Goal: Information Seeking & Learning: Check status

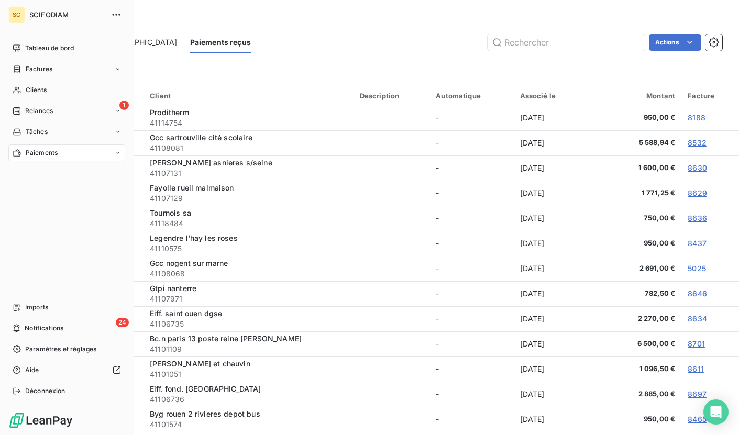
click at [29, 157] on span "Paiements" at bounding box center [42, 152] width 32 height 9
click at [73, 170] on span "Paiements reçus" at bounding box center [50, 173] width 51 height 9
click at [67, 174] on span "Paiements reçus" at bounding box center [50, 173] width 51 height 9
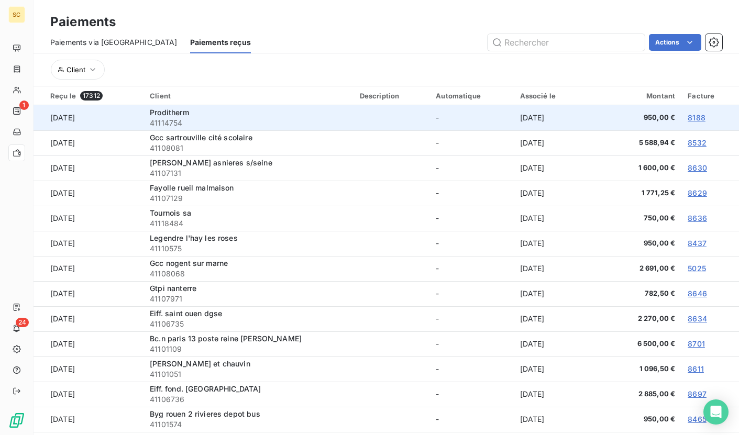
click at [161, 125] on span "41114754" at bounding box center [248, 123] width 197 height 10
copy span "41114754"
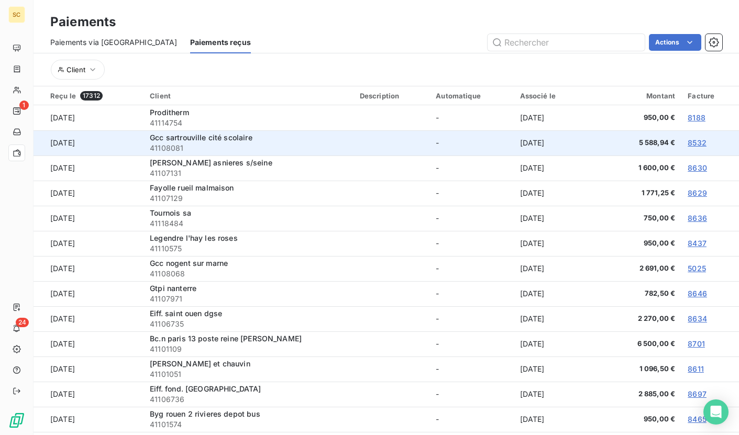
click at [158, 145] on span "41108081" at bounding box center [248, 148] width 197 height 10
copy span "41108081"
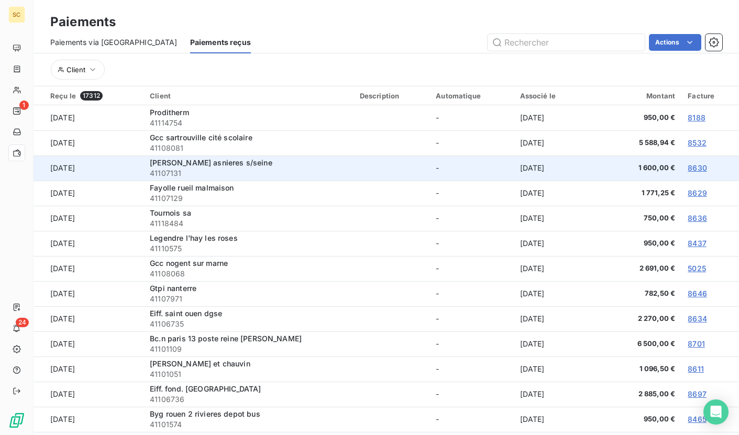
click at [163, 173] on span "41107131" at bounding box center [248, 173] width 197 height 10
copy span "41107131"
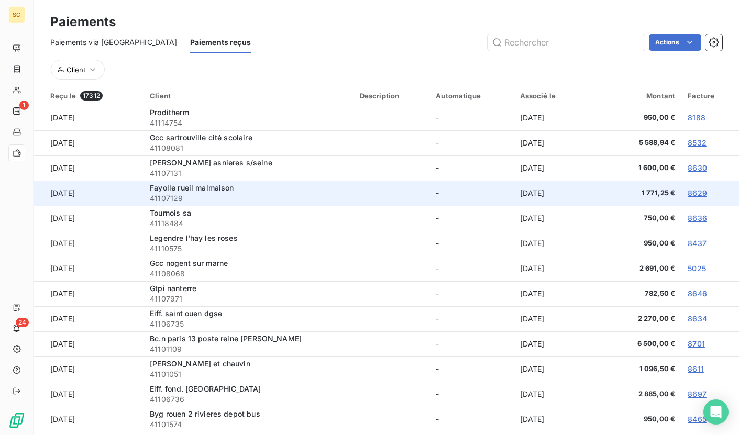
click at [172, 200] on span "41107129" at bounding box center [248, 198] width 197 height 10
copy span "41107129"
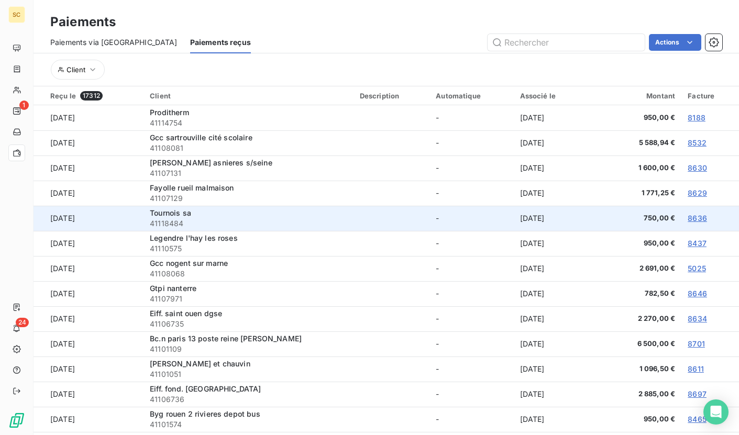
click at [163, 222] on span "41118484" at bounding box center [248, 223] width 197 height 10
copy span "41118484"
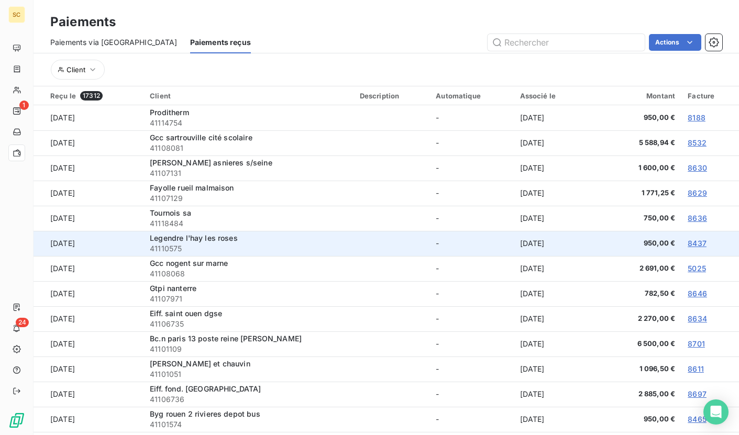
click at [173, 247] on span "41110575" at bounding box center [248, 249] width 197 height 10
copy span "41110575"
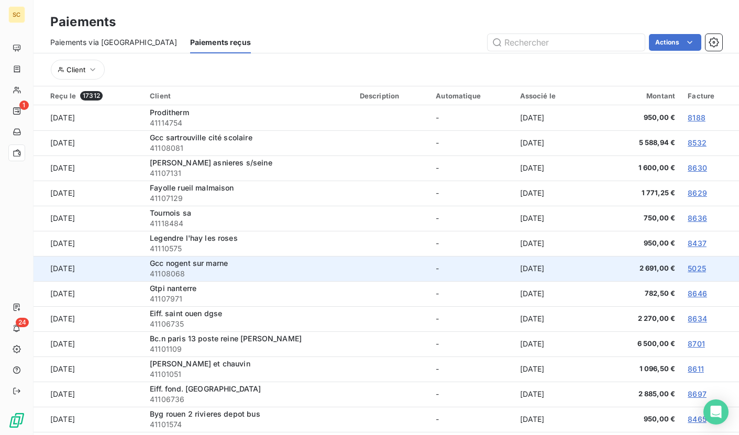
click at [170, 275] on span "41108068" at bounding box center [248, 274] width 197 height 10
copy span "41108068"
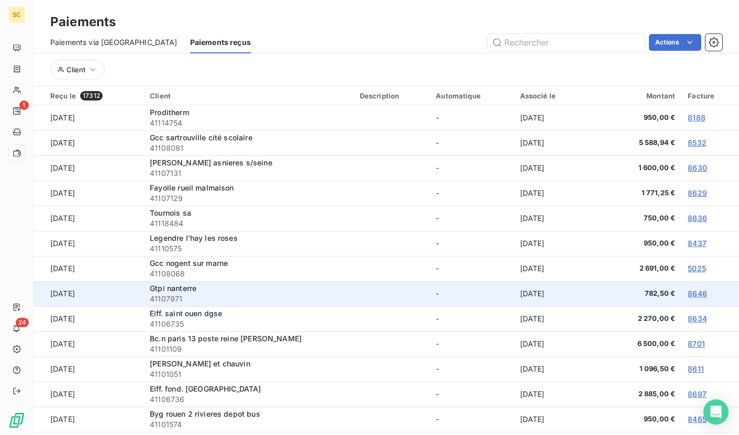
click at [168, 299] on span "41107971" at bounding box center [248, 299] width 197 height 10
copy span "41107971"
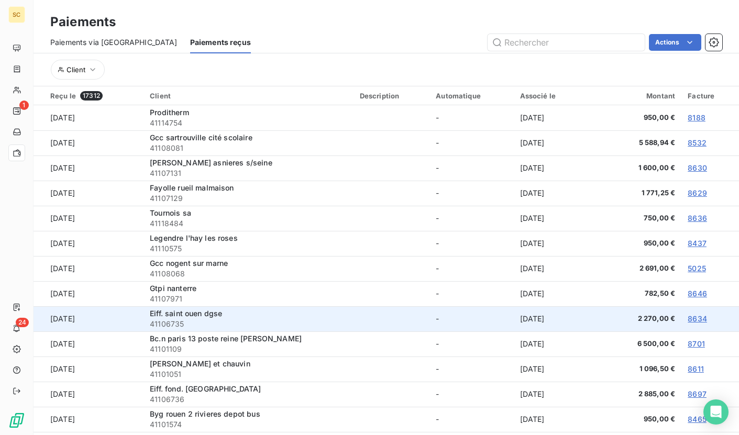
click at [171, 327] on span "41106735" at bounding box center [248, 324] width 197 height 10
copy span "41106735"
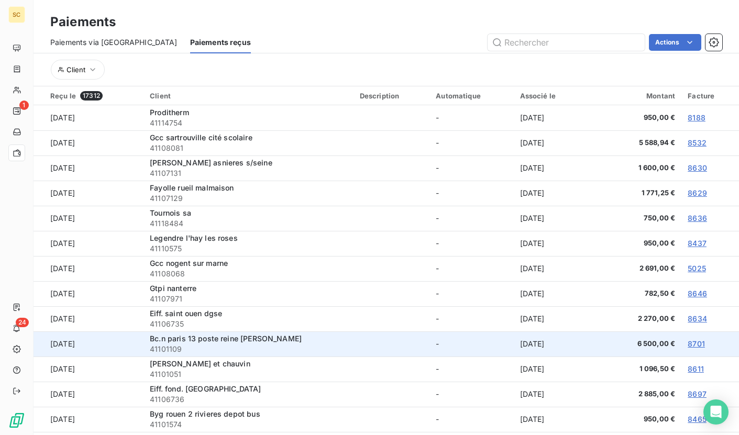
click at [159, 348] on span "41101109" at bounding box center [248, 349] width 197 height 10
copy span "41101109"
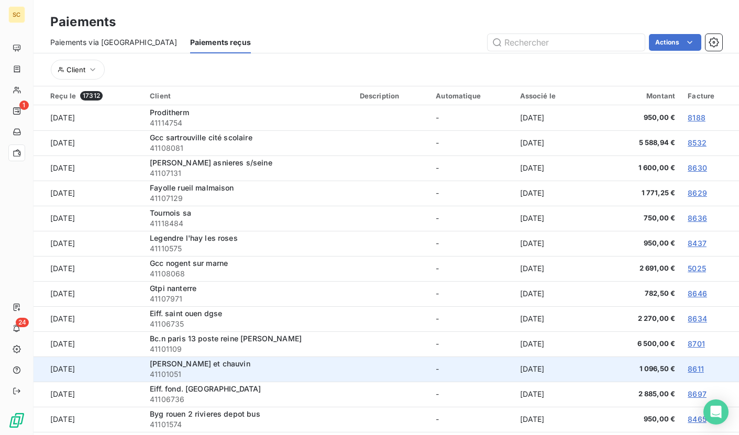
click at [165, 378] on span "41101051" at bounding box center [248, 374] width 197 height 10
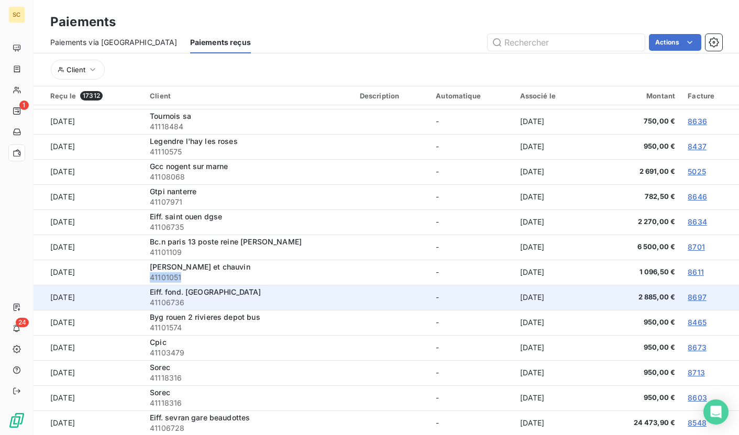
scroll to position [112, 0]
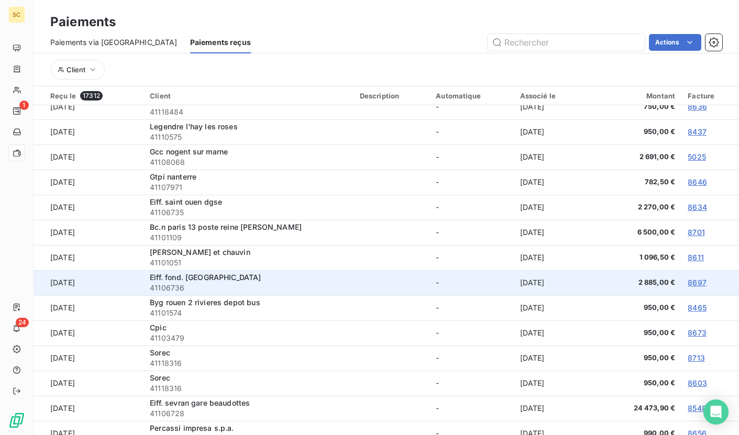
click at [171, 291] on span "41106736" at bounding box center [248, 288] width 197 height 10
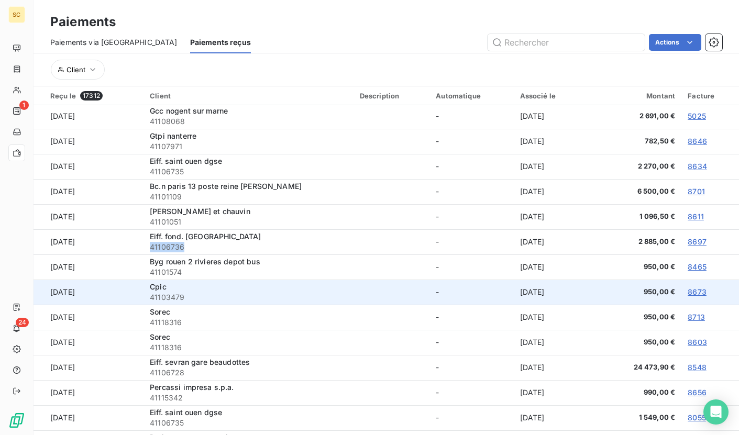
scroll to position [155, 0]
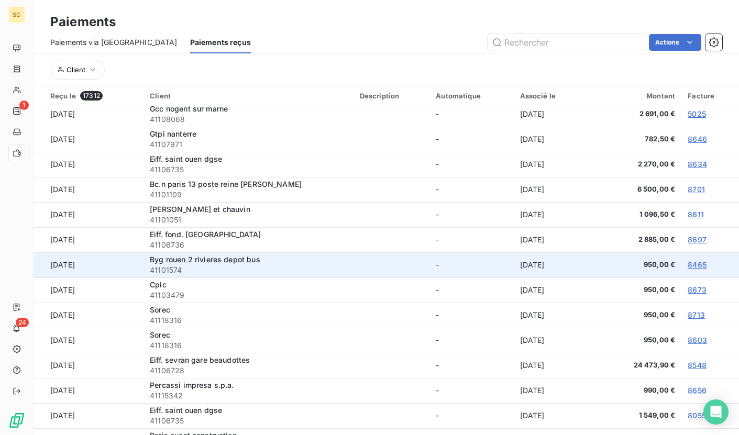
click at [163, 267] on span "41101574" at bounding box center [248, 270] width 197 height 10
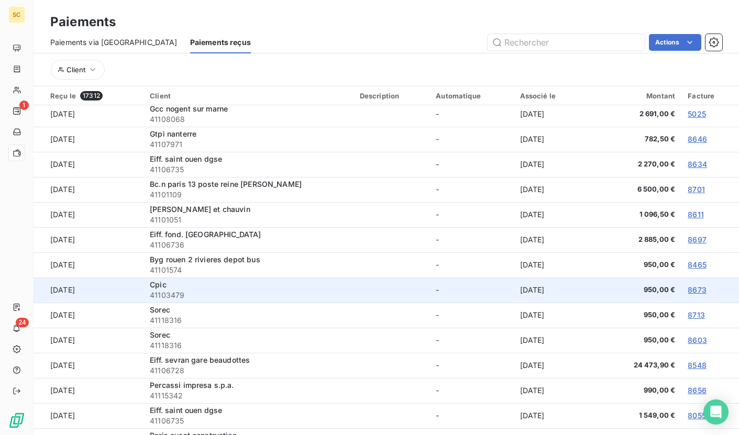
click at [159, 298] on span "41103479" at bounding box center [248, 295] width 197 height 10
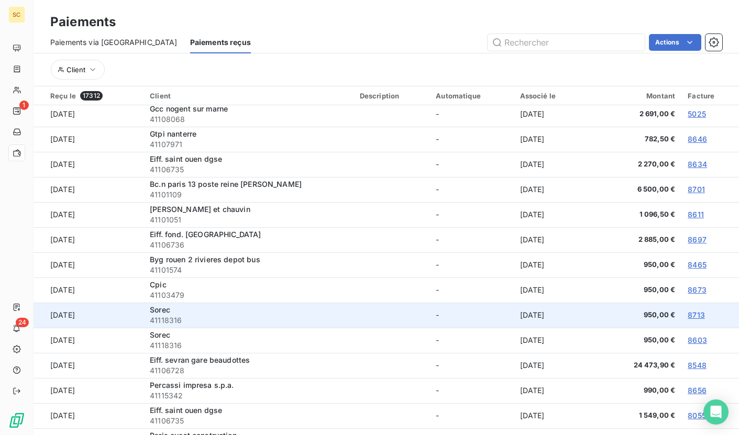
click at [156, 321] on span "41118316" at bounding box center [248, 320] width 197 height 10
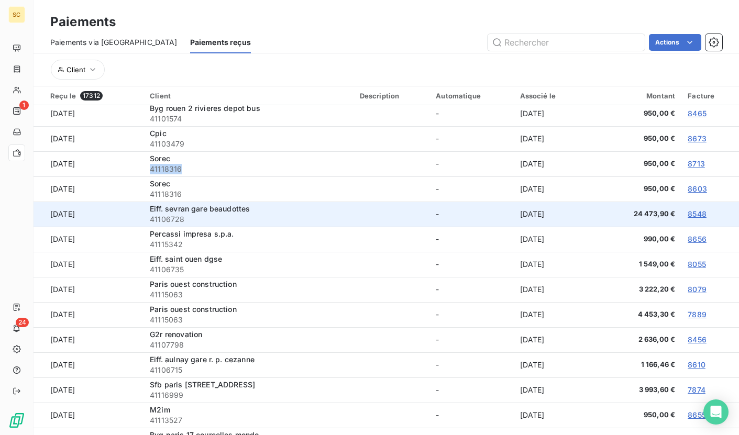
scroll to position [307, 0]
click at [158, 218] on span "41106728" at bounding box center [248, 218] width 197 height 10
click at [159, 218] on span "41106728" at bounding box center [248, 218] width 197 height 10
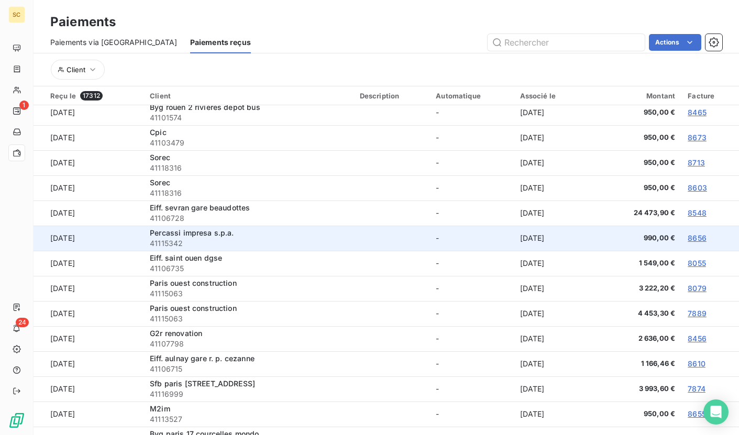
click at [168, 243] on span "41115342" at bounding box center [248, 243] width 197 height 10
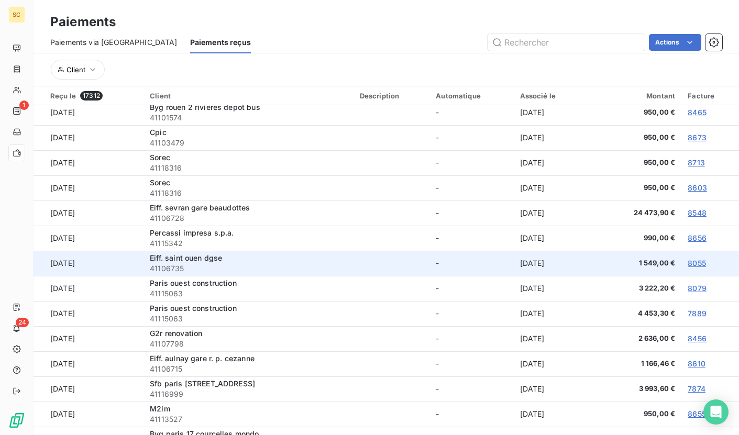
click at [176, 270] on span "41106735" at bounding box center [248, 269] width 197 height 10
click at [176, 269] on span "41106735" at bounding box center [248, 269] width 197 height 10
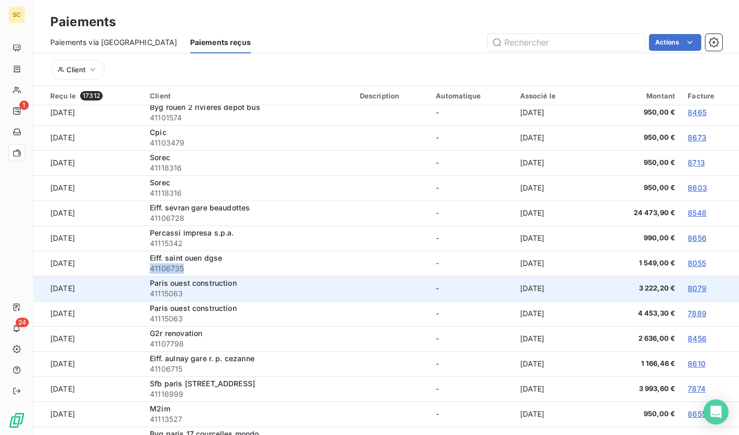
click at [166, 295] on span "41115063" at bounding box center [248, 294] width 197 height 10
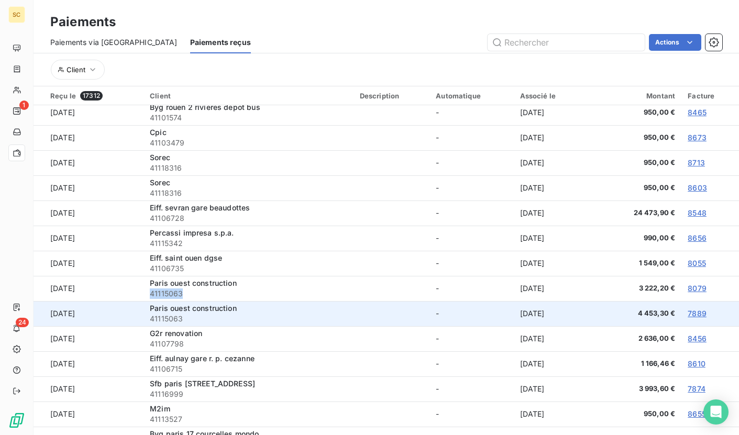
click at [169, 318] on span "41115063" at bounding box center [248, 319] width 197 height 10
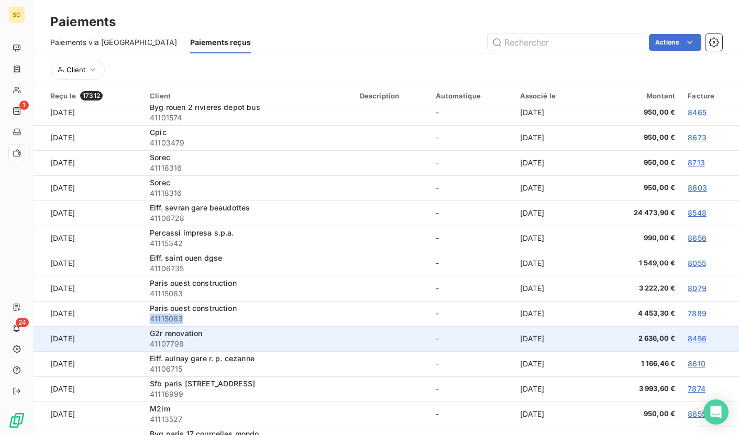
click at [172, 344] on span "41107798" at bounding box center [248, 344] width 197 height 10
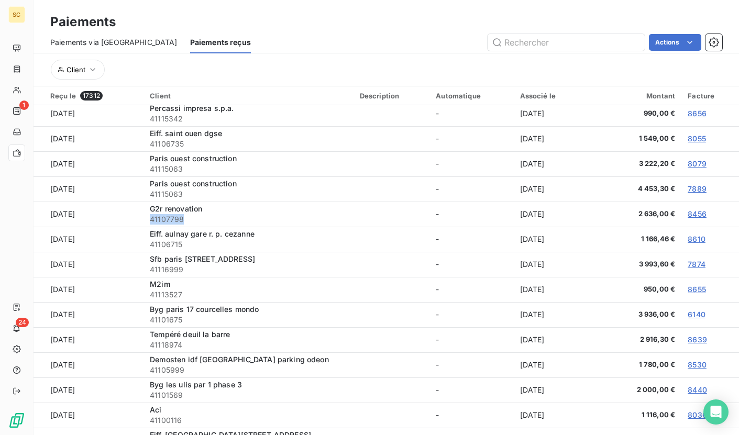
scroll to position [465, 0]
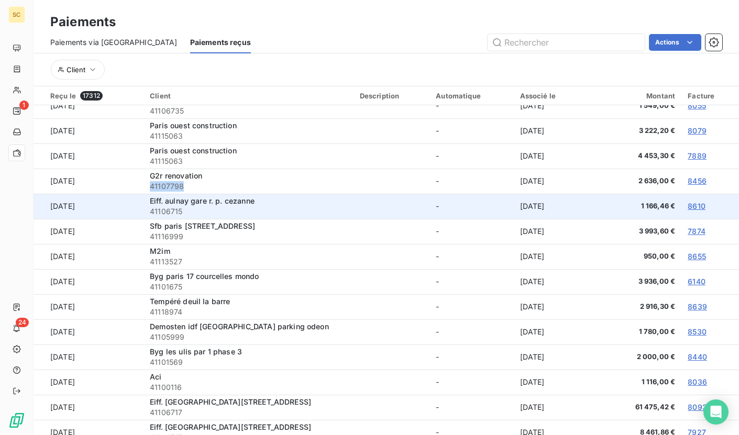
click at [171, 209] on span "41106715" at bounding box center [248, 211] width 197 height 10
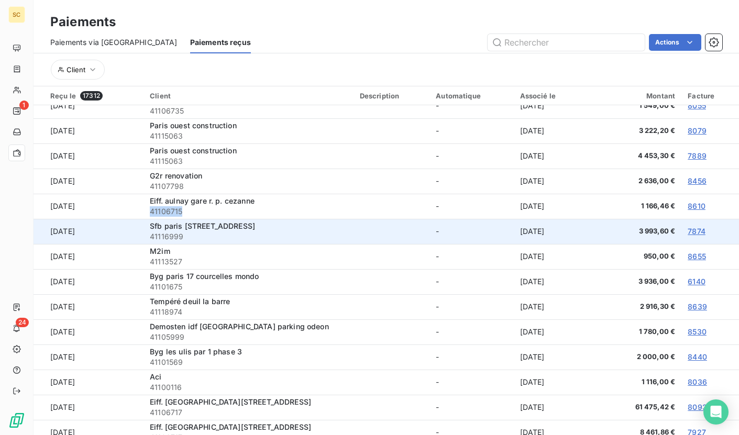
click at [171, 235] on span "41116999" at bounding box center [248, 237] width 197 height 10
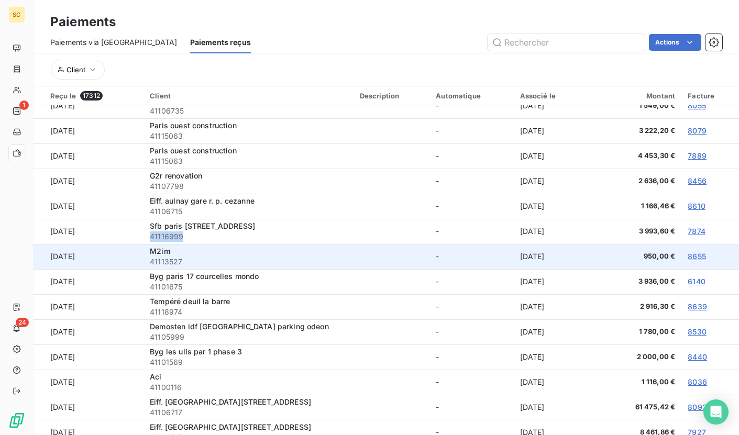
click at [160, 260] on span "41113527" at bounding box center [248, 262] width 197 height 10
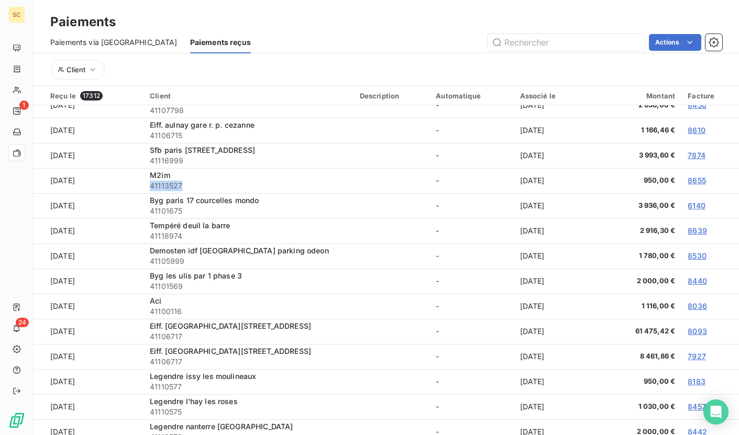
scroll to position [546, 0]
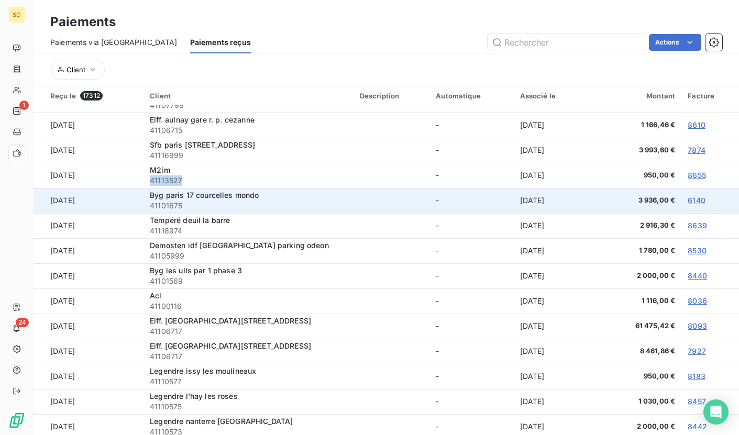
click at [170, 207] on span "41101675" at bounding box center [248, 206] width 197 height 10
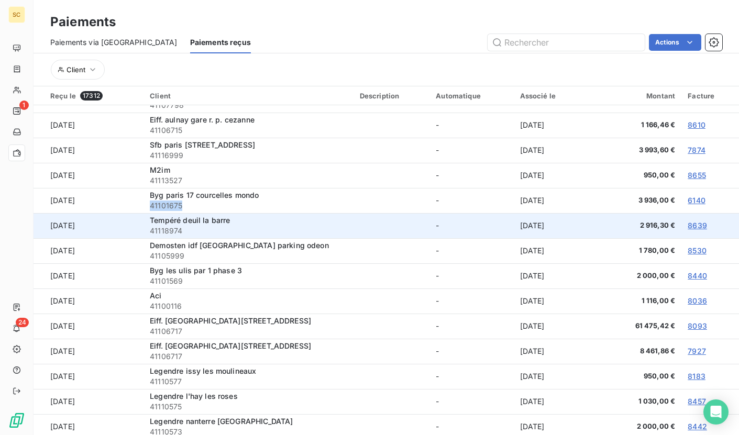
click at [166, 231] on span "41118974" at bounding box center [248, 231] width 197 height 10
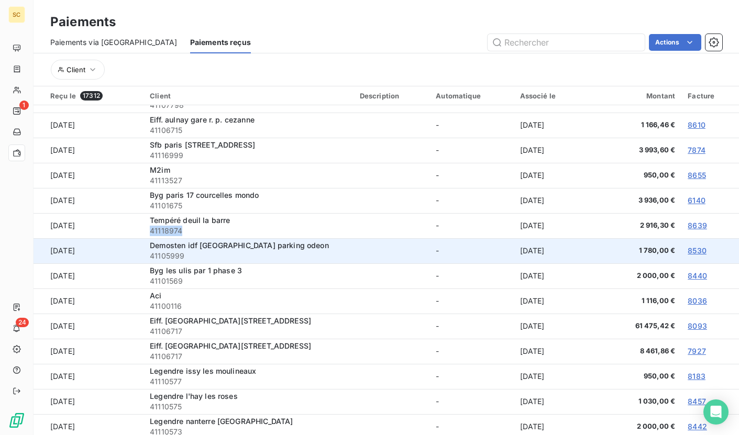
click at [166, 257] on span "41105999" at bounding box center [248, 256] width 197 height 10
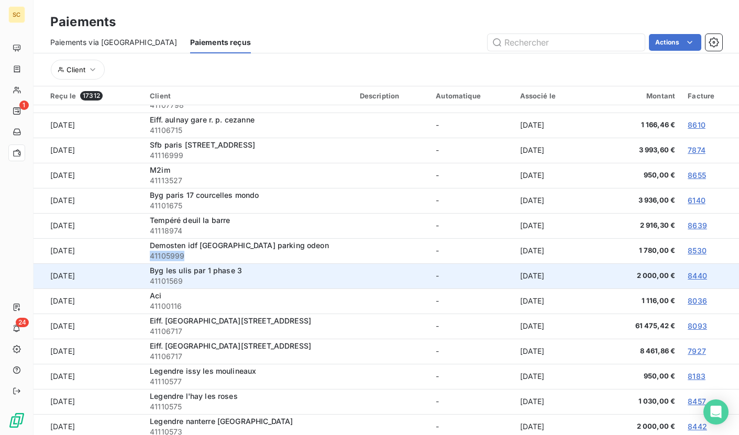
click at [167, 280] on span "41101569" at bounding box center [248, 281] width 197 height 10
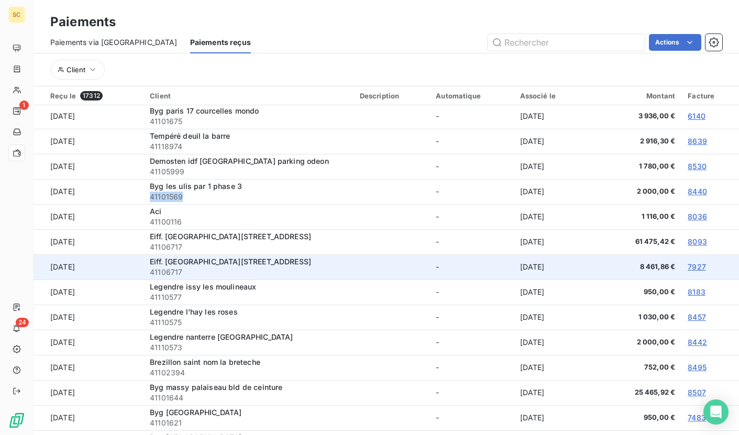
scroll to position [631, 0]
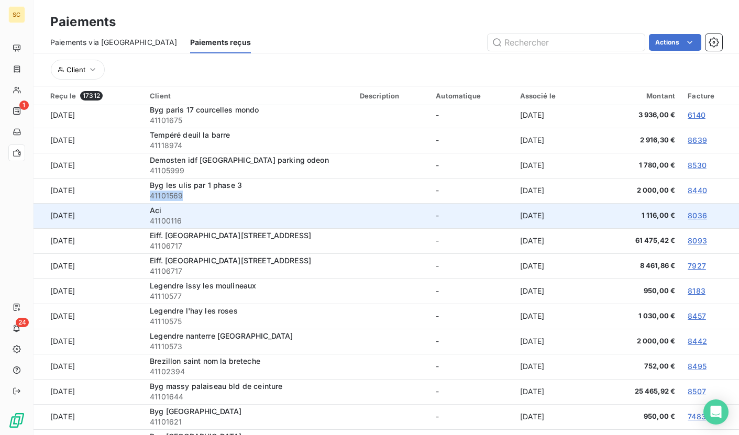
click at [176, 225] on span "41100116" at bounding box center [248, 221] width 197 height 10
click at [168, 223] on span "41100116" at bounding box center [248, 221] width 197 height 10
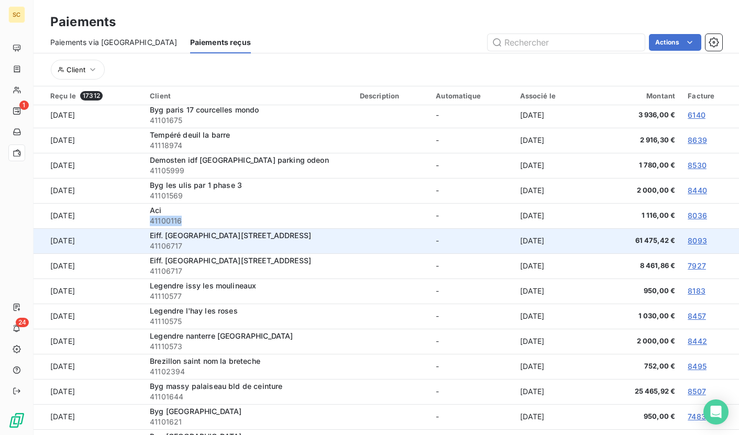
click at [161, 244] on span "41106717" at bounding box center [248, 246] width 197 height 10
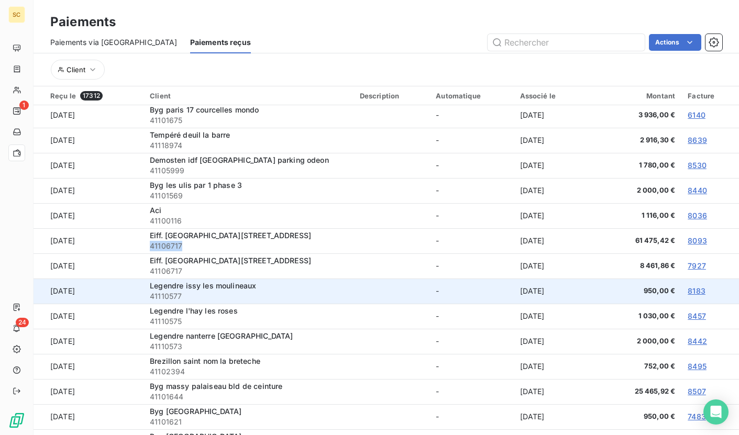
click at [169, 294] on span "41110577" at bounding box center [248, 296] width 197 height 10
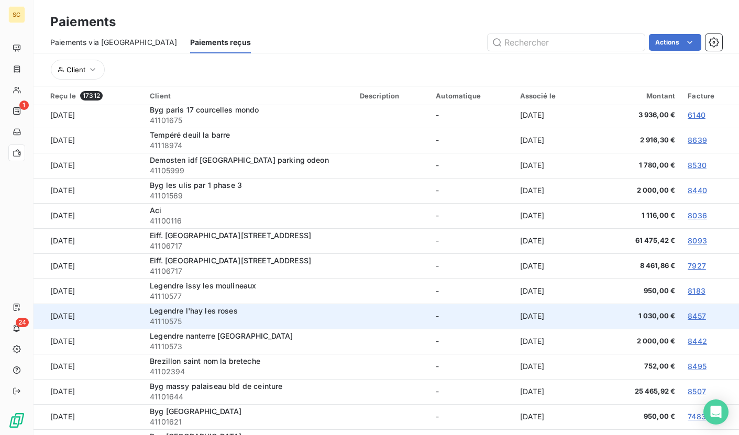
click at [161, 323] on span "41110575" at bounding box center [248, 321] width 197 height 10
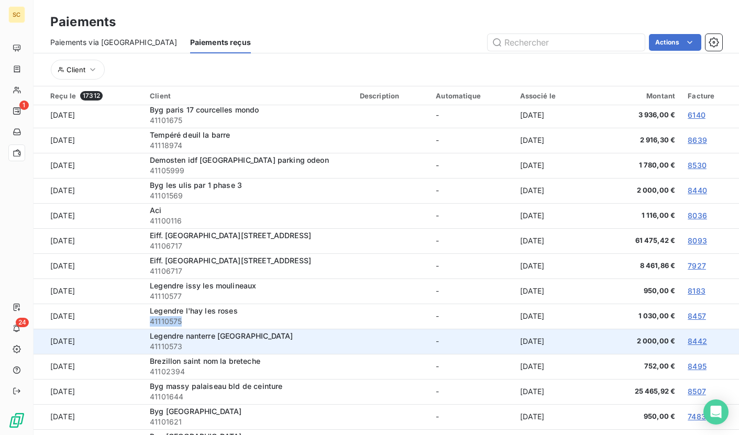
click at [167, 345] on span "41110573" at bounding box center [248, 347] width 197 height 10
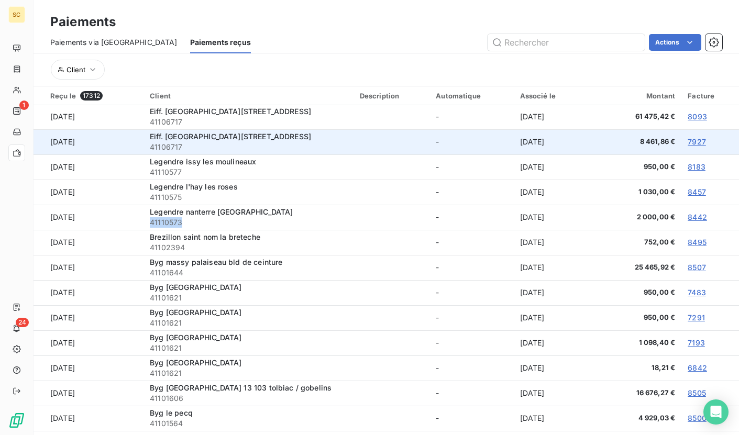
scroll to position [761, 0]
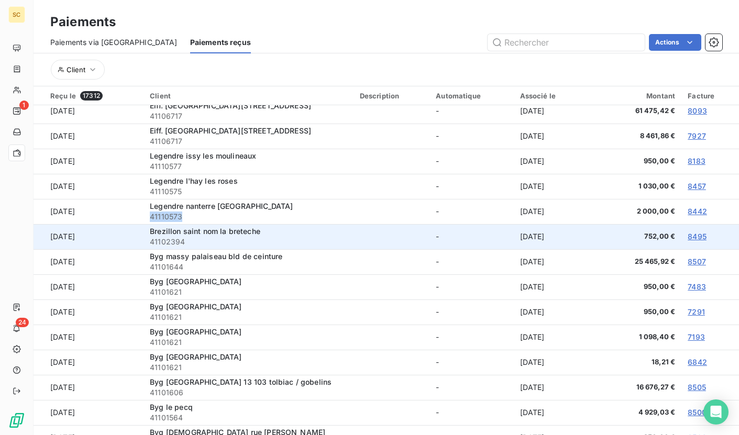
click at [178, 244] on span "41102394" at bounding box center [248, 242] width 197 height 10
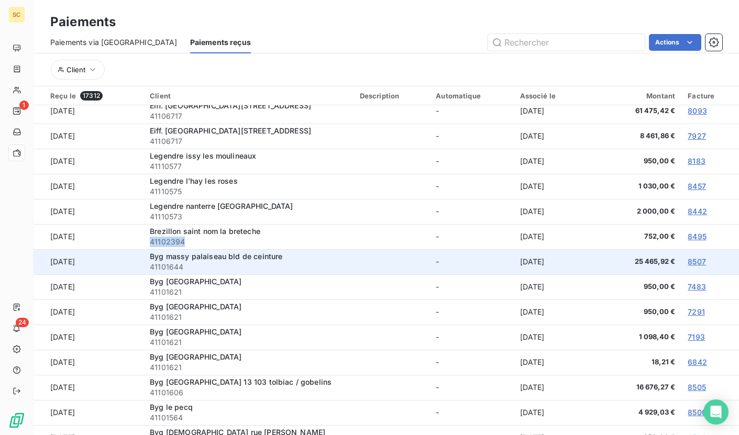
click at [167, 269] on span "41101644" at bounding box center [248, 267] width 197 height 10
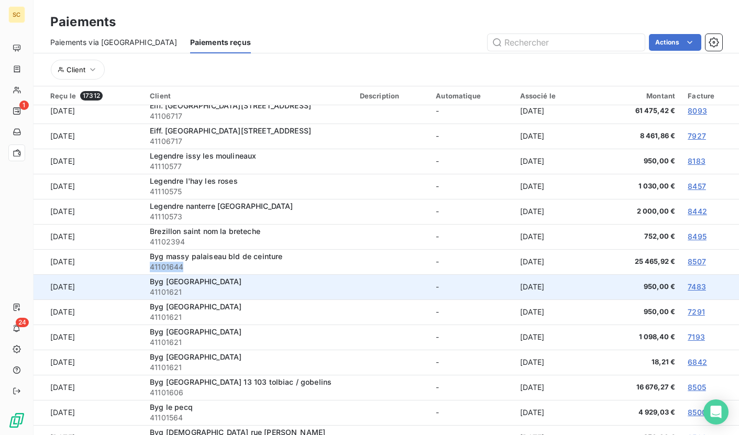
click at [168, 292] on span "41101621" at bounding box center [248, 292] width 197 height 10
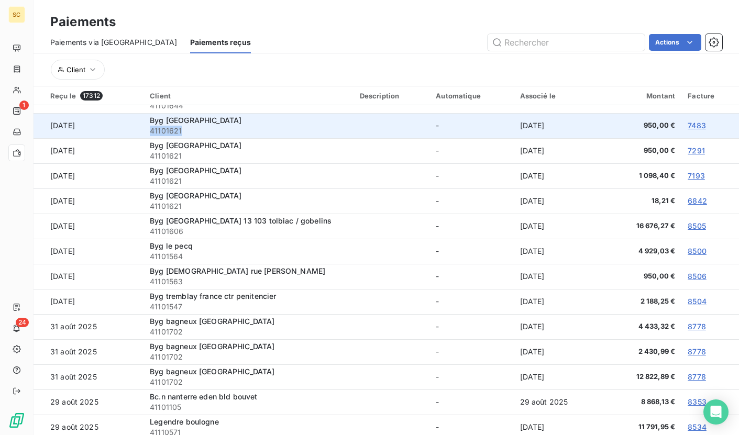
scroll to position [930, 0]
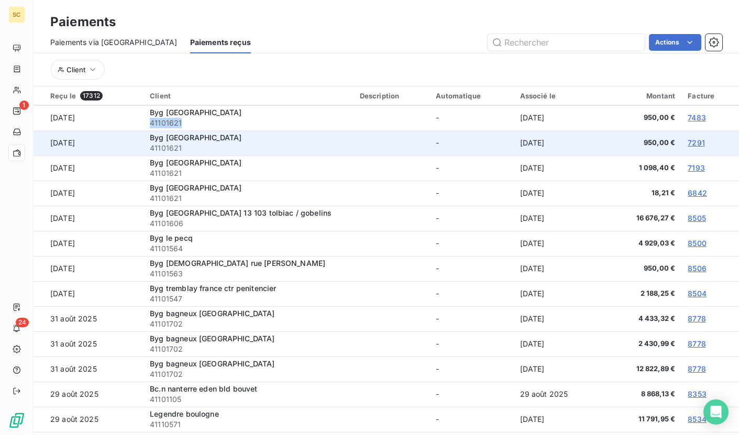
click at [171, 147] on span "41101621" at bounding box center [248, 148] width 197 height 10
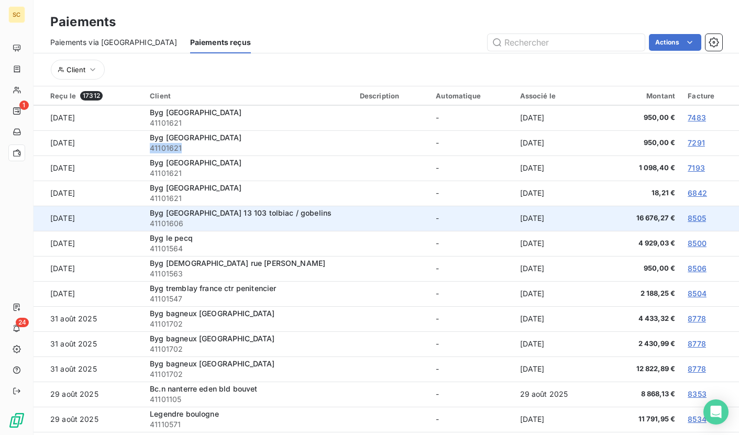
click at [168, 222] on span "41101606" at bounding box center [248, 223] width 197 height 10
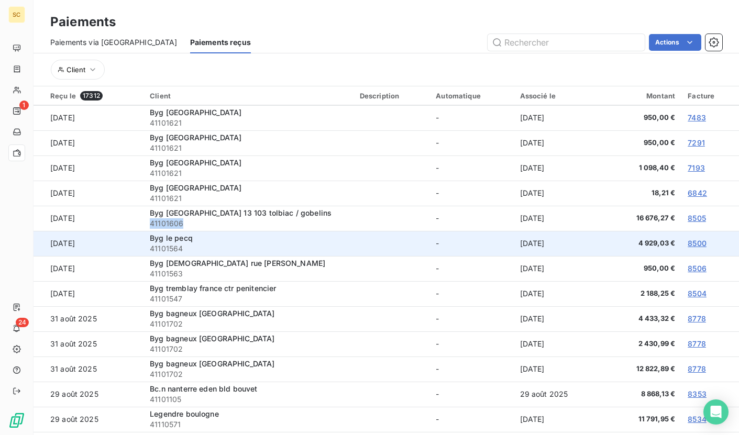
click at [176, 247] on span "41101564" at bounding box center [248, 249] width 197 height 10
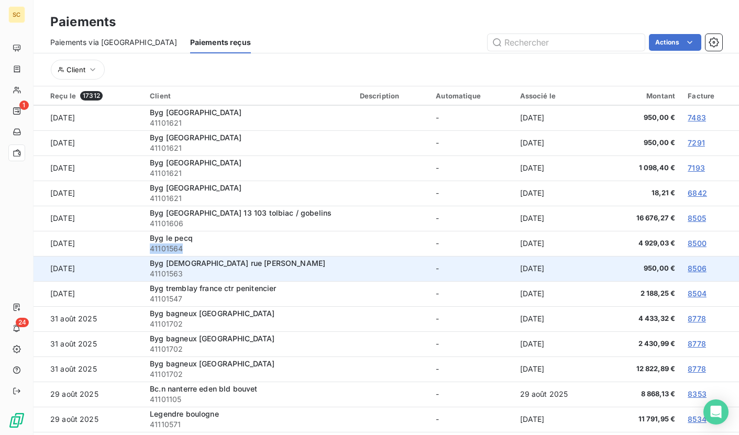
click at [165, 272] on span "41101563" at bounding box center [248, 274] width 197 height 10
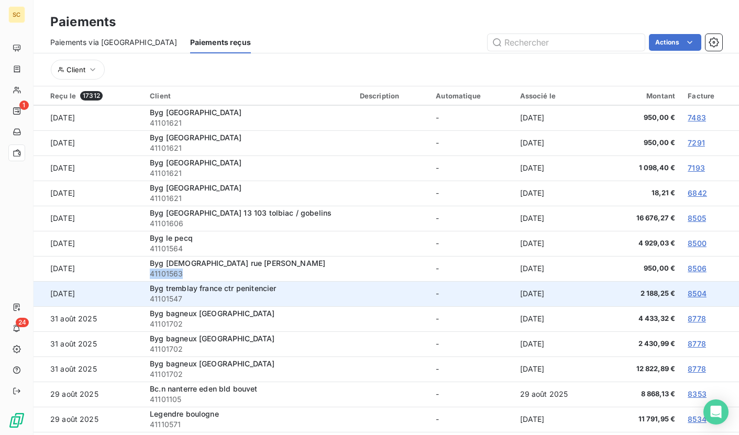
click at [174, 299] on span "41101547" at bounding box center [248, 299] width 197 height 10
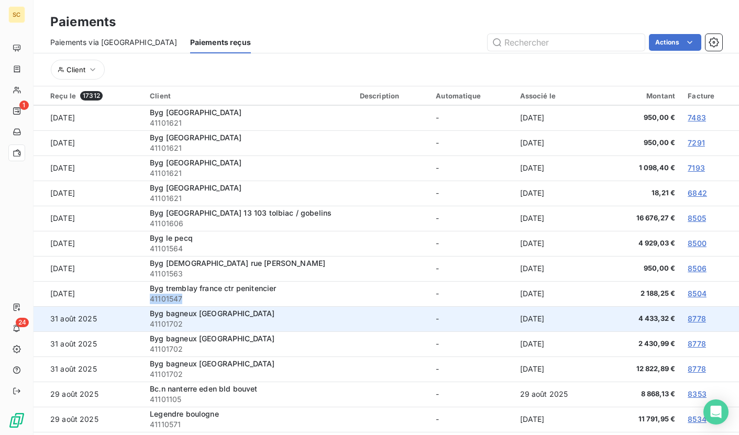
click at [171, 324] on span "41101702" at bounding box center [248, 324] width 197 height 10
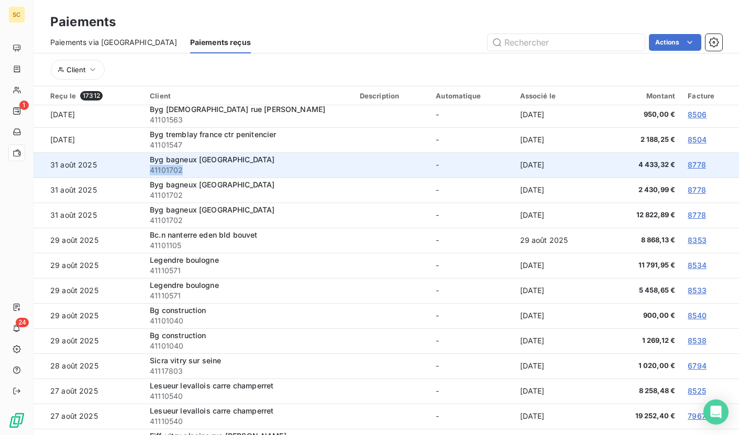
scroll to position [1094, 0]
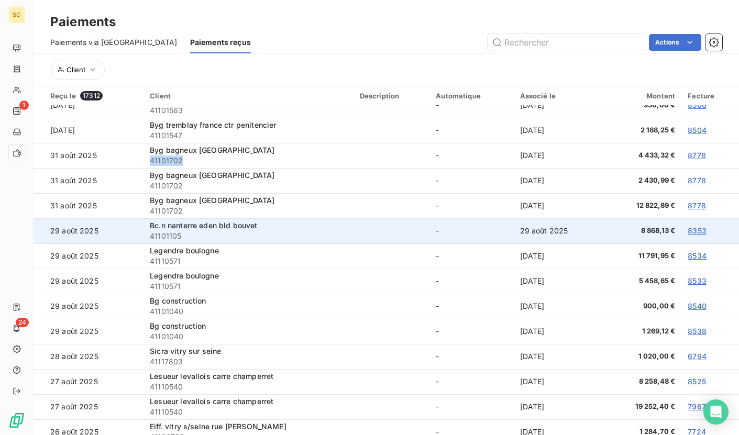
click at [163, 237] on span "41101105" at bounding box center [248, 236] width 197 height 10
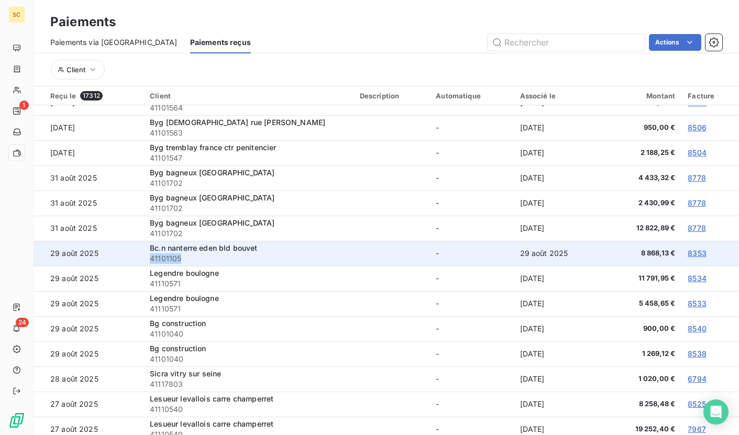
scroll to position [1069, 0]
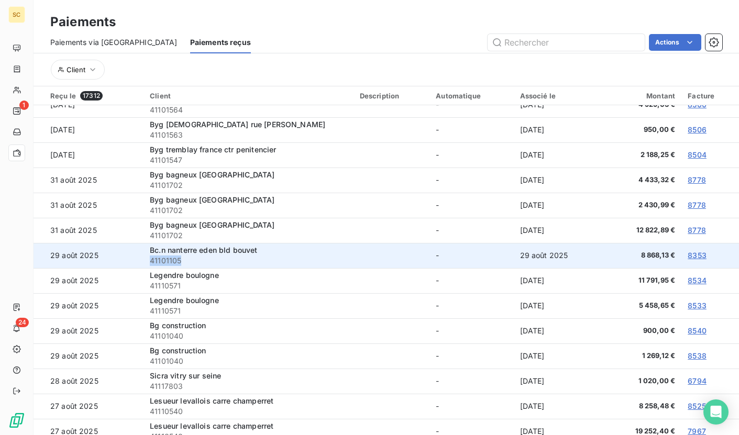
click at [247, 267] on td "Bc.n nanterre eden bld bouvet 41101105" at bounding box center [249, 255] width 210 height 25
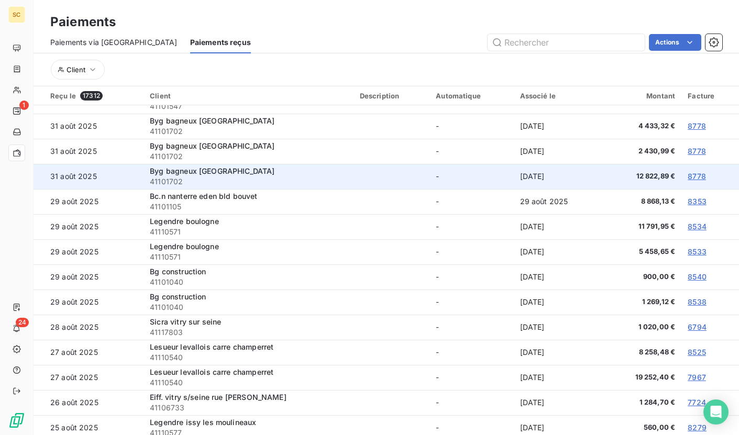
scroll to position [1115, 0]
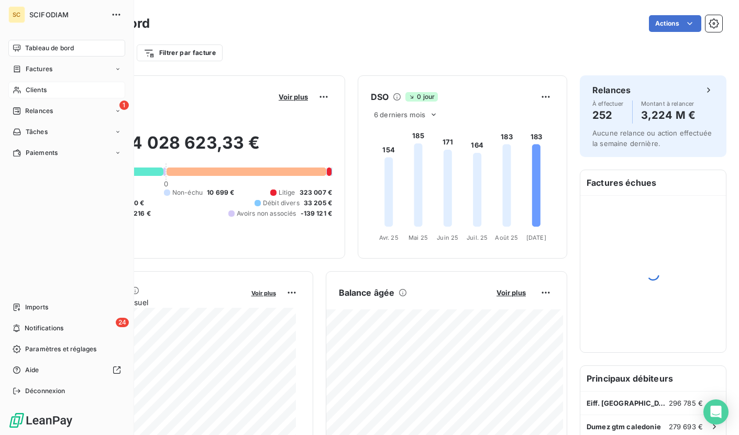
click at [30, 94] on span "Clients" at bounding box center [36, 89] width 21 height 9
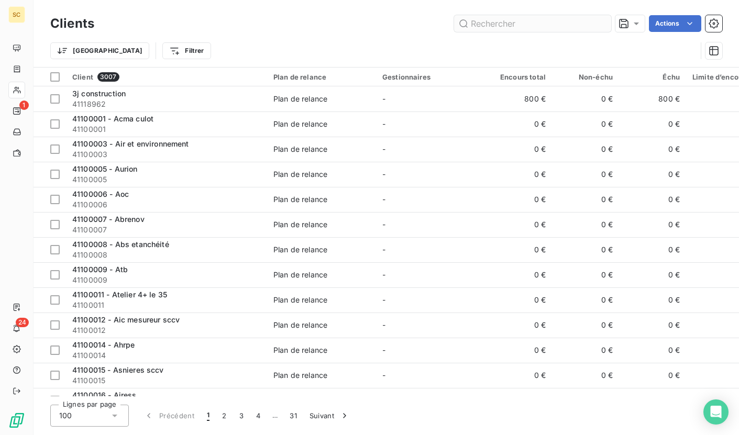
click at [487, 23] on input "text" at bounding box center [532, 23] width 157 height 17
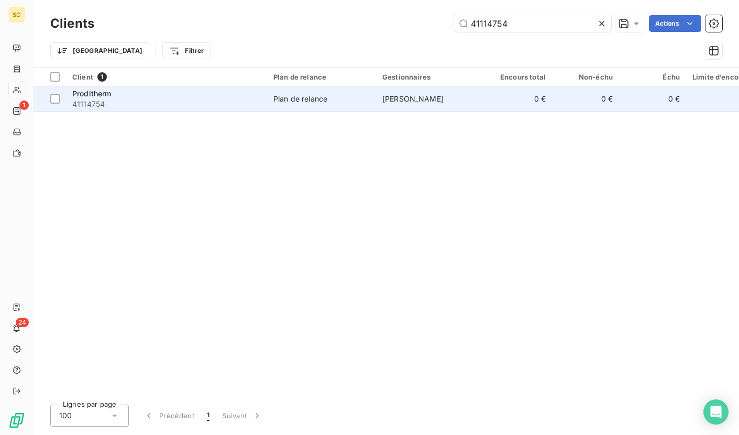
type input "41114754"
click at [224, 103] on span "41114754" at bounding box center [166, 104] width 189 height 10
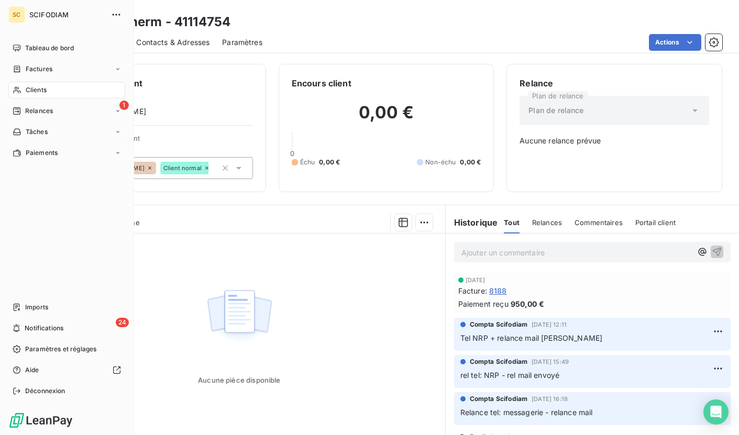
click at [74, 91] on div "Clients" at bounding box center [66, 90] width 117 height 17
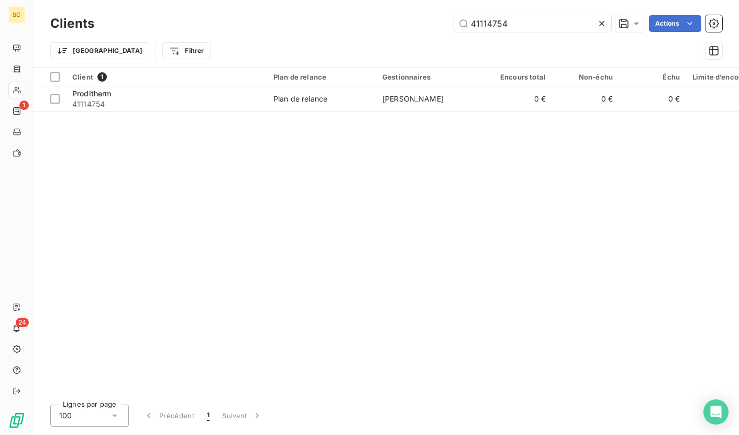
drag, startPoint x: 479, startPoint y: 27, endPoint x: 425, endPoint y: 26, distance: 54.0
click at [425, 26] on div "41114754 Actions" at bounding box center [415, 23] width 616 height 17
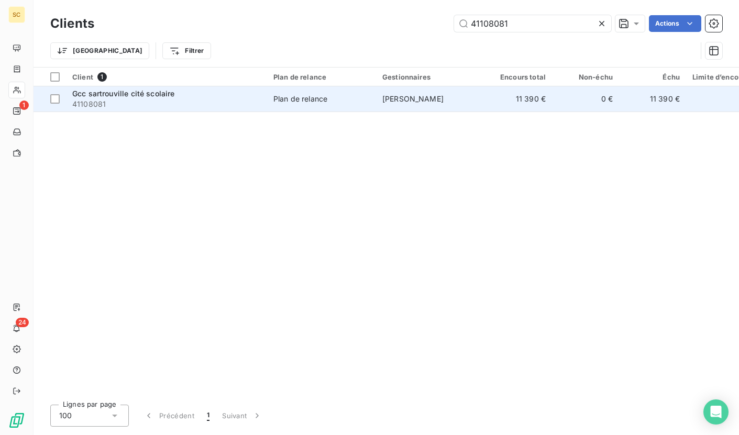
type input "41108081"
click at [236, 105] on span "41108081" at bounding box center [166, 104] width 189 height 10
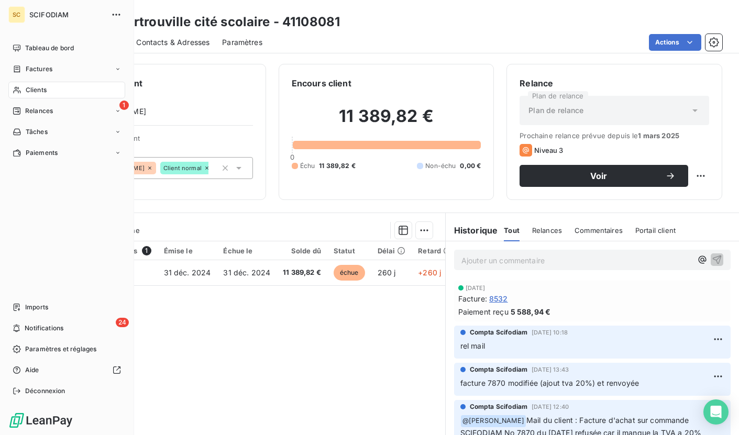
click at [52, 23] on div "SCIFODIAM" at bounding box center [76, 14] width 95 height 17
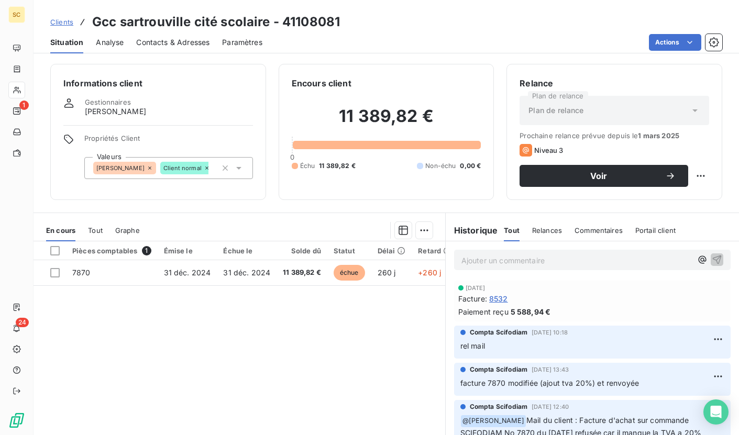
click at [68, 24] on span "Clients" at bounding box center [61, 22] width 23 height 8
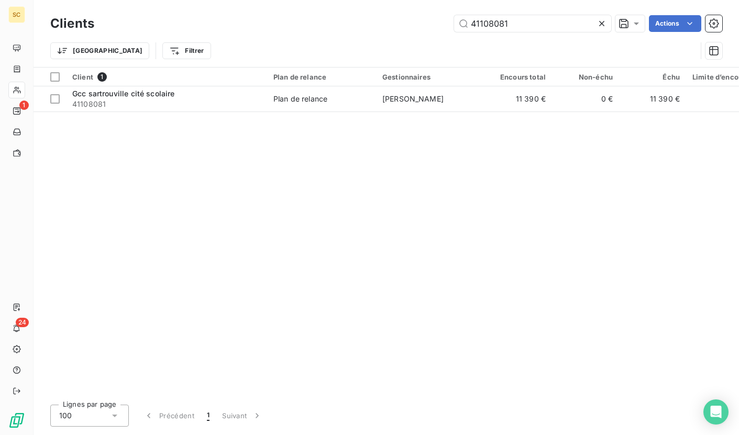
drag, startPoint x: 423, startPoint y: 19, endPoint x: 404, endPoint y: 18, distance: 18.3
click at [404, 18] on div "41108081 Actions" at bounding box center [415, 23] width 616 height 17
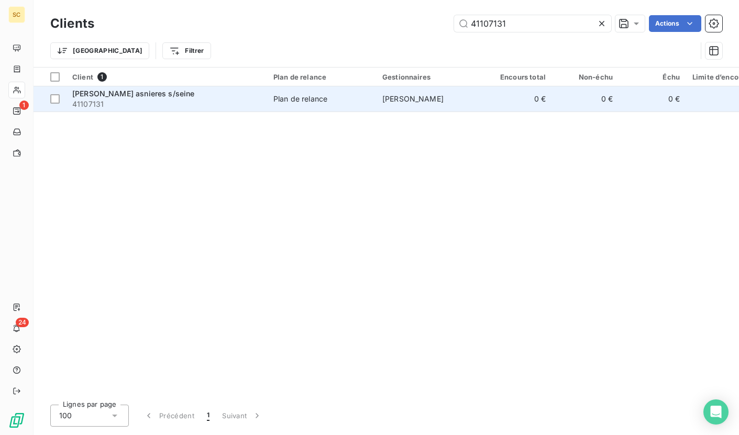
type input "41107131"
click at [188, 99] on span "41107131" at bounding box center [166, 104] width 189 height 10
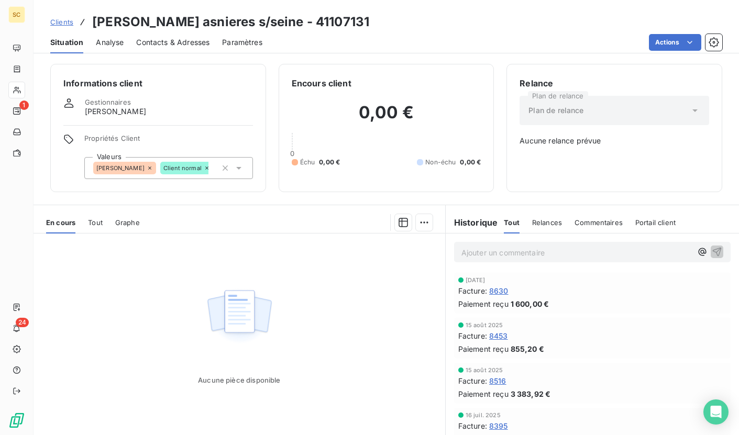
click at [61, 23] on span "Clients" at bounding box center [61, 22] width 23 height 8
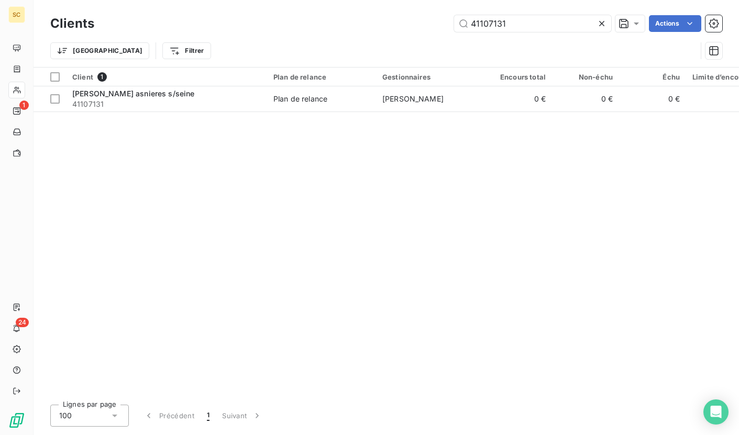
drag, startPoint x: 412, startPoint y: 23, endPoint x: 374, endPoint y: 24, distance: 37.7
click at [374, 24] on div "41107131 Actions" at bounding box center [415, 23] width 616 height 17
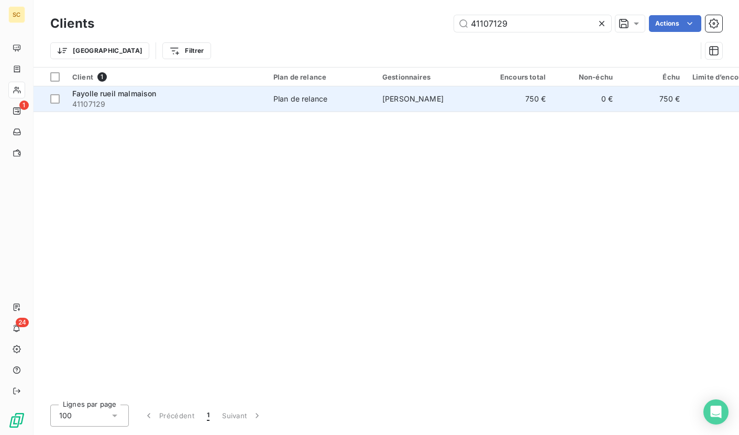
type input "41107129"
click at [213, 104] on span "41107129" at bounding box center [166, 104] width 189 height 10
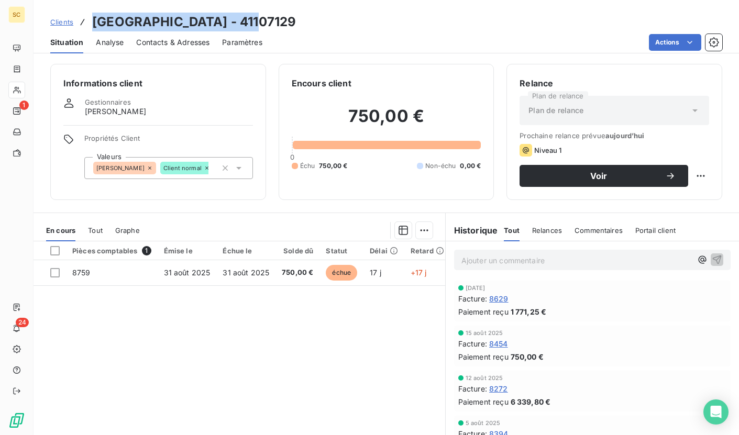
drag, startPoint x: 150, startPoint y: 19, endPoint x: 234, endPoint y: 19, distance: 83.3
click at [234, 19] on div "Clients Fayolle rueil malmaison - 41107129" at bounding box center [173, 22] width 246 height 19
copy h3 "Fayolle rueil malmaison"
click at [64, 17] on link "Clients" at bounding box center [61, 22] width 23 height 10
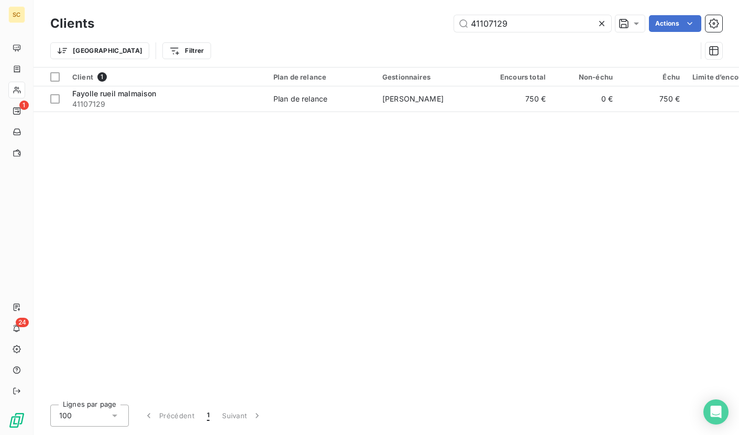
drag, startPoint x: 471, startPoint y: 29, endPoint x: 391, endPoint y: 30, distance: 79.6
click at [391, 30] on div "41107129 Actions" at bounding box center [415, 23] width 616 height 17
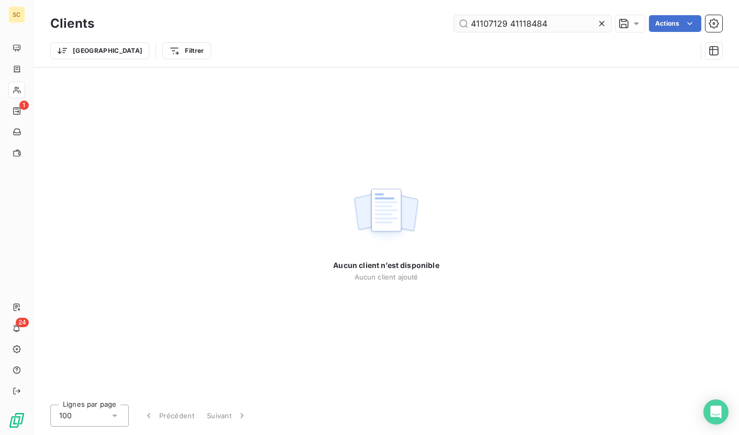
drag, startPoint x: 524, startPoint y: 23, endPoint x: 456, endPoint y: 23, distance: 68.6
click at [456, 23] on input "41107129 41118484" at bounding box center [532, 23] width 157 height 17
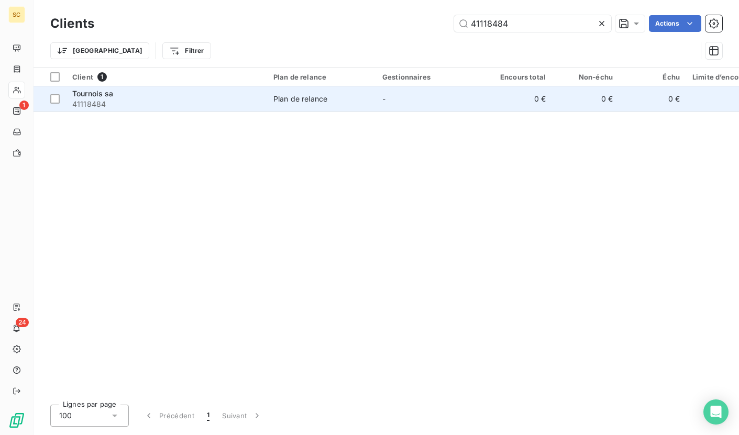
type input "41118484"
click at [156, 105] on span "41118484" at bounding box center [166, 104] width 189 height 10
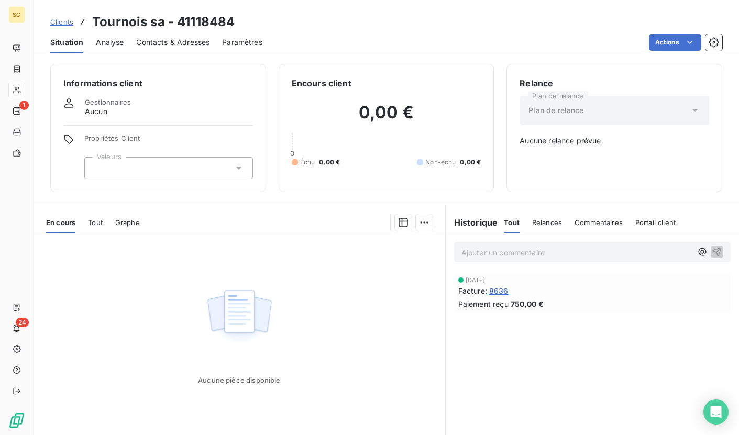
click at [62, 24] on span "Clients" at bounding box center [61, 22] width 23 height 8
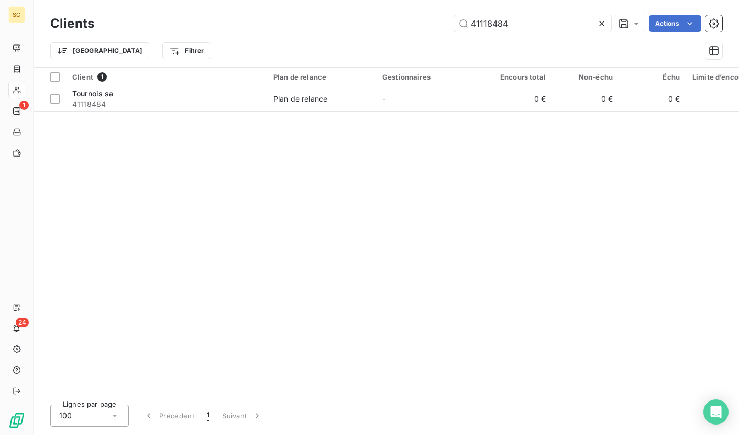
drag, startPoint x: 517, startPoint y: 24, endPoint x: 451, endPoint y: 23, distance: 65.5
click at [451, 23] on div "41118484 Actions" at bounding box center [415, 23] width 616 height 17
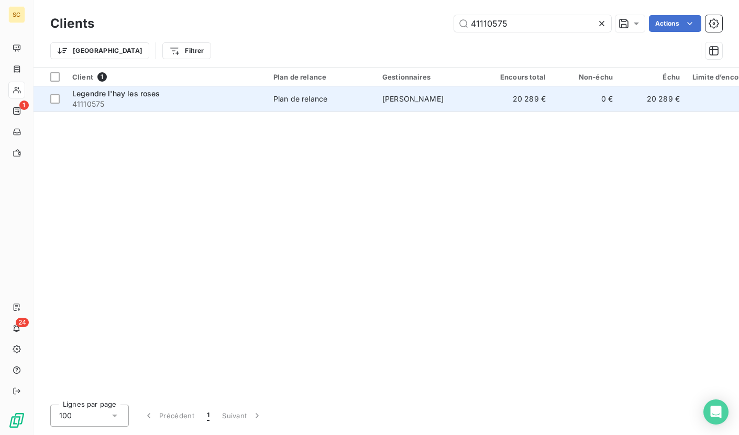
type input "41110575"
click at [432, 104] on td "[PERSON_NAME]" at bounding box center [430, 98] width 109 height 25
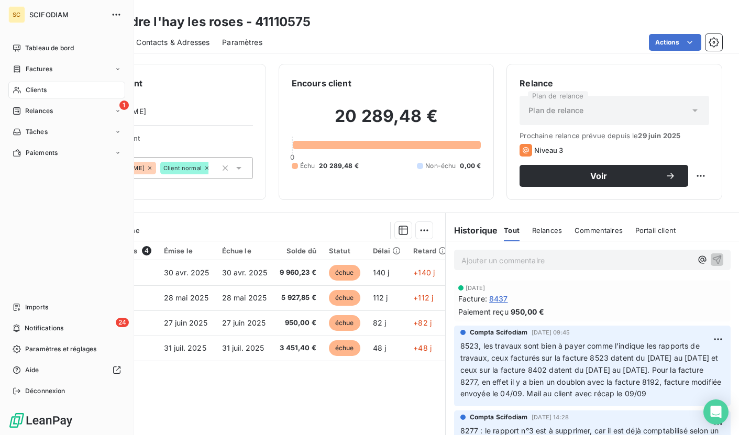
click at [32, 92] on span "Clients" at bounding box center [36, 89] width 21 height 9
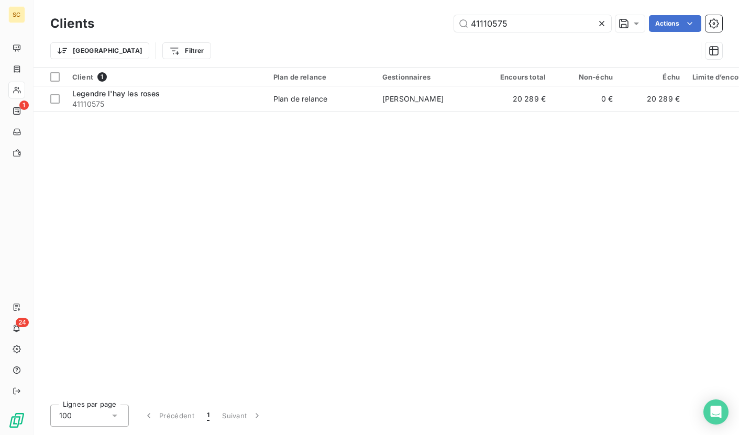
drag, startPoint x: 543, startPoint y: 20, endPoint x: 393, endPoint y: 25, distance: 149.4
click at [393, 25] on div "41110575 Actions" at bounding box center [415, 23] width 616 height 17
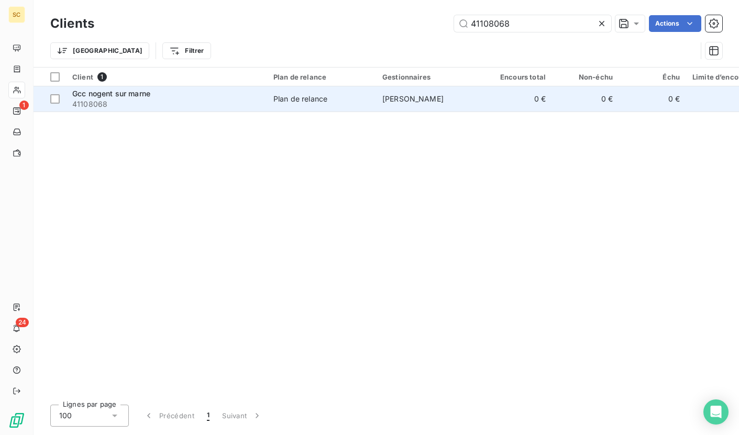
type input "41108068"
click at [210, 106] on span "41108068" at bounding box center [166, 104] width 189 height 10
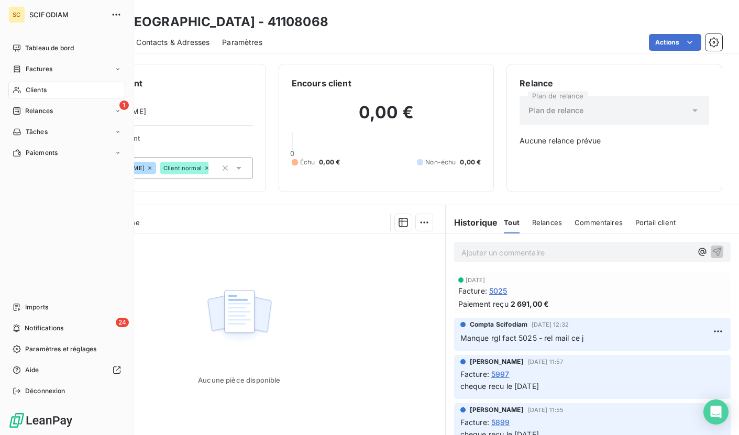
click at [56, 87] on div "Clients" at bounding box center [66, 90] width 117 height 17
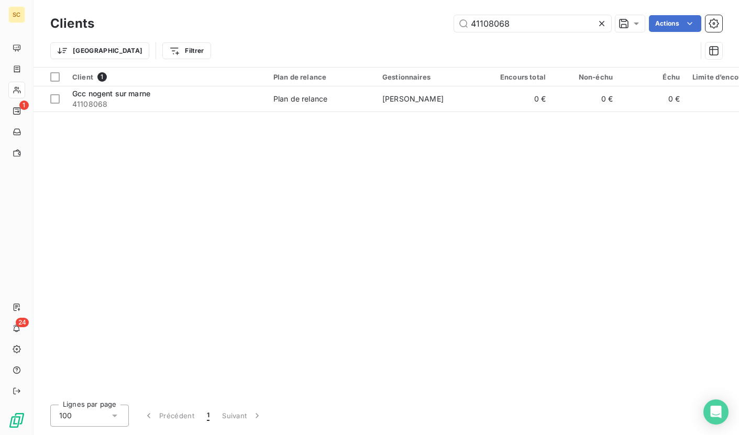
drag, startPoint x: 463, startPoint y: 24, endPoint x: 448, endPoint y: 24, distance: 14.7
click at [448, 24] on div "41108068 Actions" at bounding box center [415, 23] width 616 height 17
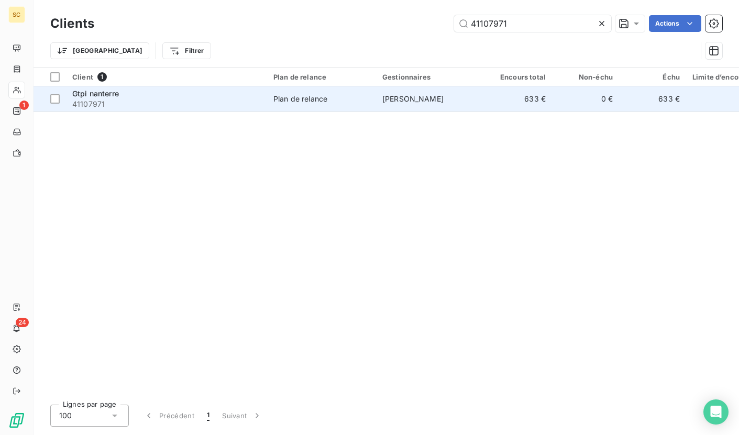
type input "41107971"
click at [142, 102] on span "41107971" at bounding box center [166, 104] width 189 height 10
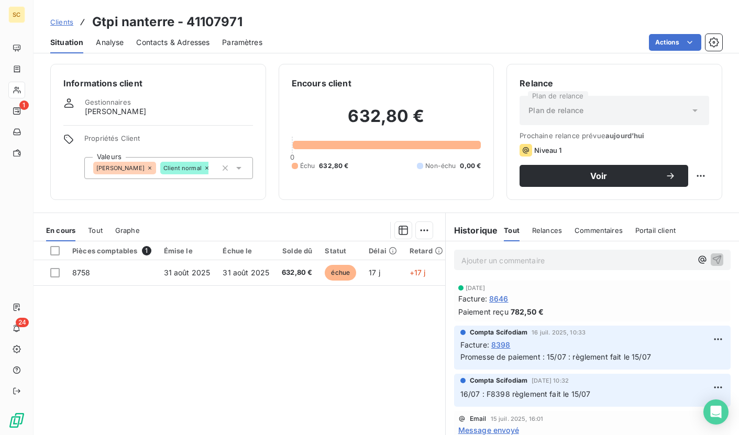
click at [68, 24] on span "Clients" at bounding box center [61, 22] width 23 height 8
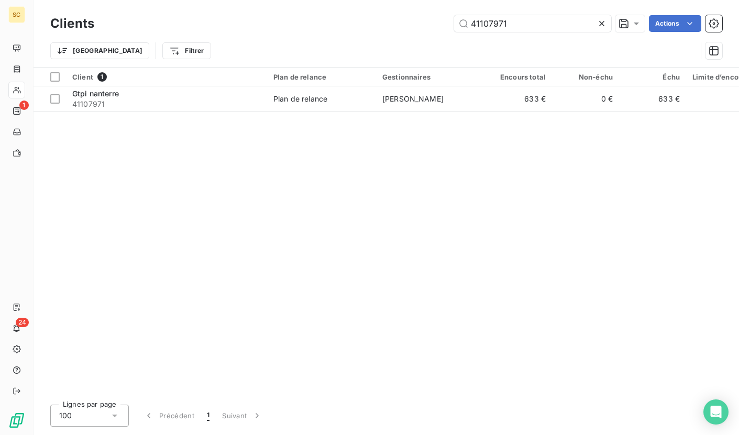
click at [386, 20] on div "41107971 Actions" at bounding box center [415, 23] width 616 height 17
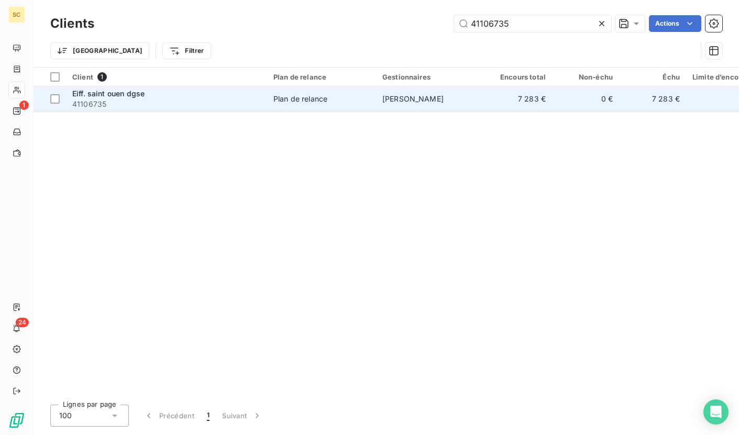
type input "41106735"
click at [188, 102] on span "41106735" at bounding box center [166, 104] width 189 height 10
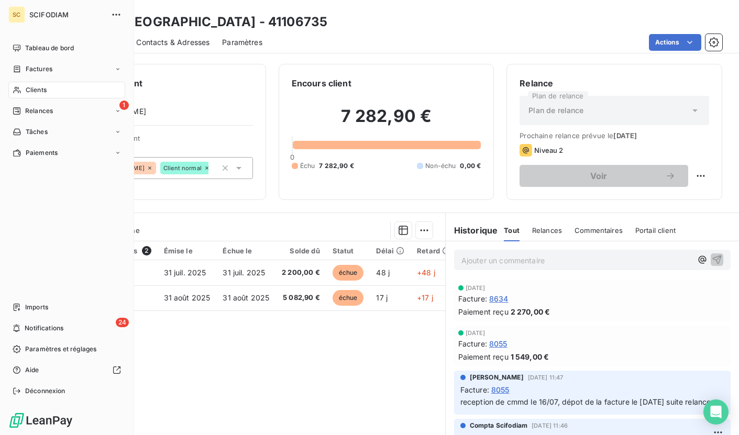
click at [30, 87] on span "Clients" at bounding box center [36, 89] width 21 height 9
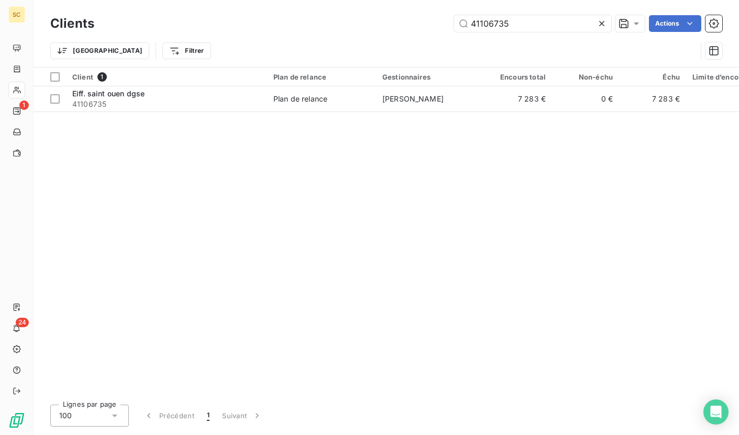
drag, startPoint x: 506, startPoint y: 26, endPoint x: 356, endPoint y: 24, distance: 149.8
click at [356, 24] on div "41106735 Actions" at bounding box center [415, 23] width 616 height 17
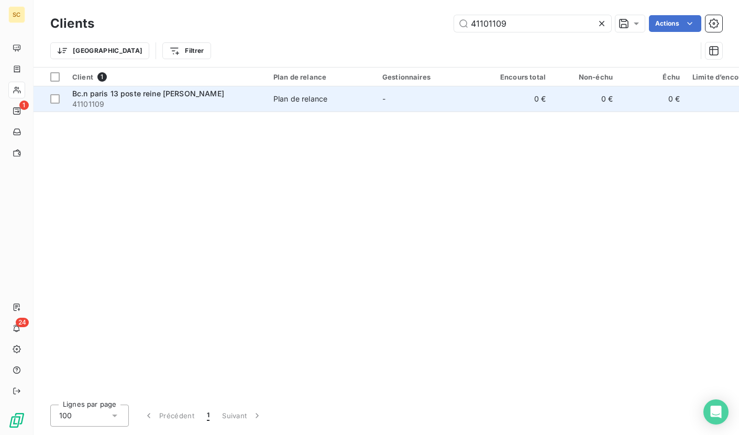
type input "41101109"
click at [150, 102] on span "41101109" at bounding box center [166, 104] width 189 height 10
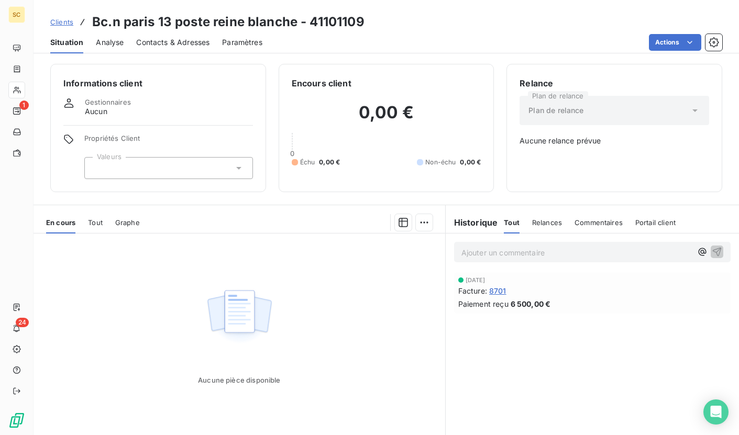
click at [57, 21] on span "Clients" at bounding box center [61, 22] width 23 height 8
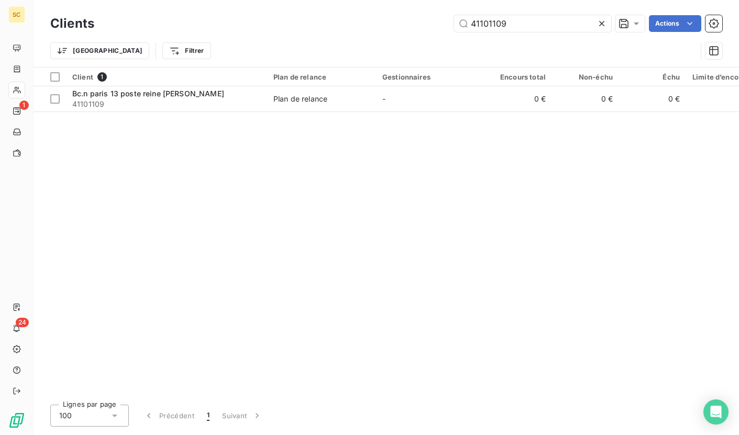
drag, startPoint x: 513, startPoint y: 23, endPoint x: 438, endPoint y: 23, distance: 74.9
click at [438, 23] on div "41101109 Actions" at bounding box center [415, 23] width 616 height 17
type input "41101051"
click at [124, 116] on div "Client 1 Plan de relance Gestionnaires Encours total Non-échu Échu Limite d’enc…" at bounding box center [387, 232] width 706 height 329
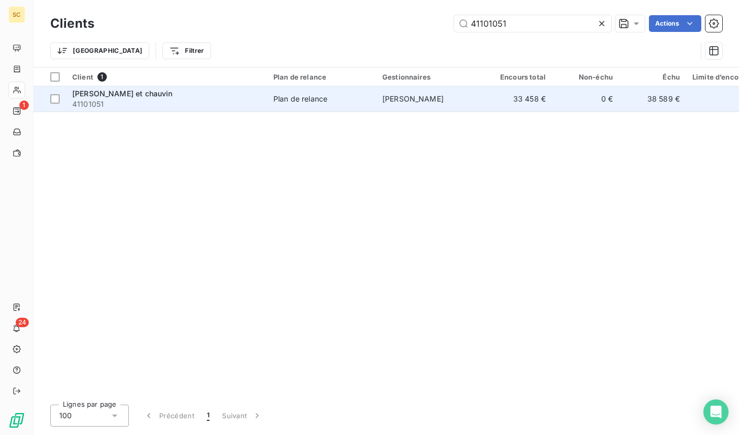
click at [130, 100] on span "41101051" at bounding box center [166, 104] width 189 height 10
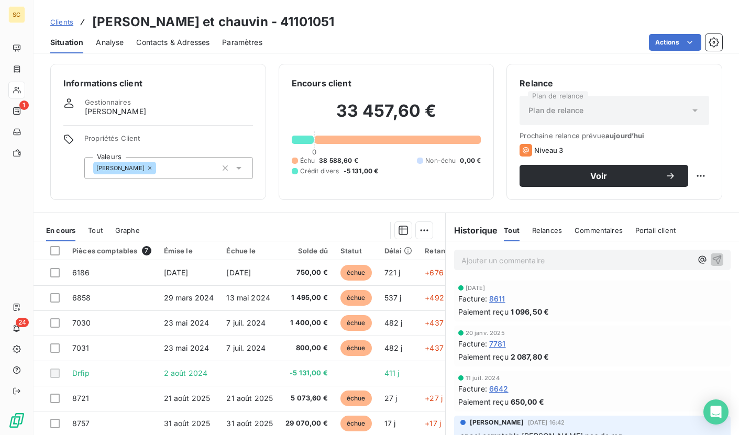
click at [63, 21] on span "Clients" at bounding box center [61, 22] width 23 height 8
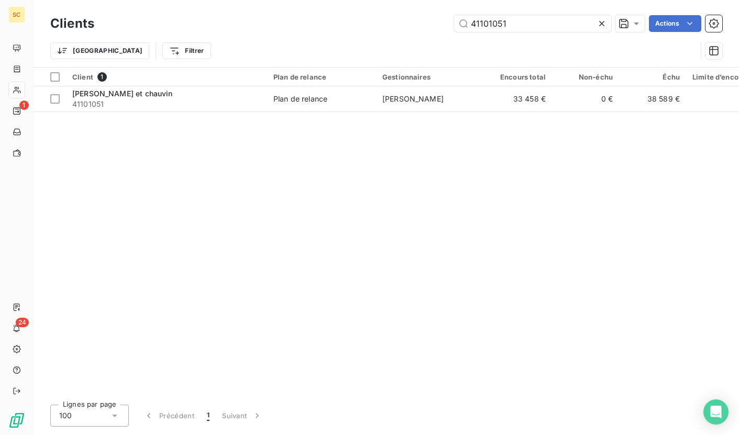
drag, startPoint x: 532, startPoint y: 23, endPoint x: 414, endPoint y: 27, distance: 117.9
click at [414, 27] on div "41101051 Actions" at bounding box center [415, 23] width 616 height 17
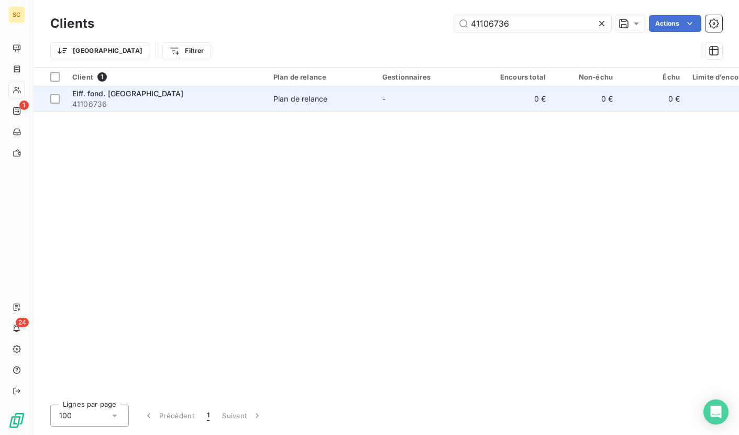
type input "41106736"
click at [273, 105] on td "Plan de relance" at bounding box center [321, 98] width 109 height 25
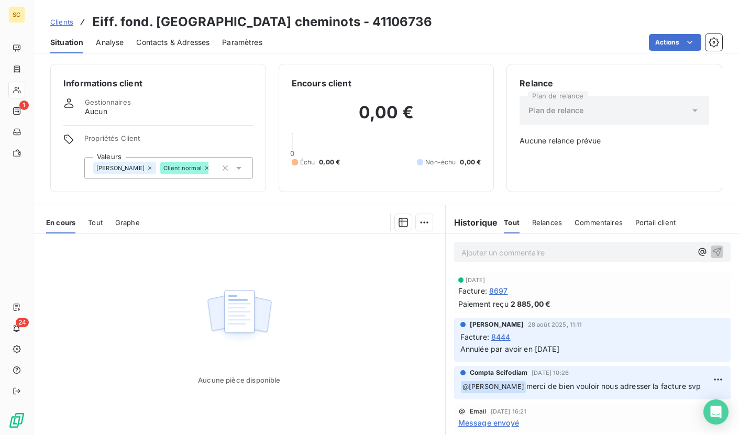
click at [68, 26] on link "Clients" at bounding box center [61, 22] width 23 height 10
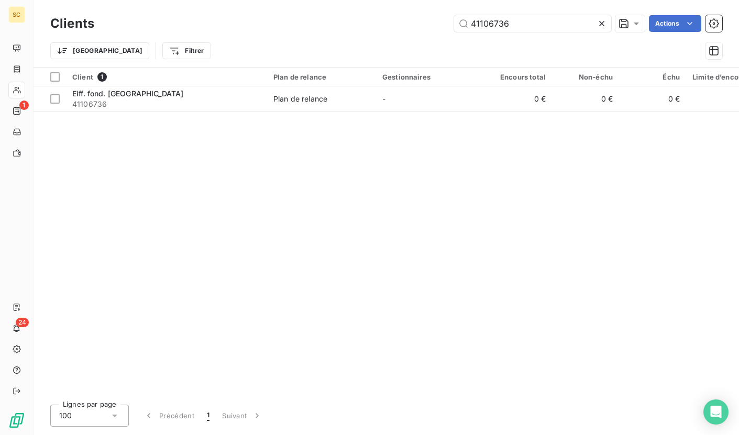
drag, startPoint x: 458, startPoint y: 26, endPoint x: 430, endPoint y: 26, distance: 28.8
click at [430, 26] on div "41106736 Actions" at bounding box center [415, 23] width 616 height 17
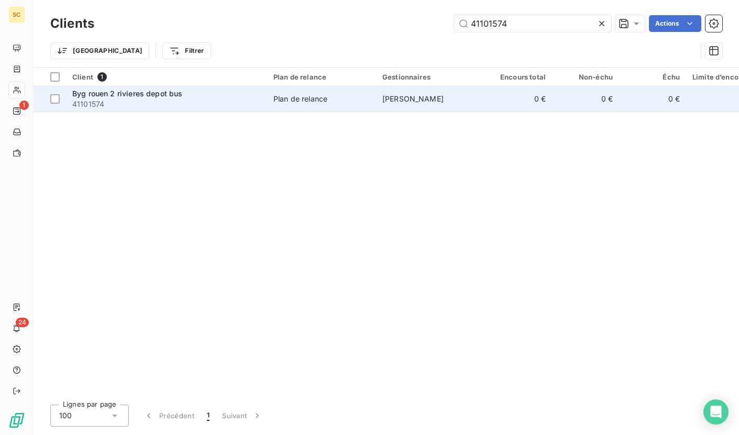
type input "41101574"
click at [227, 109] on td "Byg rouen 2 rivieres depot bus 41101574" at bounding box center [166, 98] width 201 height 25
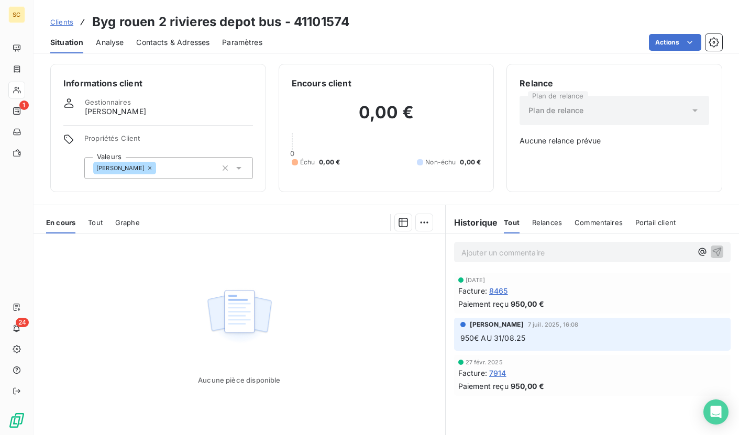
click at [67, 24] on span "Clients" at bounding box center [61, 22] width 23 height 8
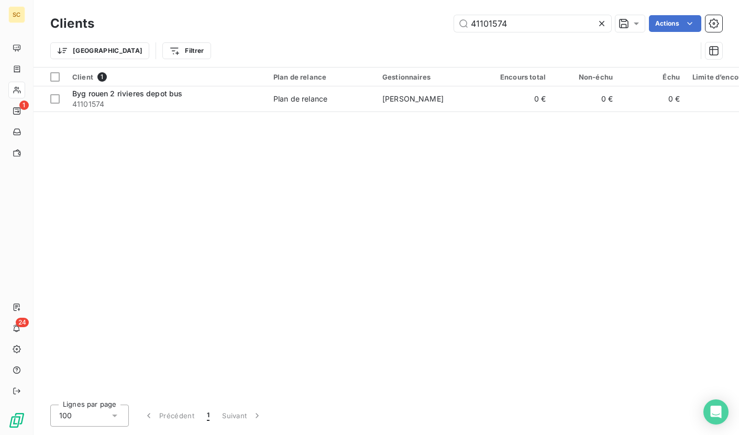
drag, startPoint x: 501, startPoint y: 21, endPoint x: 415, endPoint y: 21, distance: 85.4
click at [415, 21] on div "41101574 Actions" at bounding box center [415, 23] width 616 height 17
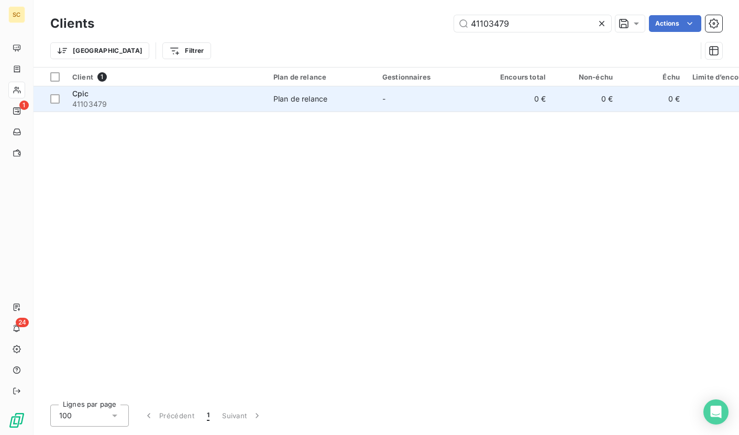
type input "41103479"
click at [180, 104] on span "41103479" at bounding box center [166, 104] width 189 height 10
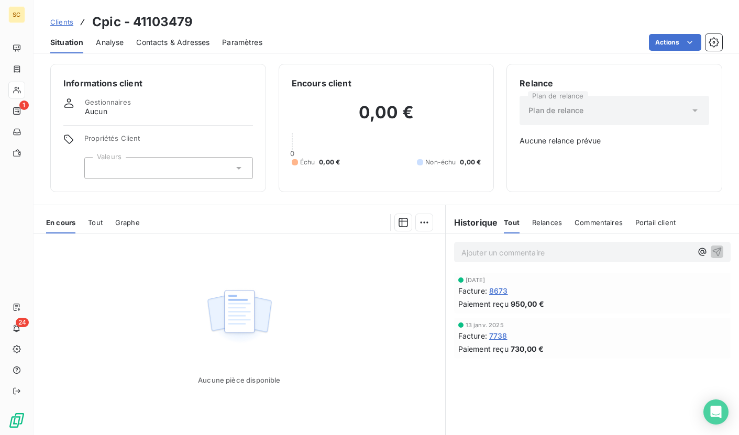
click at [65, 19] on span "Clients" at bounding box center [61, 22] width 23 height 8
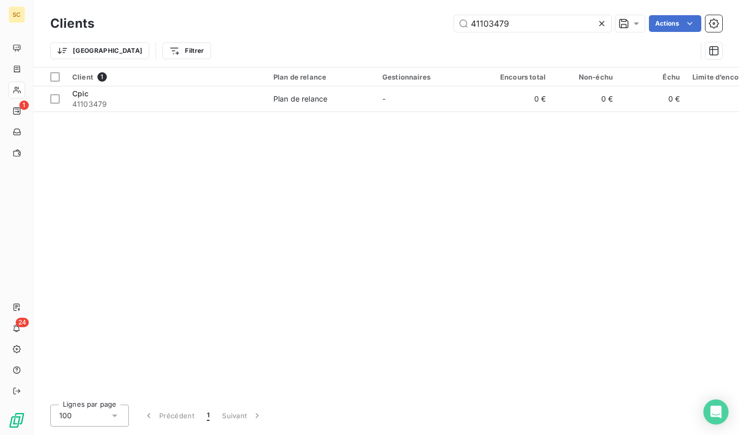
drag, startPoint x: 558, startPoint y: 24, endPoint x: 385, endPoint y: 29, distance: 173.5
click at [385, 29] on div "41103479 Actions" at bounding box center [415, 23] width 616 height 17
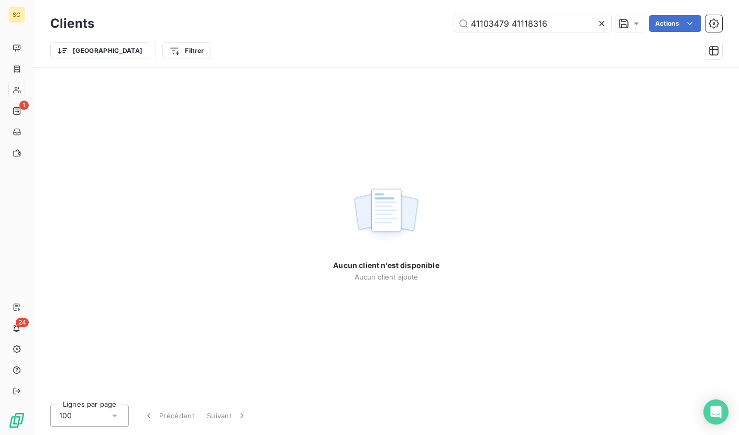
drag, startPoint x: 573, startPoint y: 24, endPoint x: 412, endPoint y: 26, distance: 160.9
click at [412, 26] on div "41103479 41118316 Actions" at bounding box center [415, 23] width 616 height 17
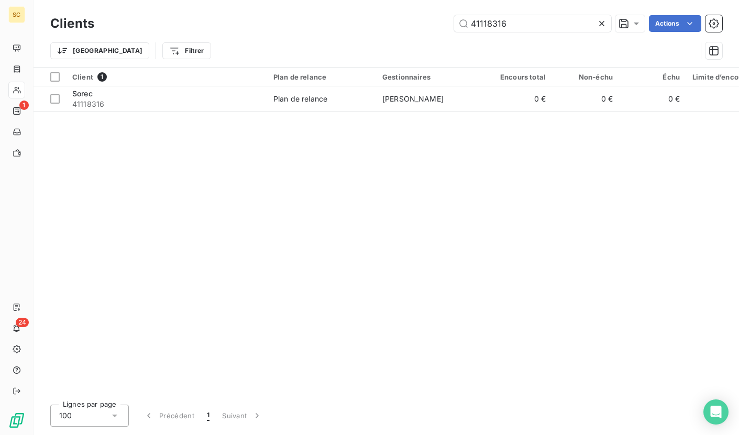
type input "41118316"
click at [274, 116] on div "Client 1 Plan de relance Gestionnaires Encours total Non-échu Échu Limite d’enc…" at bounding box center [387, 232] width 706 height 329
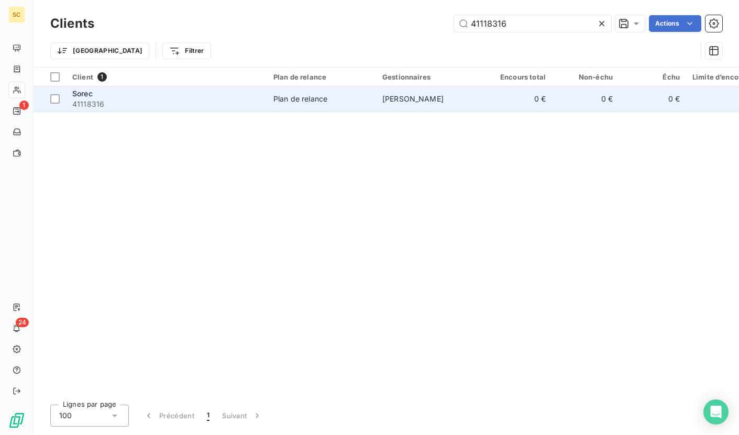
click at [281, 108] on td "Plan de relance" at bounding box center [321, 98] width 109 height 25
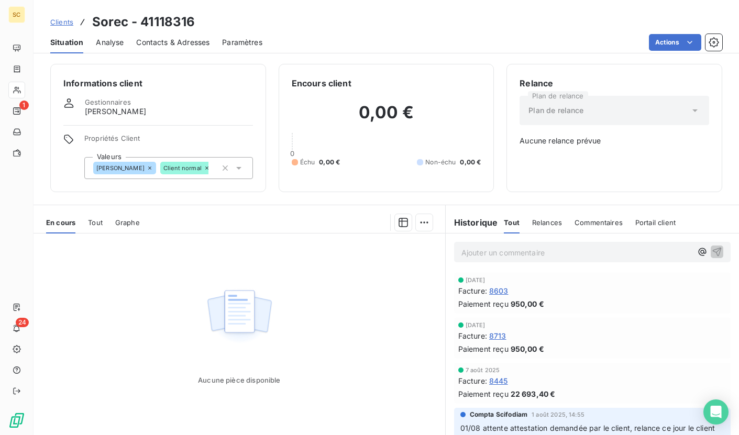
click at [61, 21] on span "Clients" at bounding box center [61, 22] width 23 height 8
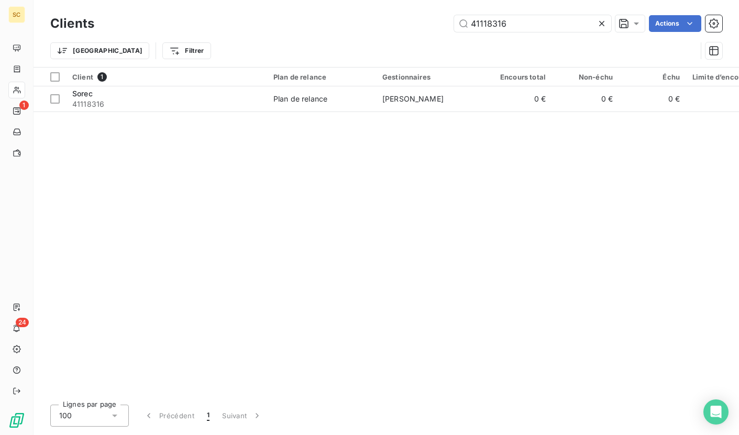
drag, startPoint x: 478, startPoint y: 24, endPoint x: 406, endPoint y: 25, distance: 71.8
click at [406, 25] on div "41118316 Actions" at bounding box center [415, 23] width 616 height 17
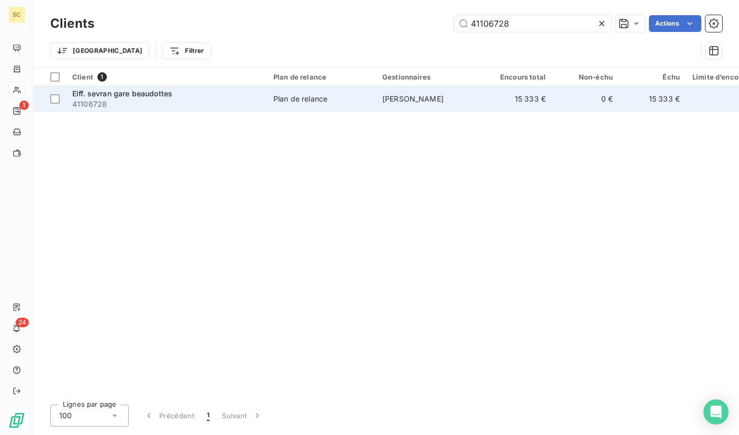
type input "41106728"
click at [341, 105] on td "Plan de relance" at bounding box center [321, 98] width 109 height 25
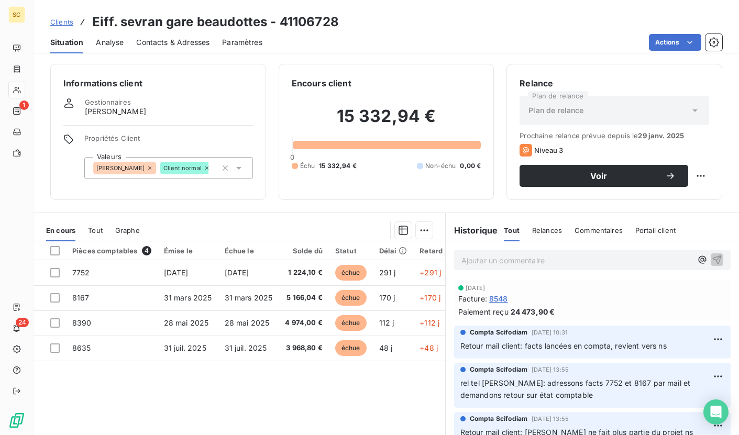
click at [65, 18] on span "Clients" at bounding box center [61, 22] width 23 height 8
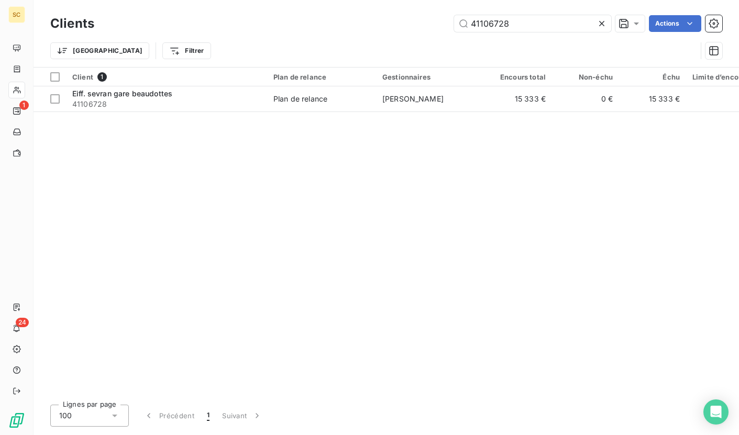
drag, startPoint x: 484, startPoint y: 20, endPoint x: 433, endPoint y: 19, distance: 50.3
click at [433, 19] on div "41106728 Actions" at bounding box center [415, 23] width 616 height 17
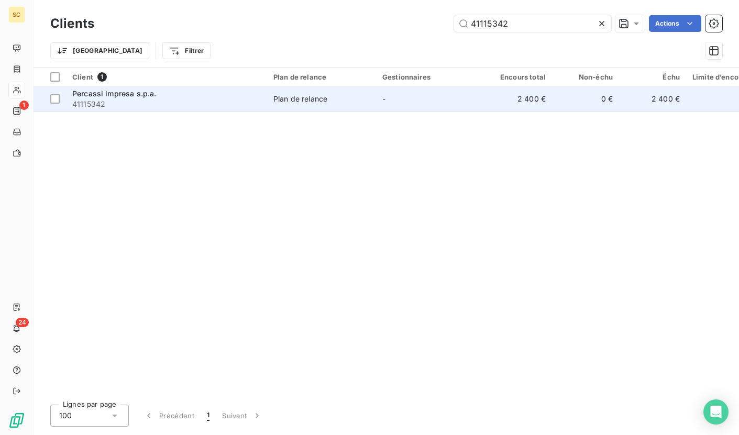
type input "41115342"
click at [180, 107] on span "41115342" at bounding box center [166, 104] width 189 height 10
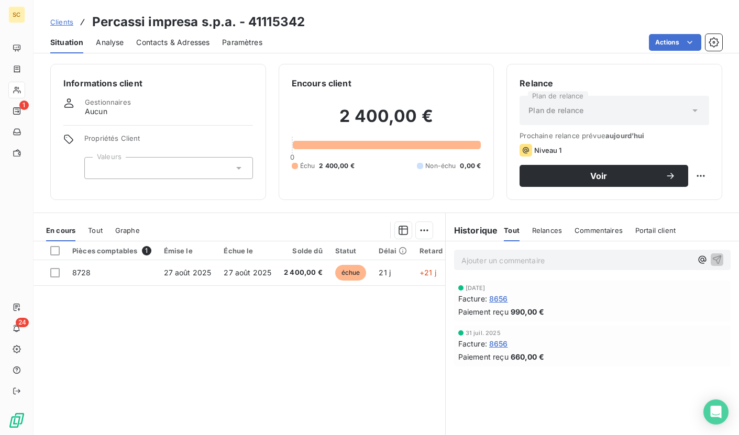
click at [78, 24] on icon at bounding box center [83, 22] width 10 height 10
click at [61, 25] on span "Clients" at bounding box center [61, 22] width 23 height 8
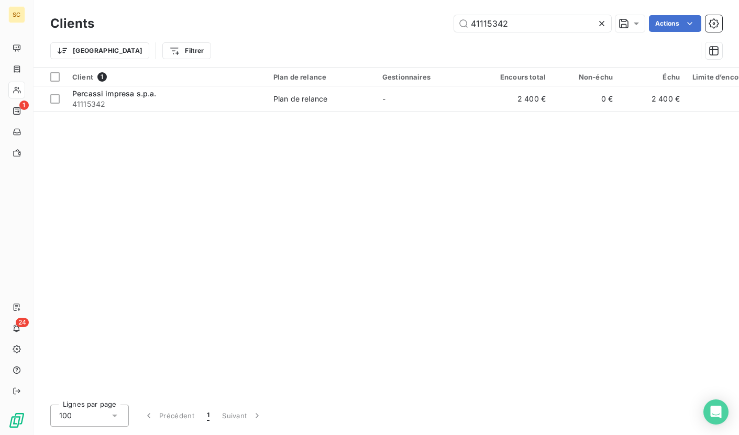
drag, startPoint x: 485, startPoint y: 27, endPoint x: 439, endPoint y: 30, distance: 45.7
click at [439, 30] on div "41115342 Actions" at bounding box center [415, 23] width 616 height 17
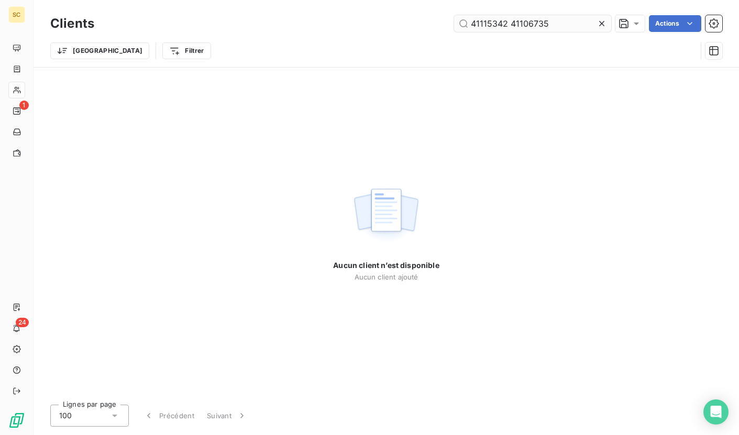
click at [456, 18] on input "41115342 41106735" at bounding box center [532, 23] width 157 height 17
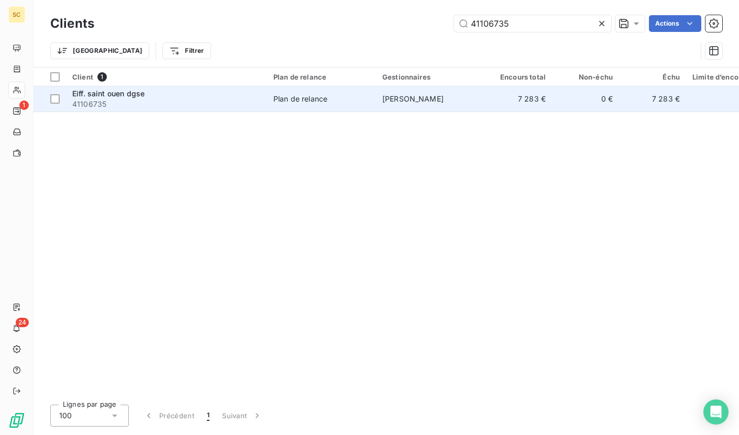
type input "41106735"
click at [154, 109] on span "41106735" at bounding box center [166, 104] width 189 height 10
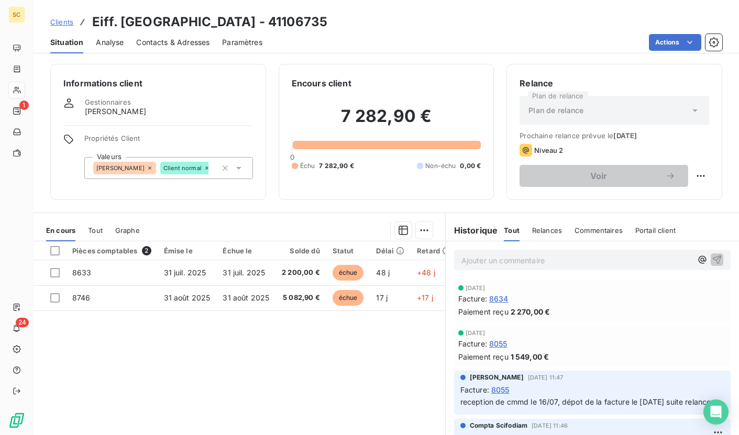
click at [65, 21] on span "Clients" at bounding box center [61, 22] width 23 height 8
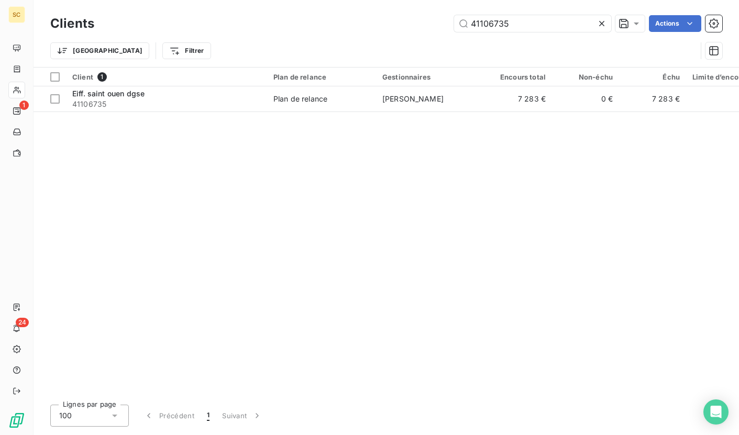
click at [600, 24] on icon at bounding box center [602, 23] width 10 height 10
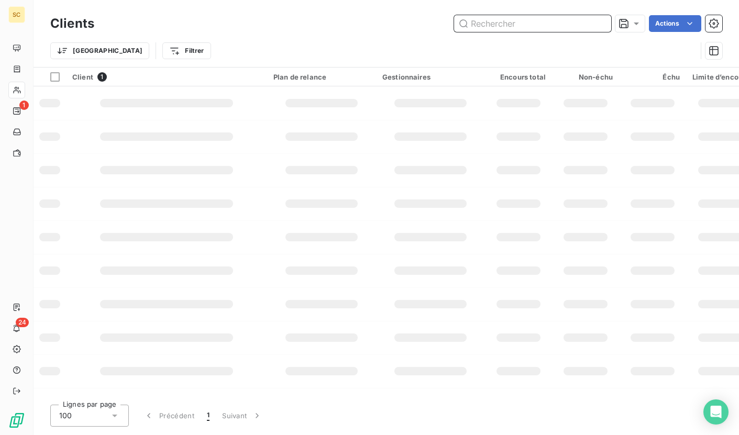
click at [552, 23] on input "text" at bounding box center [532, 23] width 157 height 17
paste input "41115063"
type input "41115063"
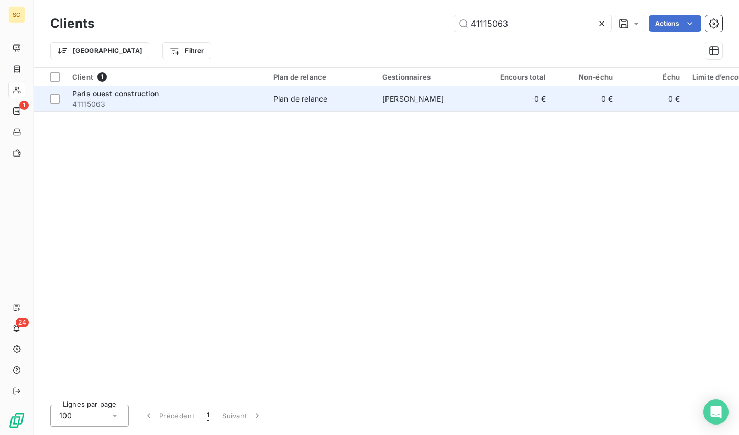
click at [316, 103] on div "Plan de relance" at bounding box center [300, 99] width 54 height 10
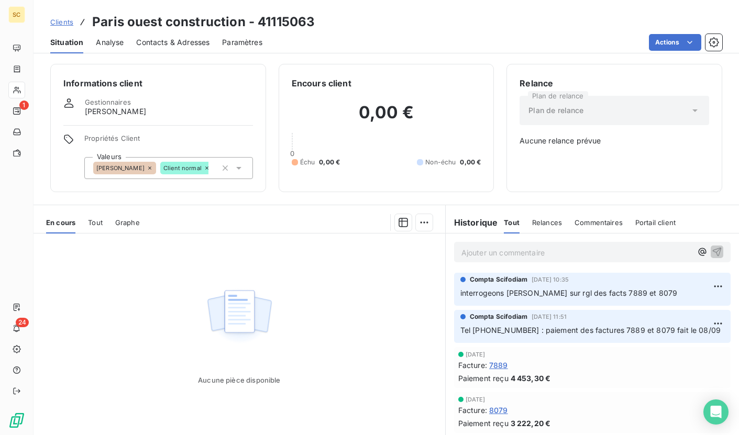
click at [56, 24] on span "Clients" at bounding box center [61, 22] width 23 height 8
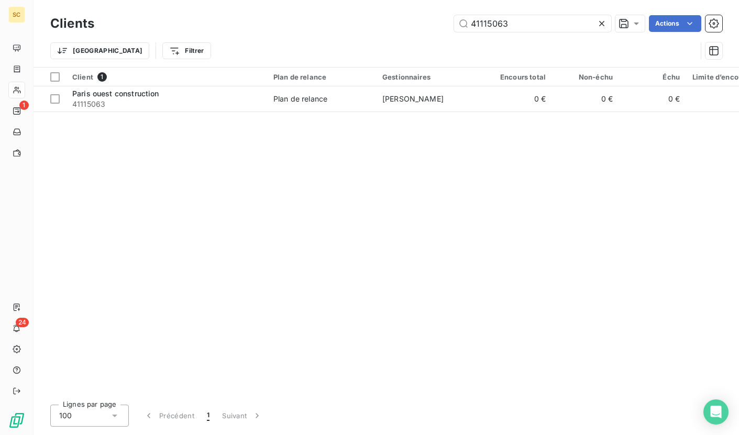
drag, startPoint x: 527, startPoint y: 20, endPoint x: 442, endPoint y: 25, distance: 85.5
click at [442, 25] on div "41115063 Actions" at bounding box center [415, 23] width 616 height 17
type input "41107798"
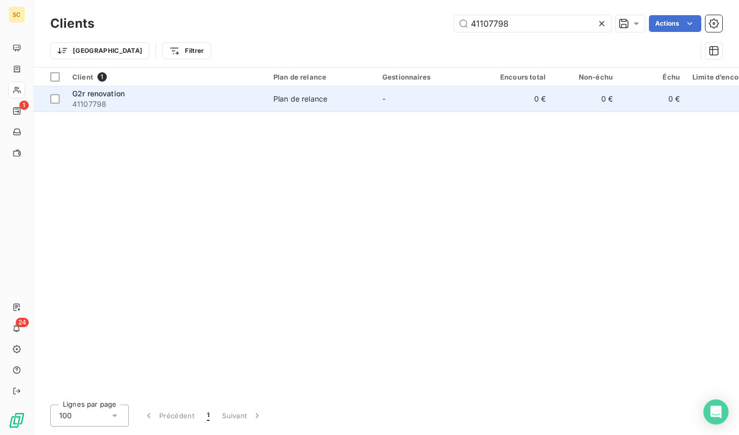
click at [332, 97] on span "Plan de relance" at bounding box center [321, 99] width 96 height 10
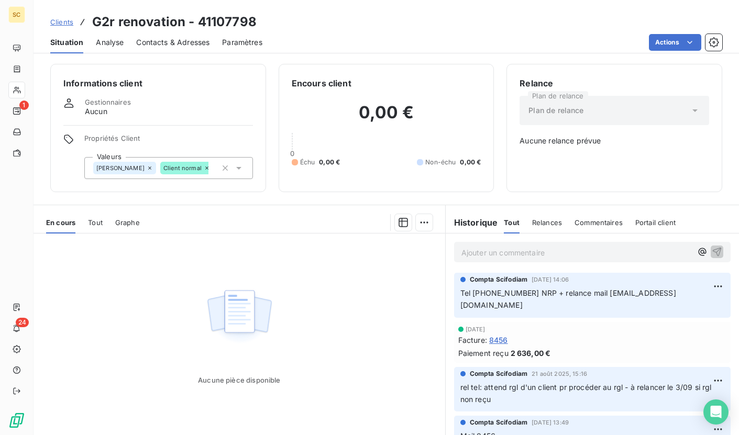
click at [63, 23] on span "Clients" at bounding box center [61, 22] width 23 height 8
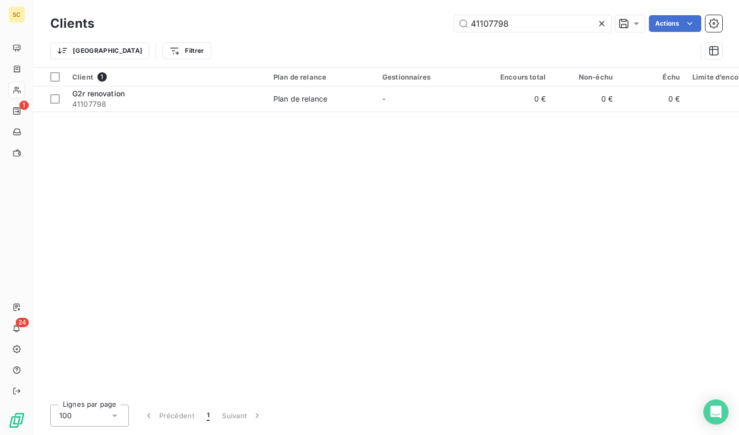
drag, startPoint x: 522, startPoint y: 23, endPoint x: 418, endPoint y: 27, distance: 103.8
click at [418, 27] on div "41107798 Actions" at bounding box center [415, 23] width 616 height 17
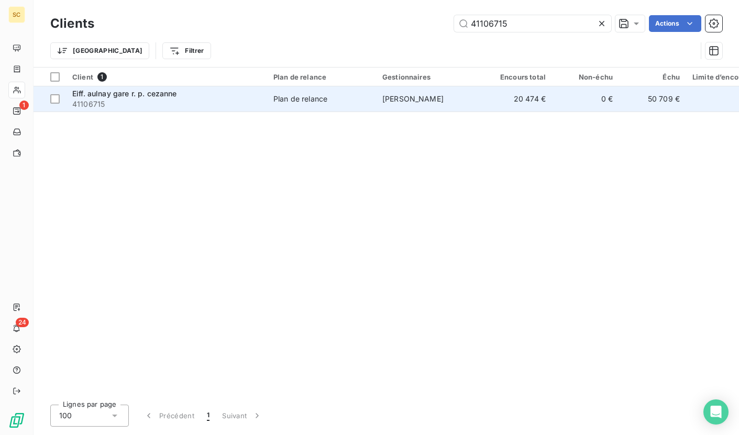
type input "41106715"
click at [378, 98] on td "bruno ramos" at bounding box center [430, 98] width 109 height 25
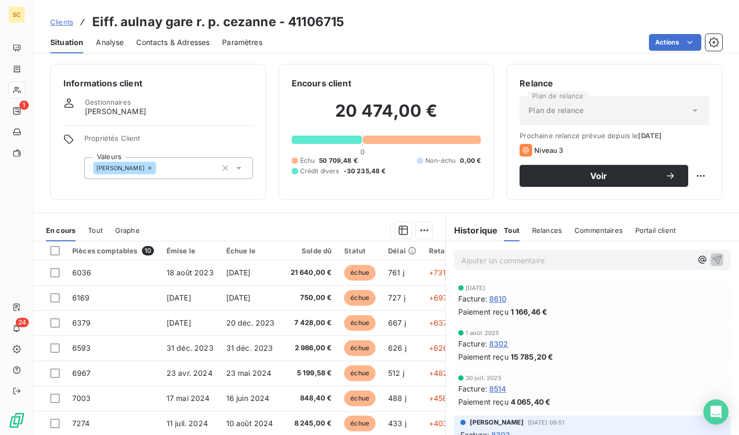
click at [68, 18] on span "Clients" at bounding box center [61, 22] width 23 height 8
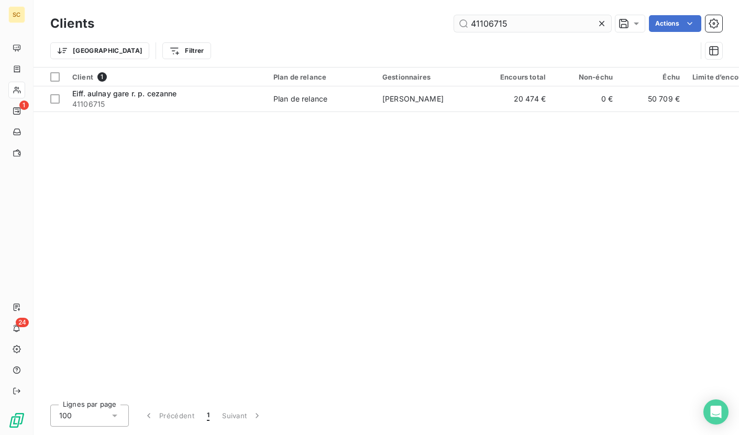
click at [519, 20] on input "41106715" at bounding box center [532, 23] width 157 height 17
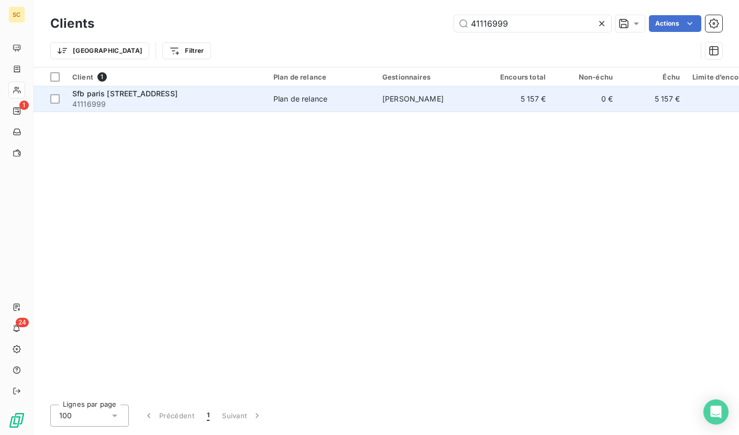
type input "41116999"
click at [310, 105] on td "Plan de relance" at bounding box center [321, 98] width 109 height 25
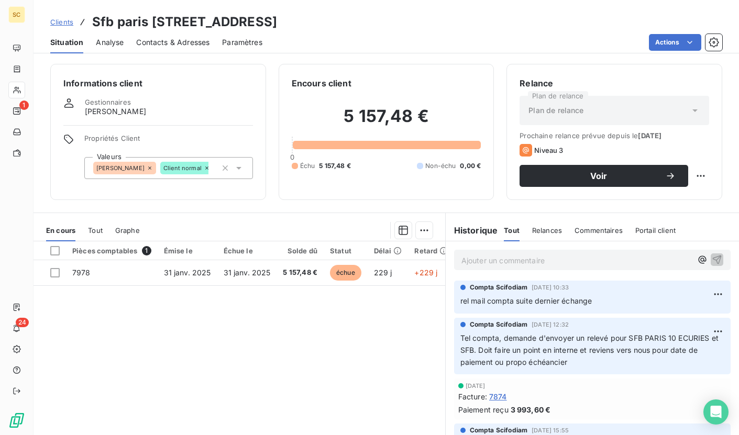
click at [56, 24] on span "Clients" at bounding box center [61, 22] width 23 height 8
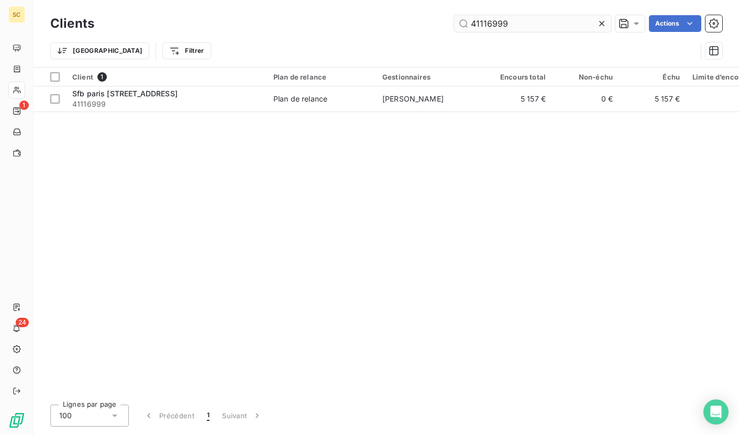
click at [491, 20] on input "41116999" at bounding box center [532, 23] width 157 height 17
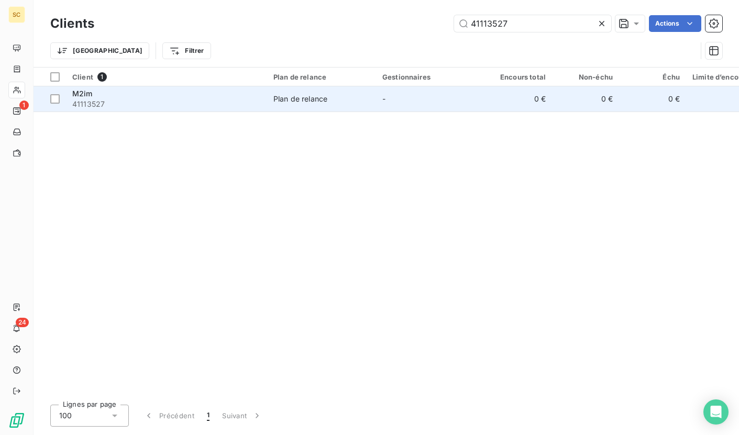
type input "41113527"
click at [328, 102] on span "Plan de relance" at bounding box center [321, 99] width 96 height 10
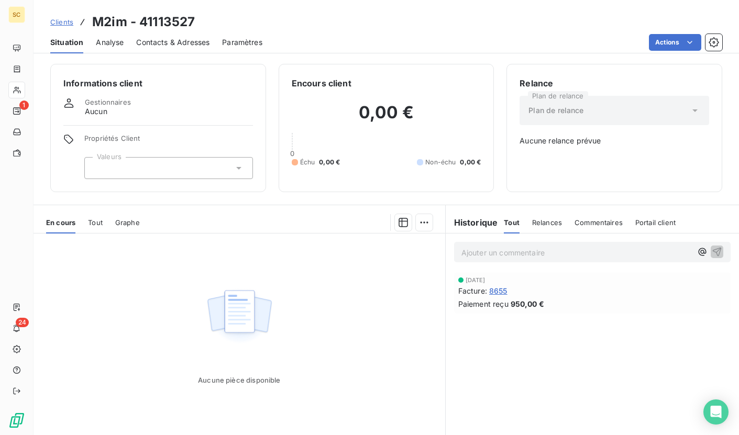
click at [68, 21] on span "Clients" at bounding box center [61, 22] width 23 height 8
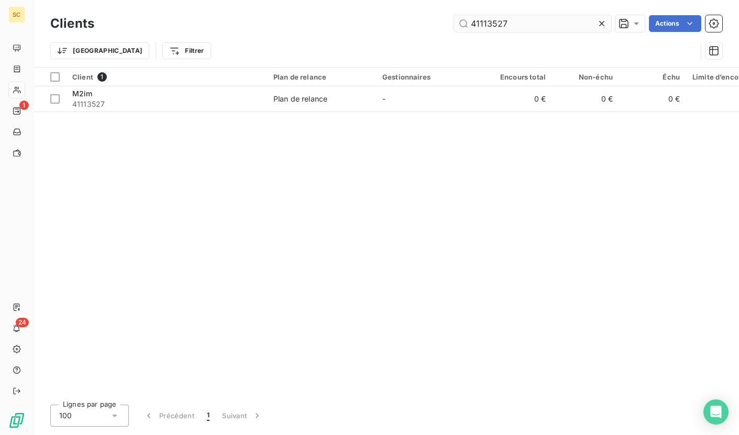
click at [489, 17] on input "41113527" at bounding box center [532, 23] width 157 height 17
type input "41101675"
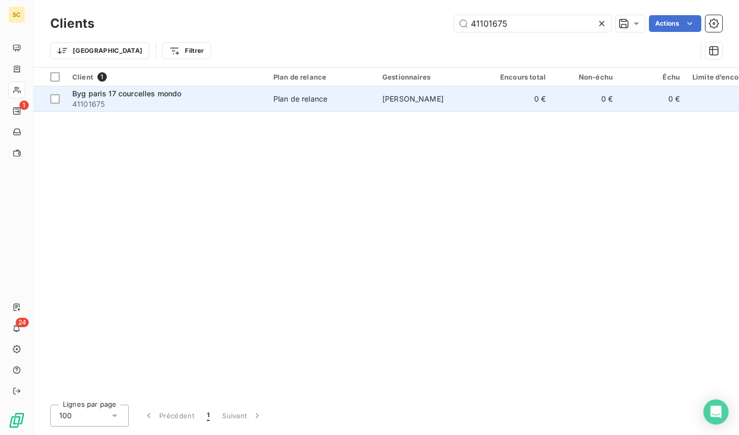
click at [459, 93] on td "bruno ramos" at bounding box center [430, 98] width 109 height 25
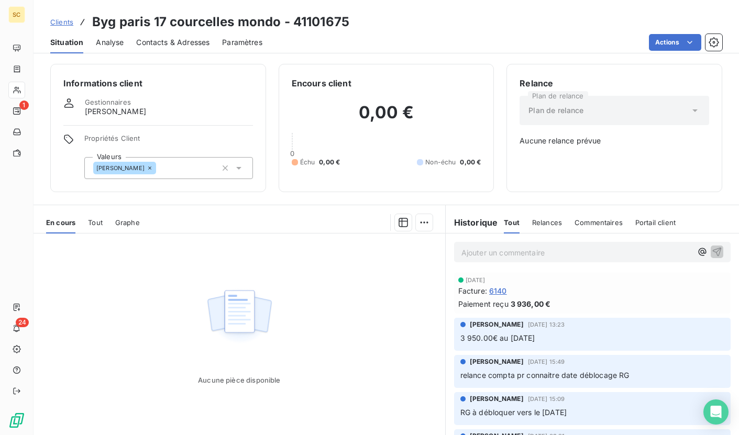
click at [61, 26] on link "Clients" at bounding box center [61, 22] width 23 height 10
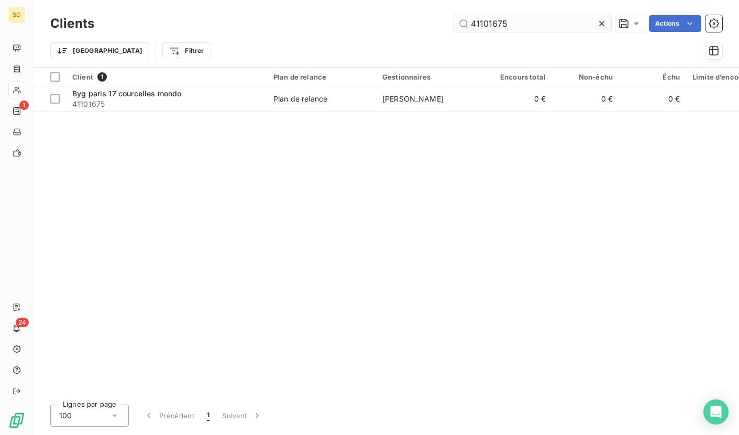
click at [498, 19] on input "41101675" at bounding box center [532, 23] width 157 height 17
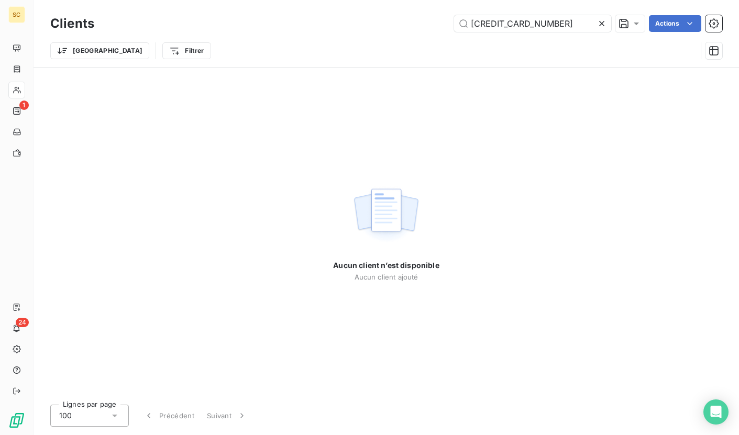
drag, startPoint x: 561, startPoint y: 23, endPoint x: 458, endPoint y: 32, distance: 102.6
click at [458, 32] on div "Clients 4110167 41118974 5 Actions" at bounding box center [386, 24] width 672 height 22
drag, startPoint x: 549, startPoint y: 25, endPoint x: 467, endPoint y: 26, distance: 81.7
click at [467, 26] on input "4110167 41118974 5" at bounding box center [532, 23] width 157 height 17
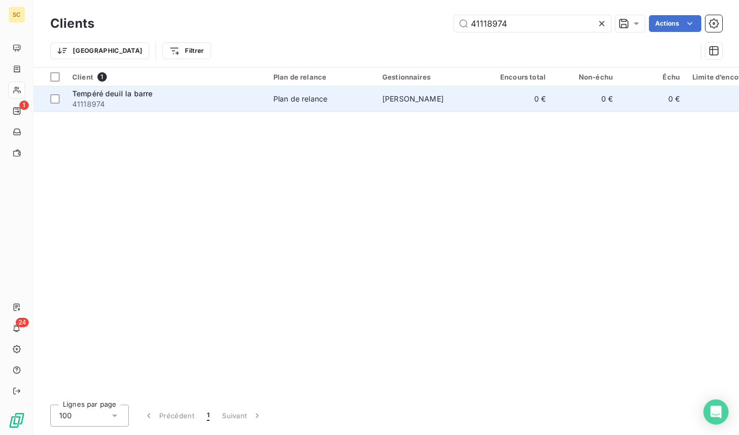
type input "41118974"
click at [267, 93] on td "Plan de relance" at bounding box center [321, 98] width 109 height 25
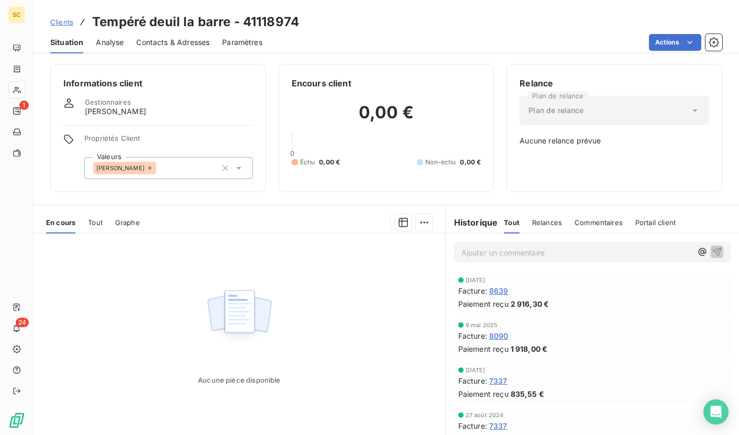
click at [64, 24] on span "Clients" at bounding box center [61, 22] width 23 height 8
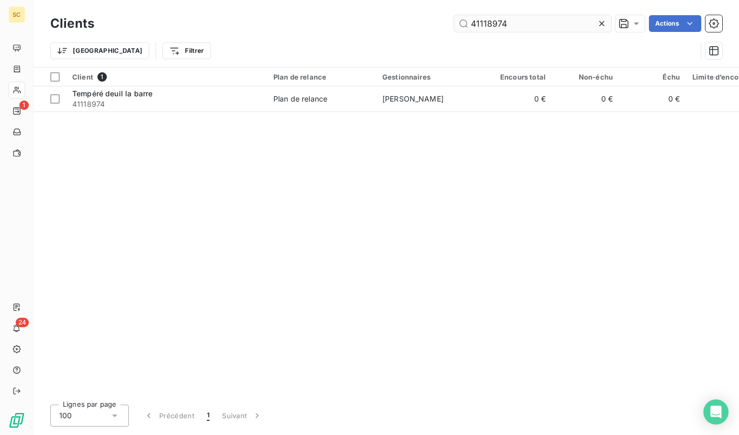
click at [487, 23] on input "41118974" at bounding box center [532, 23] width 157 height 17
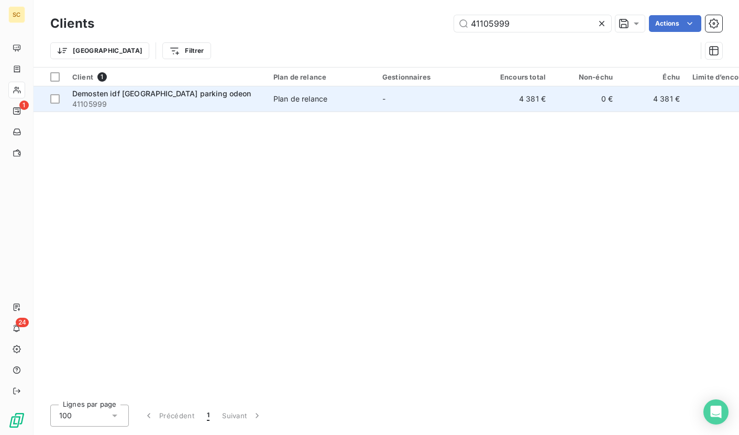
type input "41105999"
click at [472, 88] on td "-" at bounding box center [430, 98] width 109 height 25
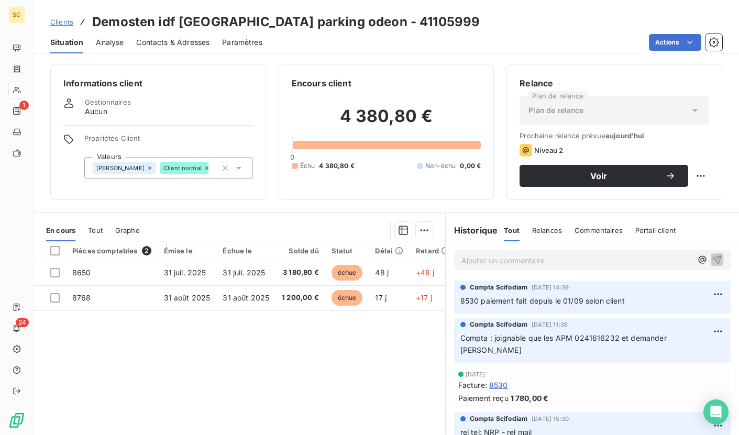
click at [68, 23] on span "Clients" at bounding box center [61, 22] width 23 height 8
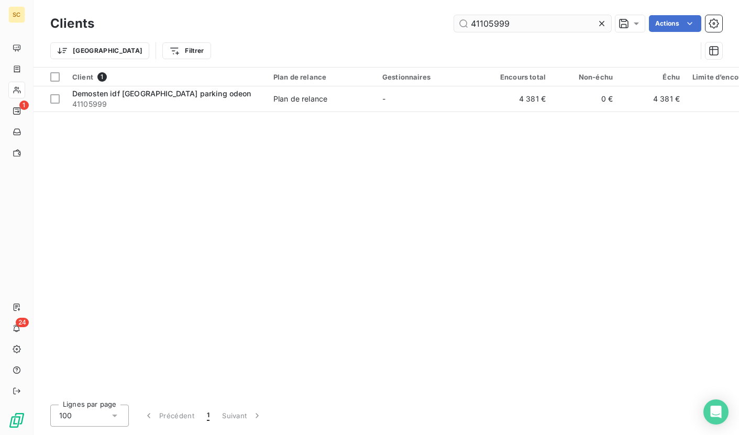
click at [491, 23] on input "41105999" at bounding box center [532, 23] width 157 height 17
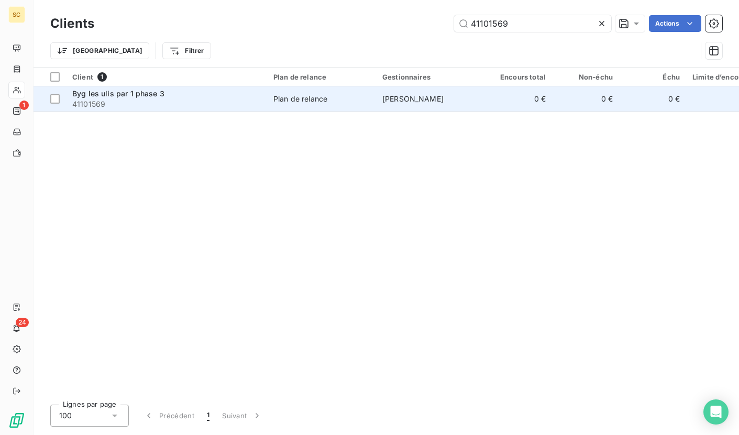
type input "41101569"
click at [301, 109] on td "Plan de relance" at bounding box center [321, 98] width 109 height 25
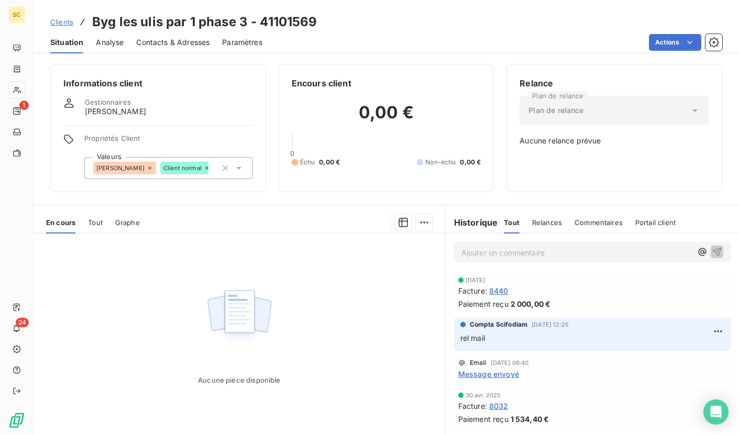
click at [60, 22] on span "Clients" at bounding box center [61, 22] width 23 height 8
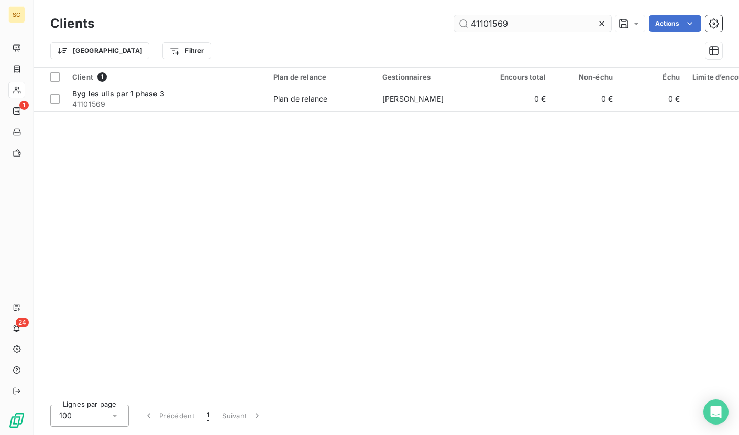
click at [483, 19] on input "41101569" at bounding box center [532, 23] width 157 height 17
type input "41100116"
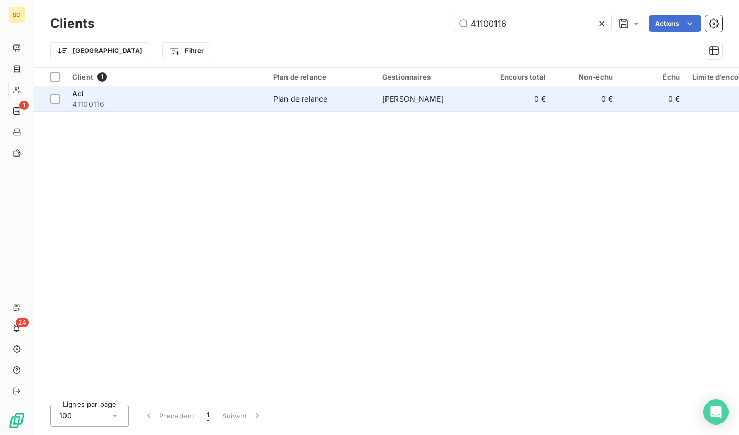
click at [334, 93] on td "Plan de relance" at bounding box center [321, 98] width 109 height 25
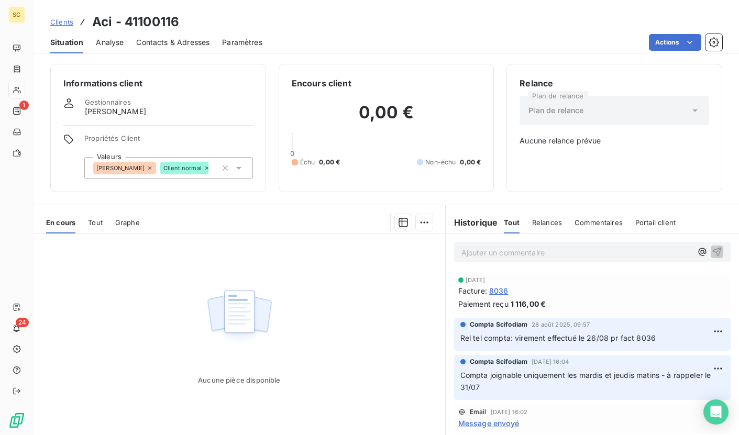
click at [61, 20] on span "Clients" at bounding box center [61, 22] width 23 height 8
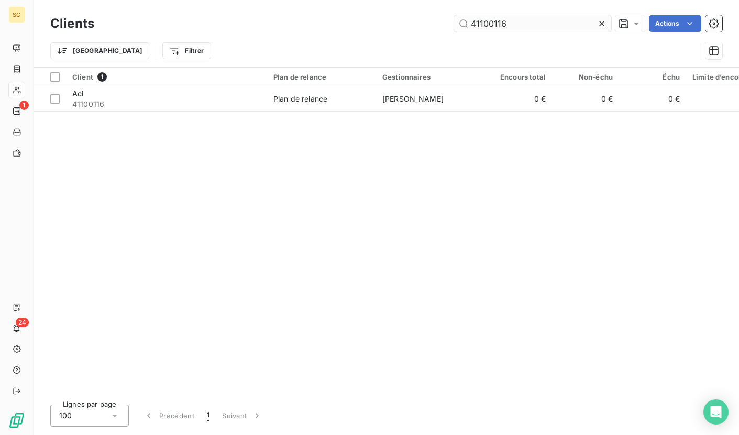
click at [485, 29] on input "41100116" at bounding box center [532, 23] width 157 height 17
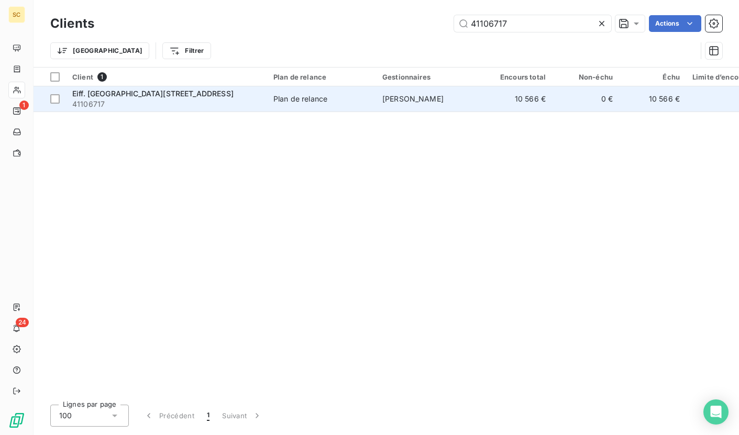
type input "41106717"
click at [467, 94] on td "[PERSON_NAME]" at bounding box center [430, 98] width 109 height 25
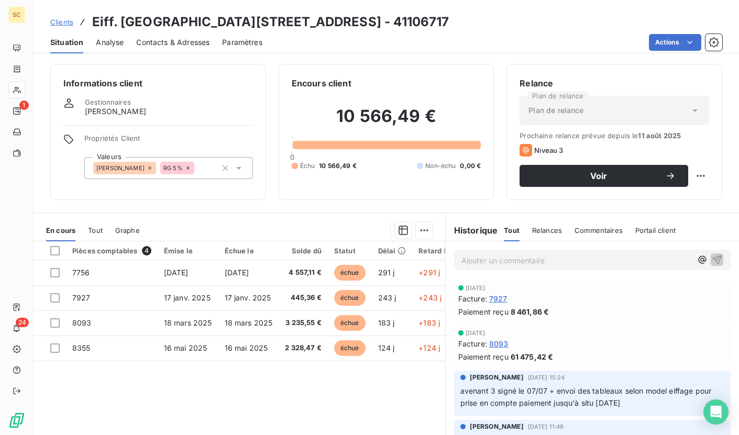
click at [53, 23] on span "Clients" at bounding box center [61, 22] width 23 height 8
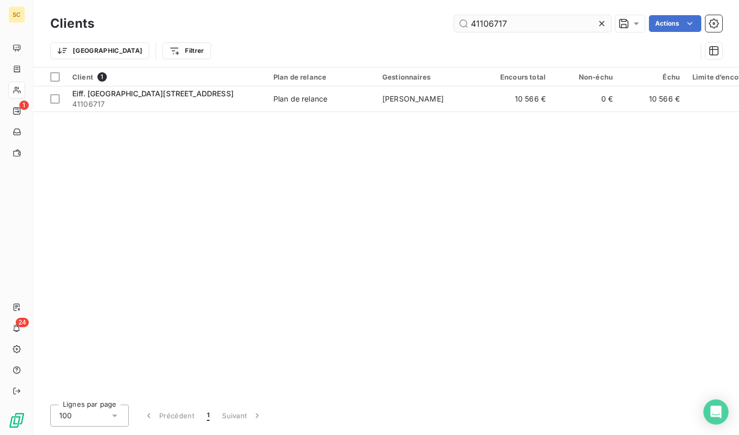
click at [479, 20] on input "41106717" at bounding box center [532, 23] width 157 height 17
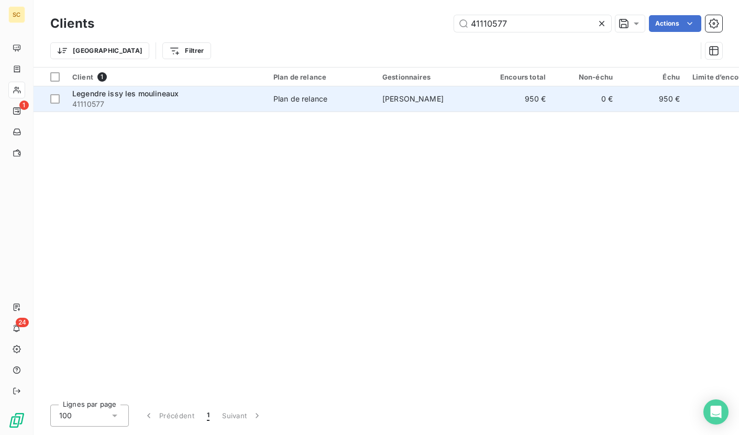
type input "41110577"
click at [494, 101] on td "950 €" at bounding box center [518, 98] width 67 height 25
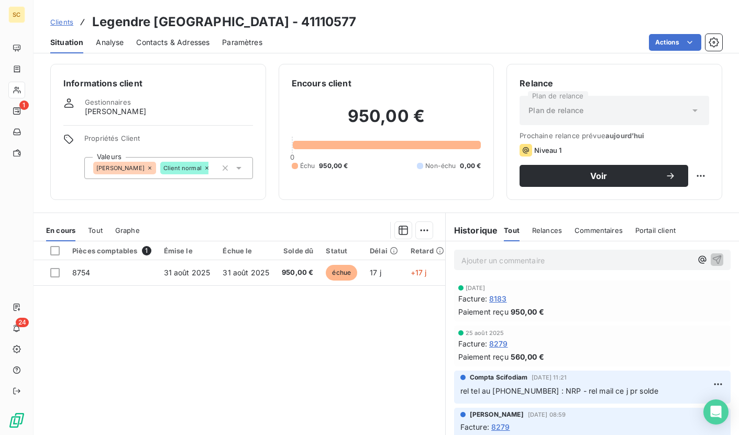
click at [62, 24] on span "Clients" at bounding box center [61, 22] width 23 height 8
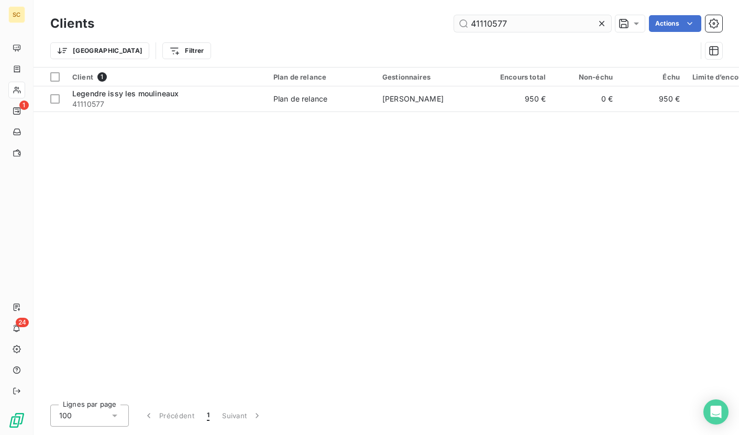
click at [483, 22] on input "41110577" at bounding box center [532, 23] width 157 height 17
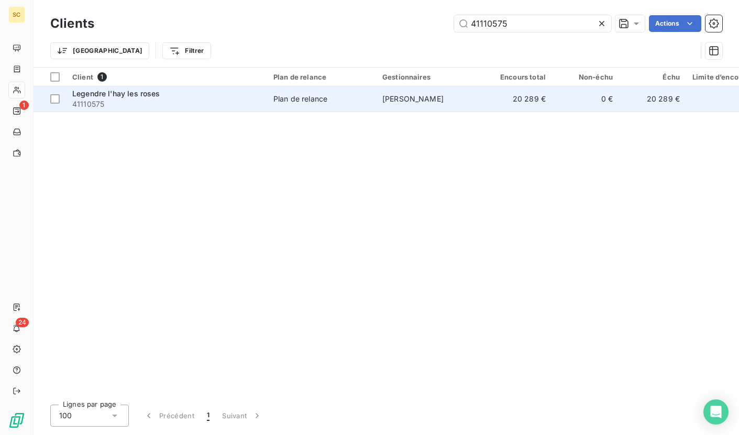
type input "41110575"
click at [468, 105] on td "[PERSON_NAME]" at bounding box center [430, 98] width 109 height 25
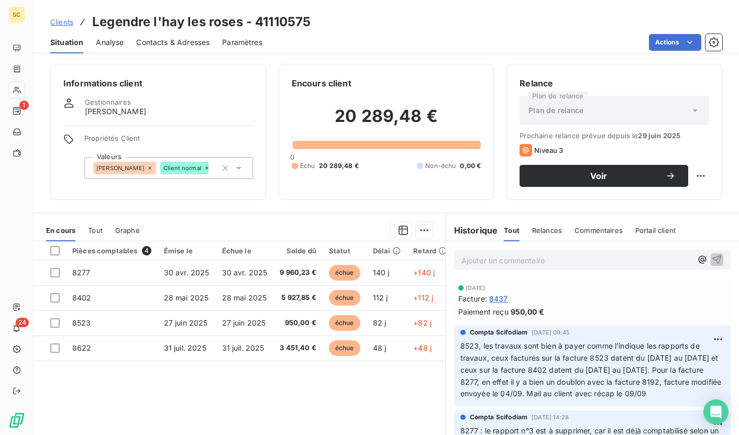
click at [64, 20] on span "Clients" at bounding box center [61, 22] width 23 height 8
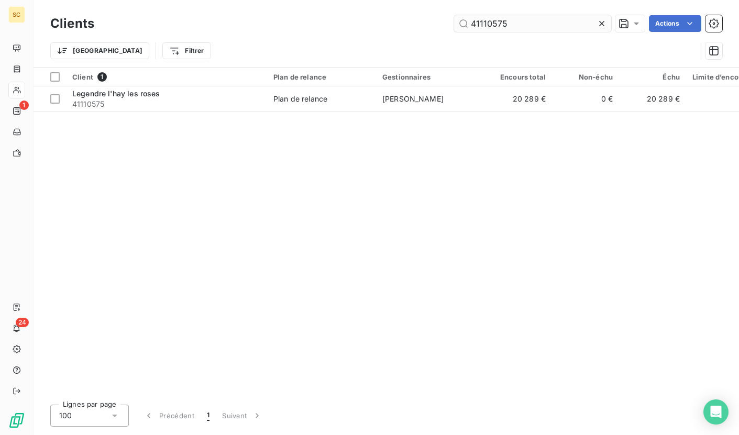
click at [481, 26] on input "41110575" at bounding box center [532, 23] width 157 height 17
type input "41110573"
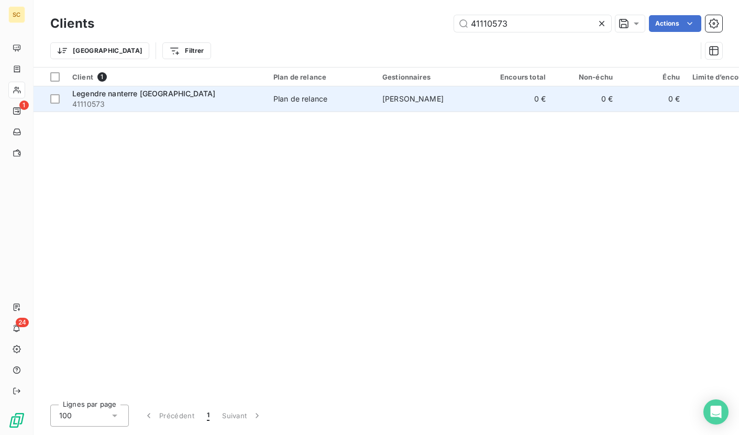
click at [342, 101] on span "Plan de relance" at bounding box center [321, 99] width 96 height 10
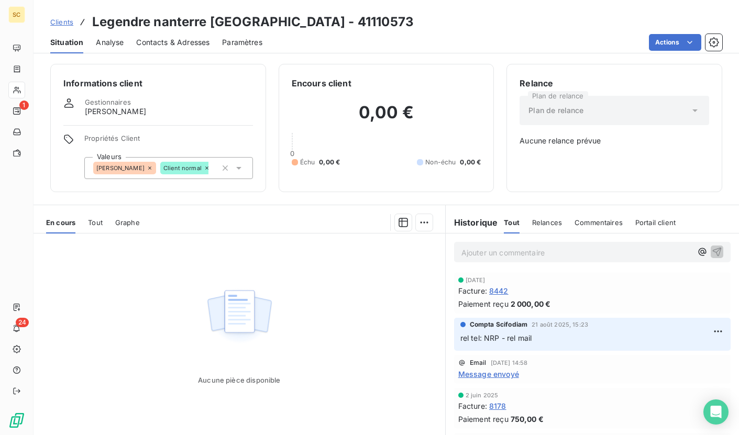
click at [62, 20] on span "Clients" at bounding box center [61, 22] width 23 height 8
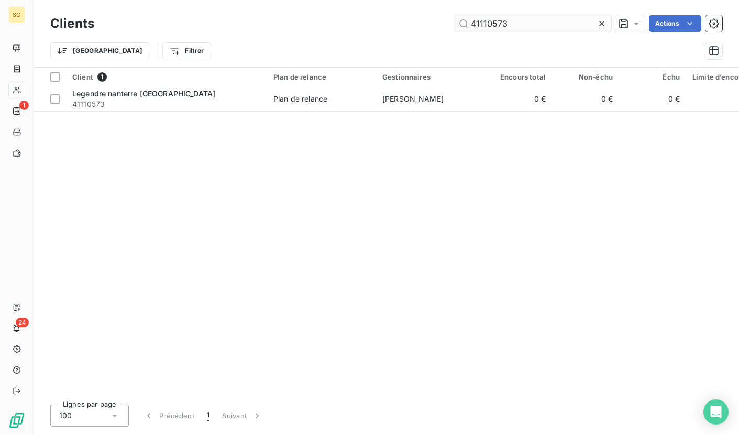
click at [490, 25] on input "41110573" at bounding box center [532, 23] width 157 height 17
type input "41102394"
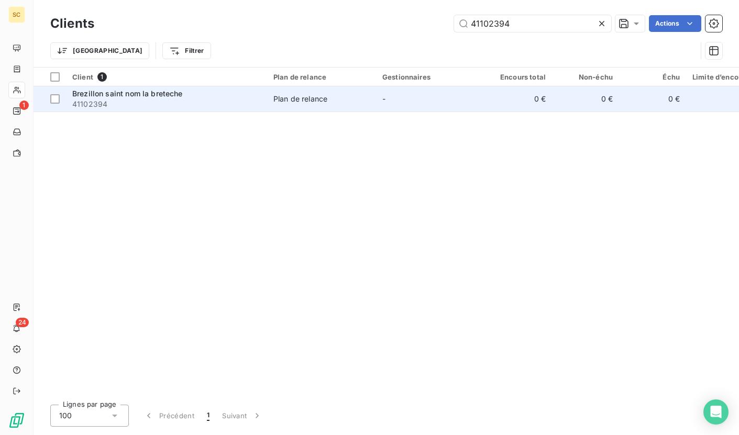
click at [319, 103] on div "Plan de relance" at bounding box center [300, 99] width 54 height 10
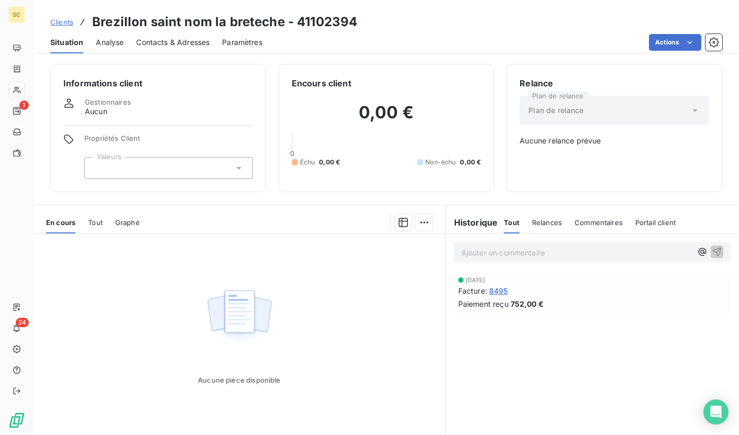
click at [70, 24] on span "Clients" at bounding box center [61, 22] width 23 height 8
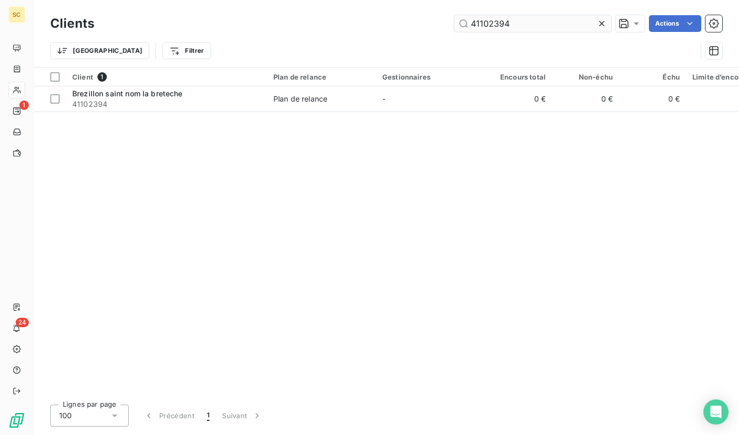
click at [496, 28] on input "41102394" at bounding box center [532, 23] width 157 height 17
click at [498, 21] on input "41101644" at bounding box center [532, 23] width 157 height 17
paste input "21"
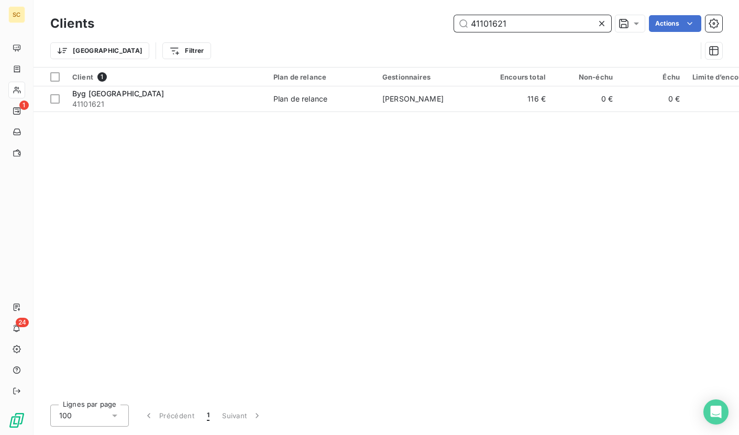
type input "41101621"
click at [493, 23] on input "41101621" at bounding box center [532, 23] width 157 height 17
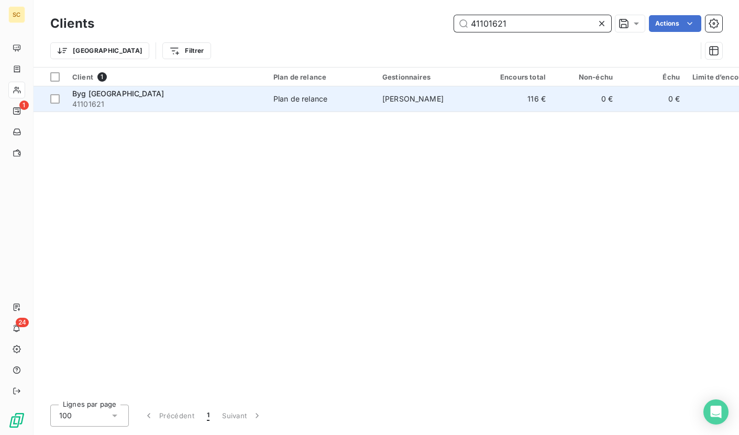
click at [335, 102] on span "Plan de relance" at bounding box center [321, 99] width 96 height 10
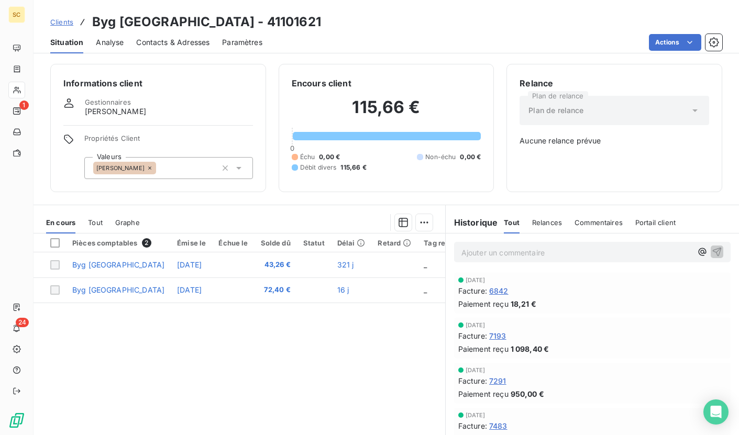
click at [70, 23] on span "Clients" at bounding box center [61, 22] width 23 height 8
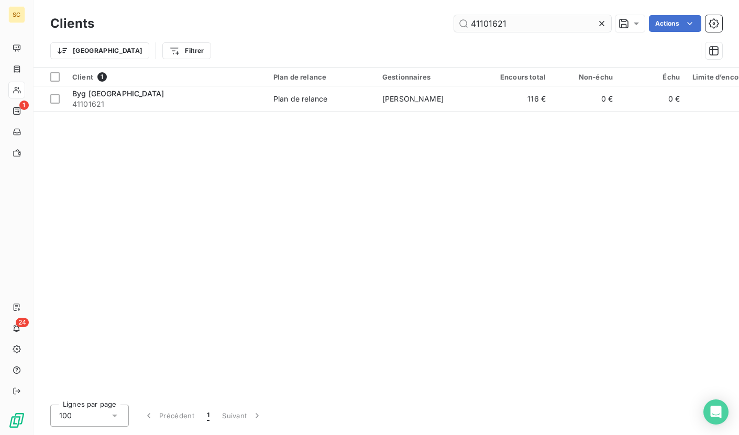
click at [495, 26] on input "41101621" at bounding box center [532, 23] width 157 height 17
type input "41101606"
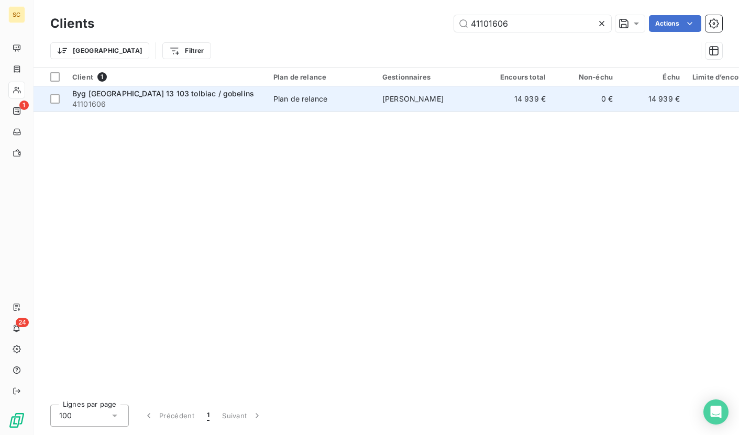
click at [290, 95] on div "Plan de relance" at bounding box center [300, 99] width 54 height 10
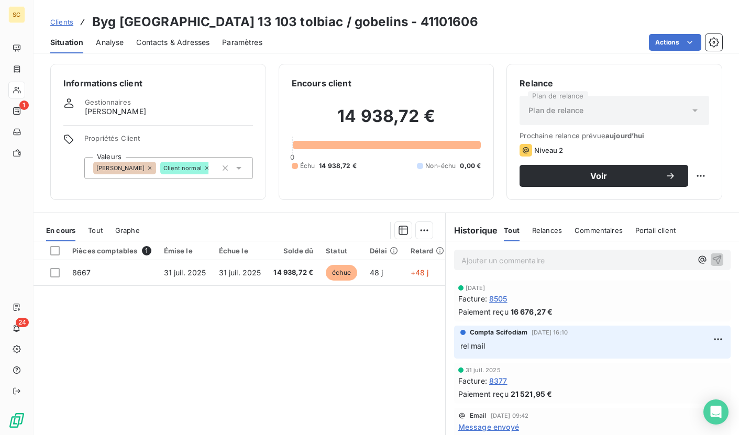
click at [63, 23] on span "Clients" at bounding box center [61, 22] width 23 height 8
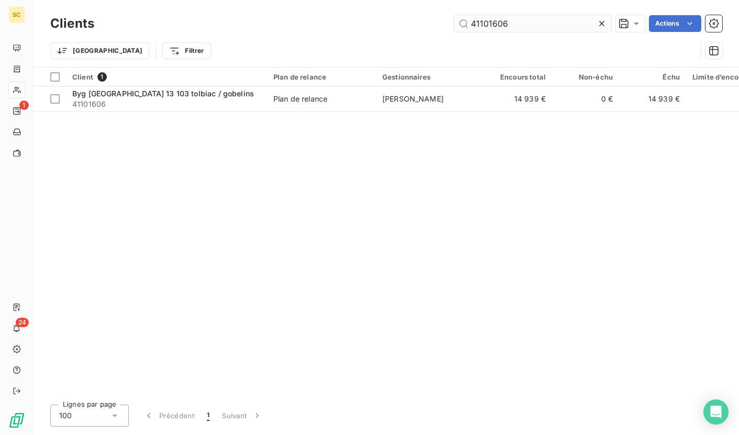
click at [486, 24] on input "41101606" at bounding box center [532, 23] width 157 height 17
click at [505, 20] on input "41101564" at bounding box center [532, 23] width 157 height 17
paste input "3"
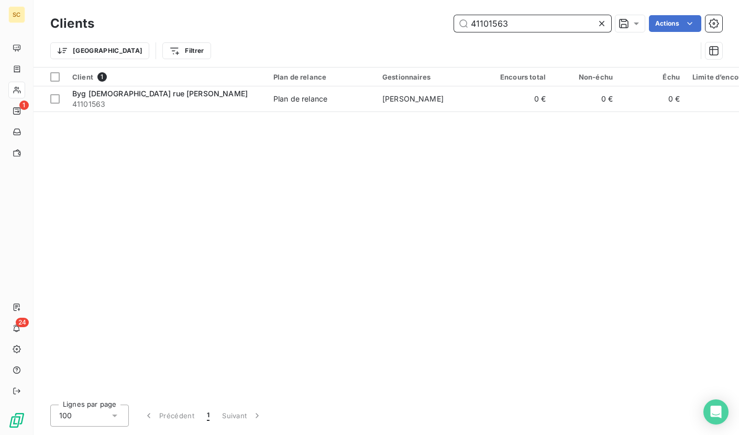
click at [497, 27] on input "41101563" at bounding box center [532, 23] width 157 height 17
paste input "47"
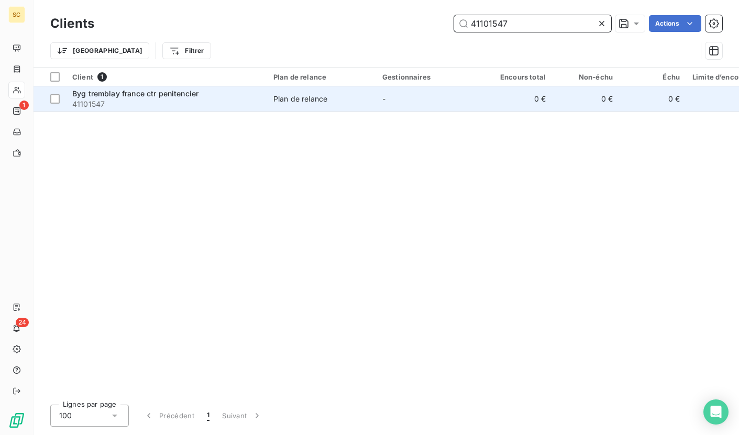
type input "41101547"
click at [322, 102] on div "Plan de relance" at bounding box center [300, 99] width 54 height 10
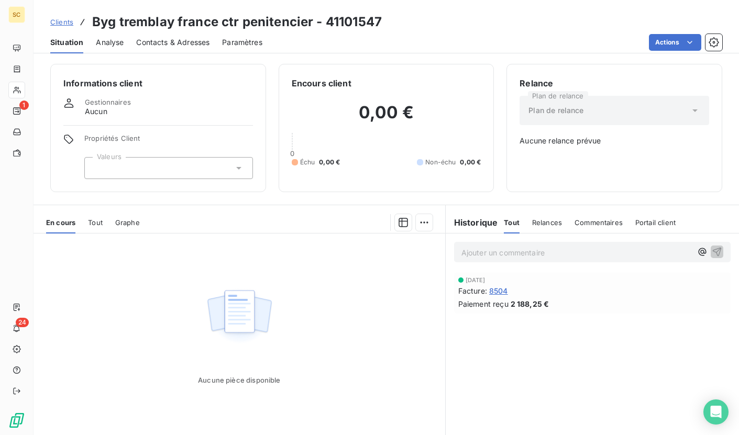
click at [67, 23] on span "Clients" at bounding box center [61, 22] width 23 height 8
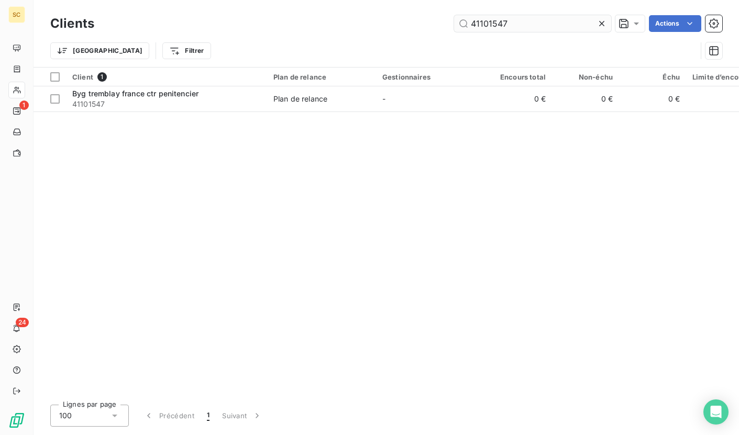
click at [488, 17] on input "41101547" at bounding box center [532, 23] width 157 height 17
click at [484, 26] on input "41101547" at bounding box center [532, 23] width 157 height 17
type input "41101702"
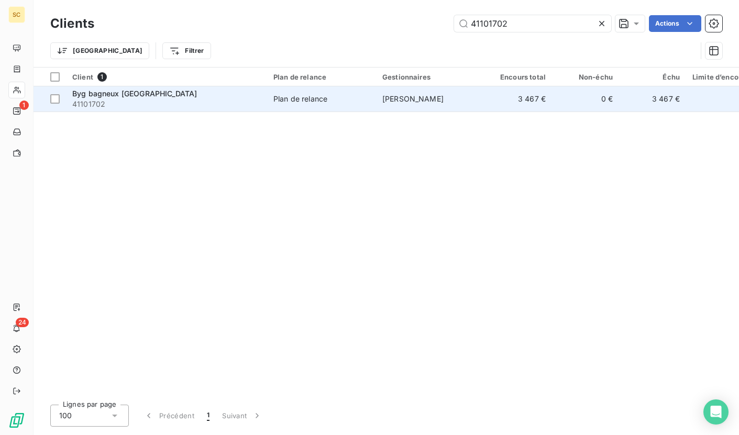
click at [313, 99] on div "Plan de relance" at bounding box center [300, 99] width 54 height 10
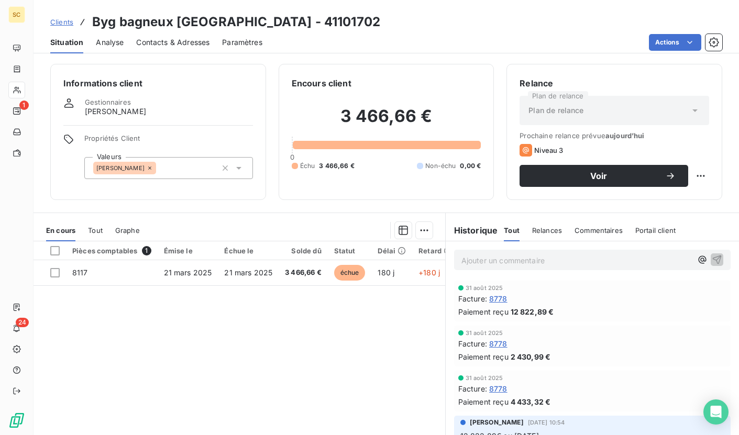
click at [383, 47] on div "Actions" at bounding box center [498, 42] width 447 height 17
click at [60, 23] on span "Clients" at bounding box center [61, 22] width 23 height 8
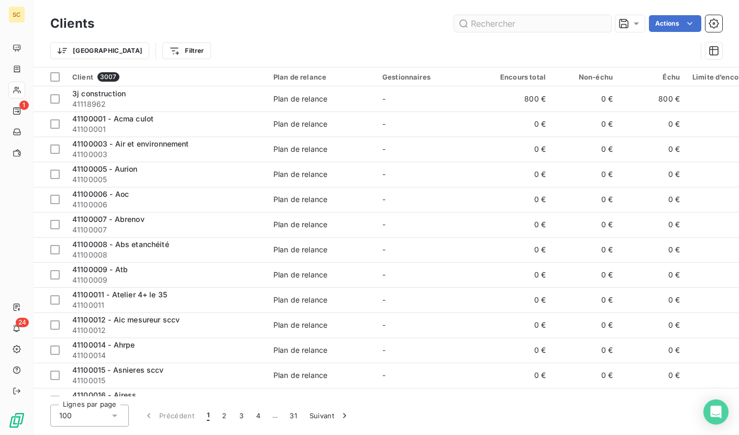
click at [490, 17] on input "text" at bounding box center [532, 23] width 157 height 17
type input "41101105"
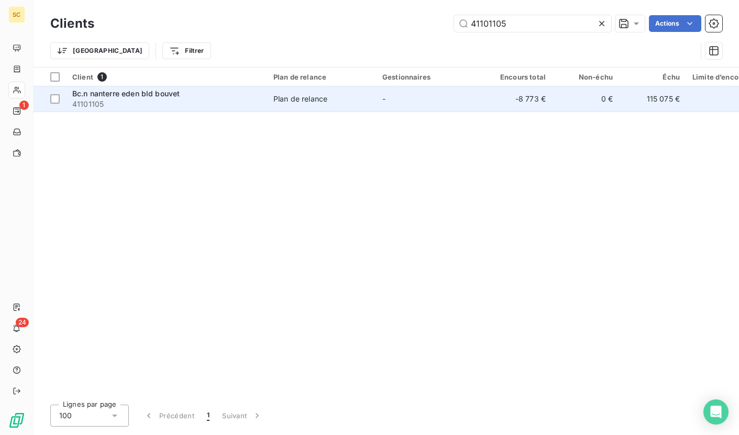
click at [338, 99] on span "Plan de relance" at bounding box center [321, 99] width 96 height 10
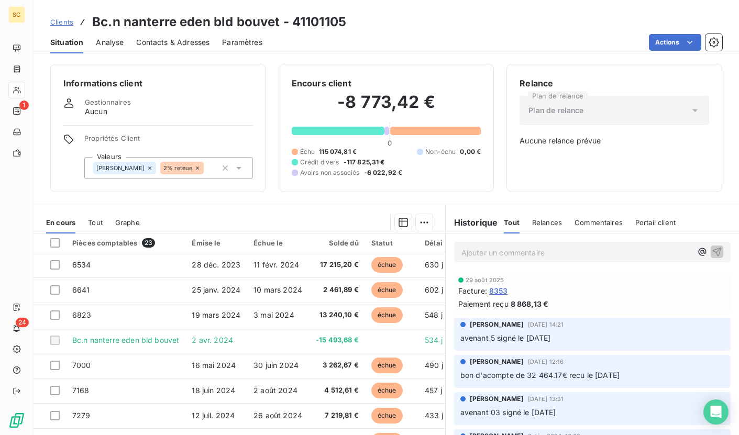
click at [324, 15] on h3 "Bc.n nanterre eden bld bouvet - 41101105" at bounding box center [219, 22] width 254 height 19
copy h3 "41101105"
click at [68, 21] on span "Clients" at bounding box center [61, 22] width 23 height 8
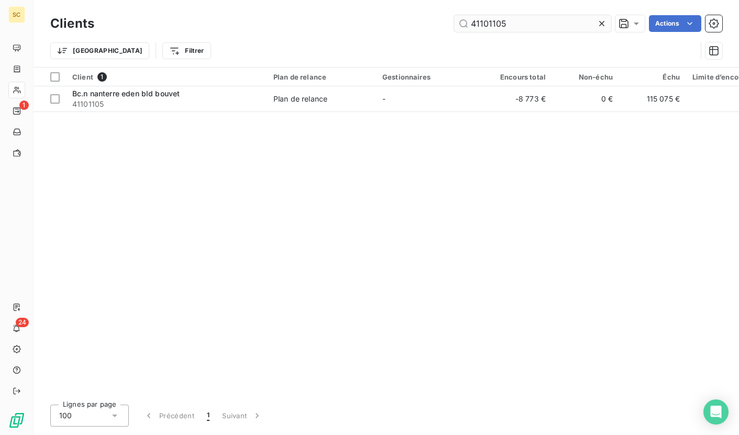
click at [482, 18] on input "41101105" at bounding box center [532, 23] width 157 height 17
click at [490, 21] on input "41101105" at bounding box center [532, 23] width 157 height 17
paste input "10571"
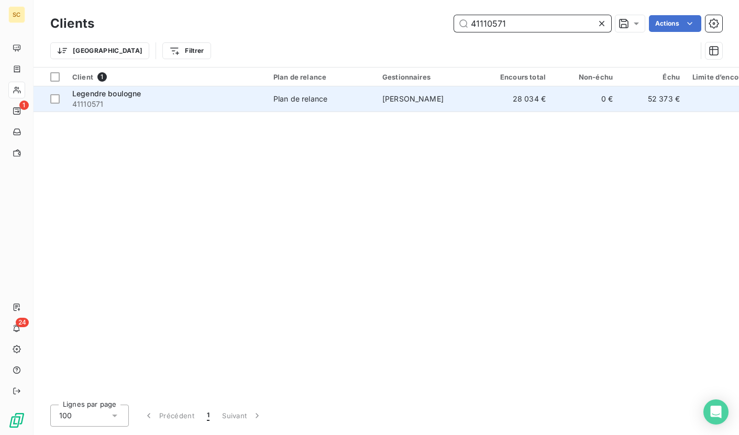
type input "41110571"
click at [309, 109] on td "Plan de relance" at bounding box center [321, 98] width 109 height 25
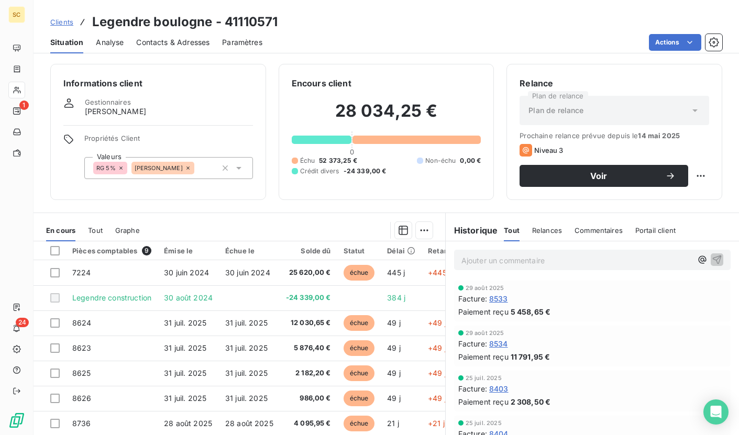
click at [242, 24] on h3 "Legendre boulogne - 41110571" at bounding box center [184, 22] width 185 height 19
copy h3 "41110571"
click at [60, 15] on div "Clients Legendre boulogne - 41110571" at bounding box center [163, 22] width 227 height 19
click at [60, 21] on span "Clients" at bounding box center [61, 22] width 23 height 8
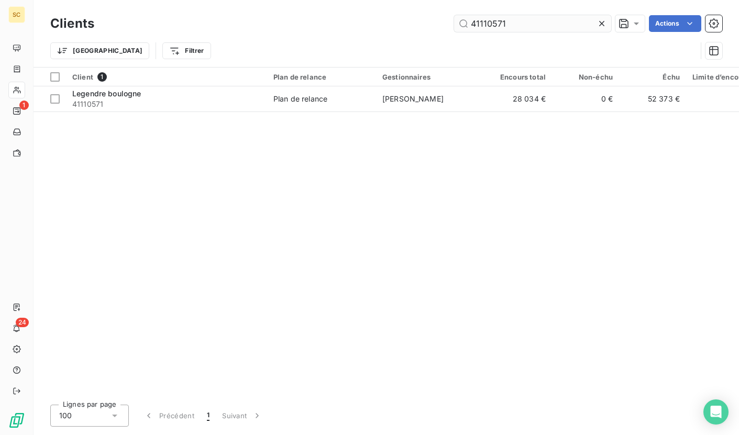
click at [504, 22] on input "41110571" at bounding box center [532, 23] width 157 height 17
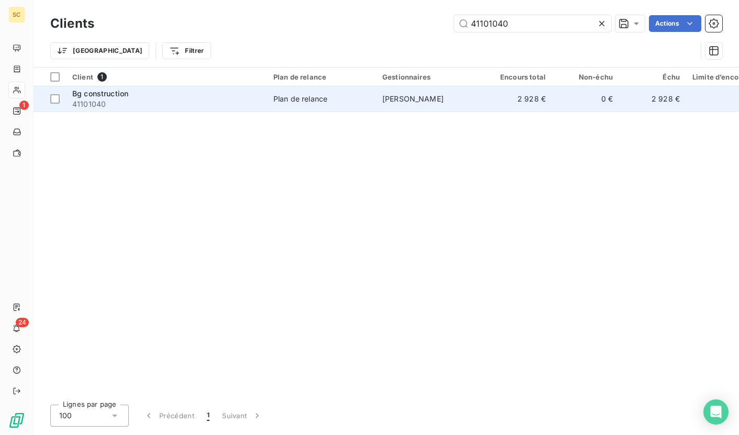
type input "41101040"
click at [309, 90] on td "Plan de relance" at bounding box center [321, 98] width 109 height 25
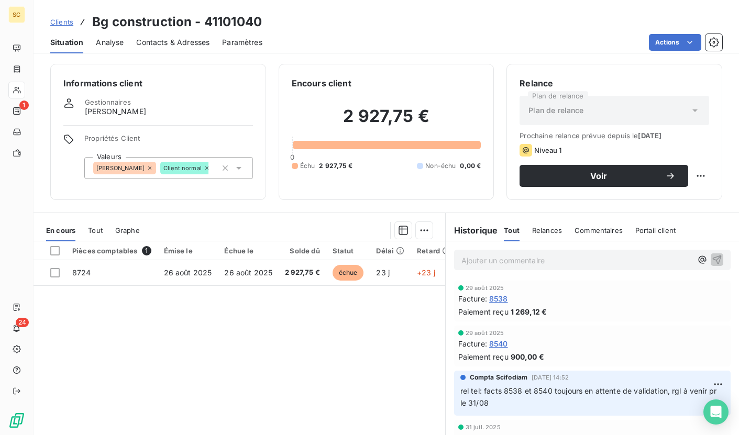
click at [496, 298] on span "8538" at bounding box center [498, 298] width 19 height 11
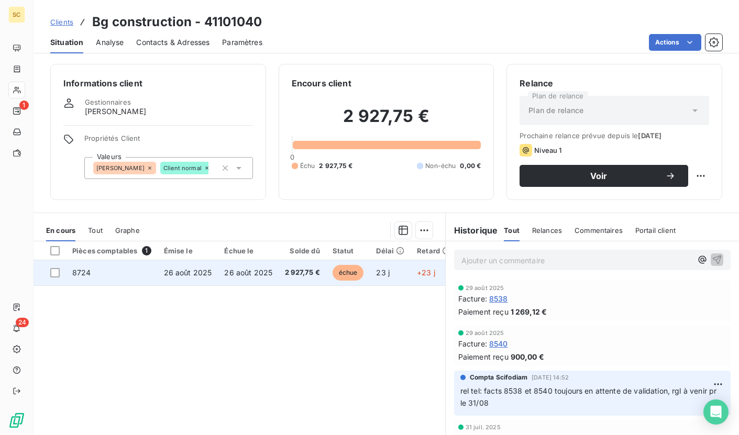
click at [138, 283] on td "8724" at bounding box center [112, 272] width 92 height 25
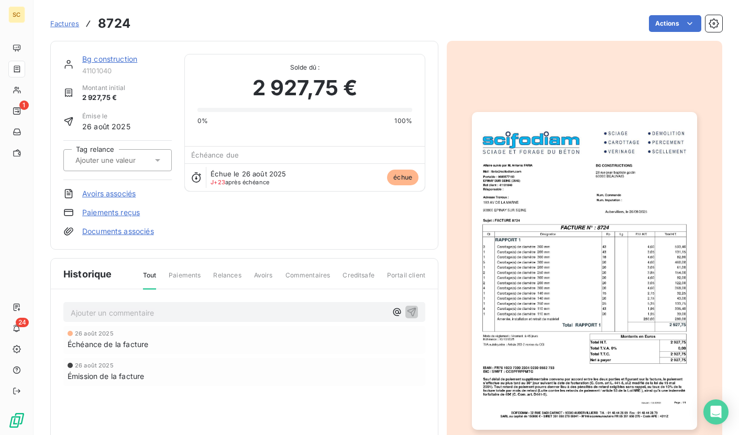
click at [75, 24] on span "Factures" at bounding box center [64, 23] width 29 height 8
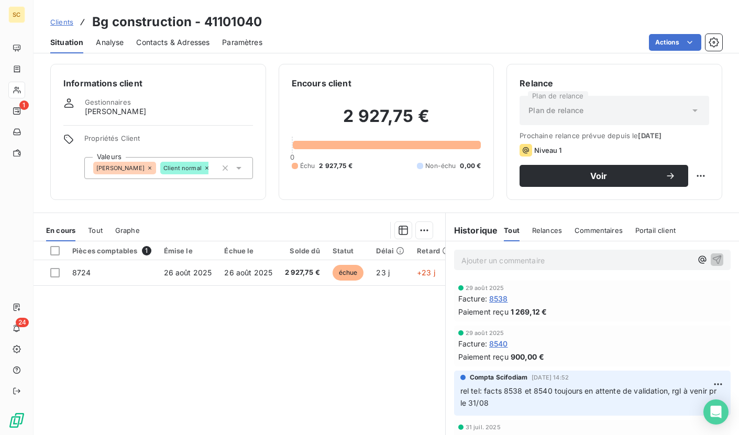
click at [64, 21] on span "Clients" at bounding box center [61, 22] width 23 height 8
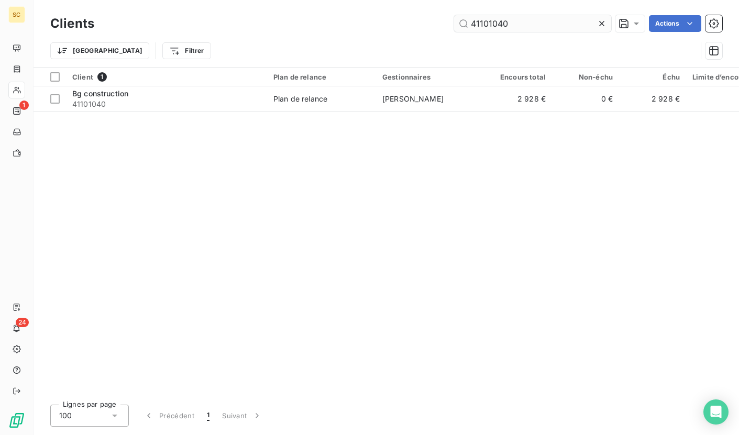
click at [488, 31] on input "41101040" at bounding box center [532, 23] width 157 height 17
click at [491, 24] on input "41101040" at bounding box center [532, 23] width 157 height 17
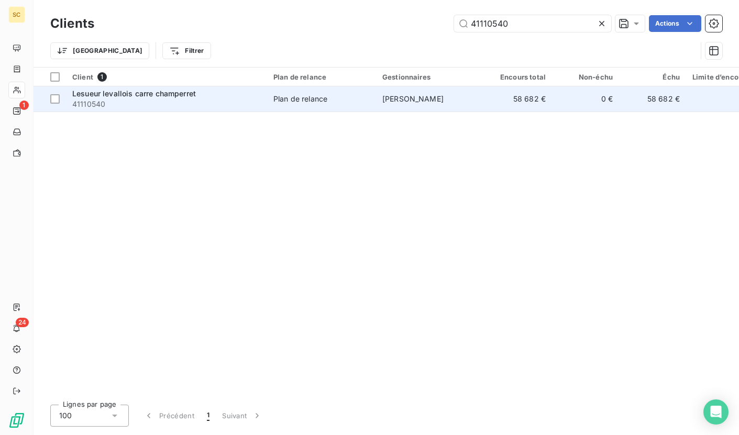
type input "41110540"
click at [425, 107] on td "bruno ramos" at bounding box center [430, 98] width 109 height 25
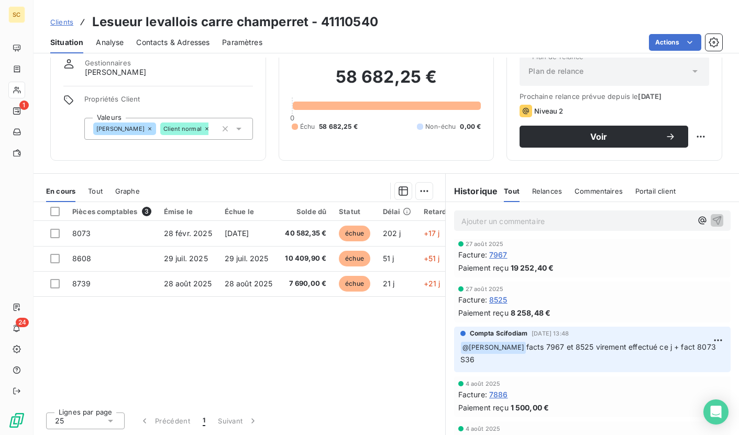
scroll to position [152, 0]
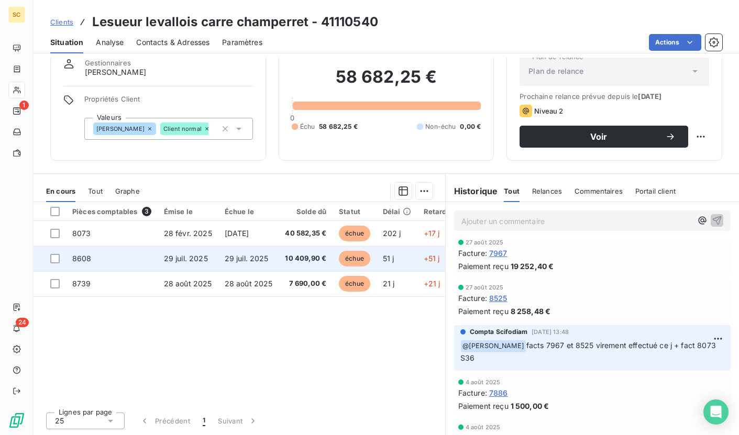
click at [241, 261] on span "29 juil. 2025" at bounding box center [247, 258] width 44 height 9
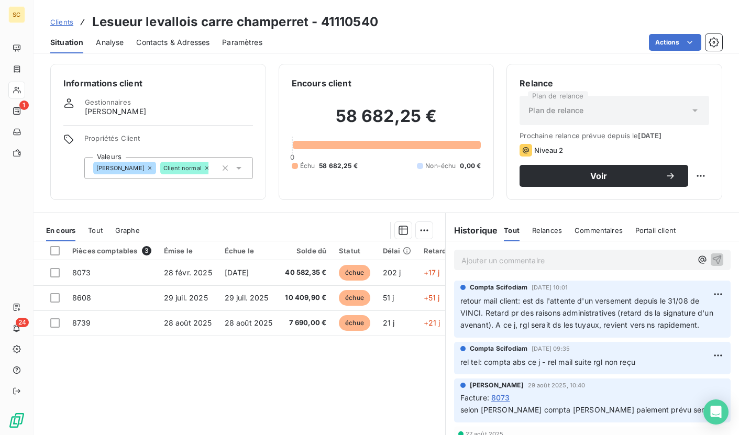
click at [92, 20] on h3 "Lesueur levallois carre champerret - 41110540" at bounding box center [235, 22] width 286 height 19
click at [337, 19] on h3 "Lesueur levallois carre champerret - 41110540" at bounding box center [235, 22] width 286 height 19
copy h3 "41110540"
click at [67, 21] on span "Clients" at bounding box center [61, 22] width 23 height 8
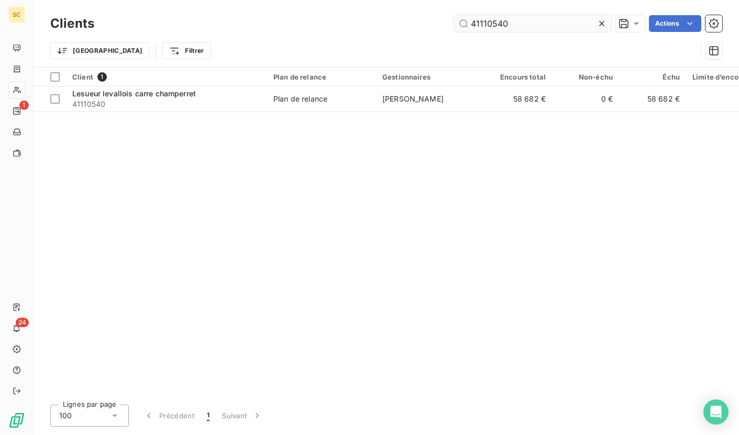
click at [494, 25] on input "41110540" at bounding box center [532, 23] width 157 height 17
type input "41110539"
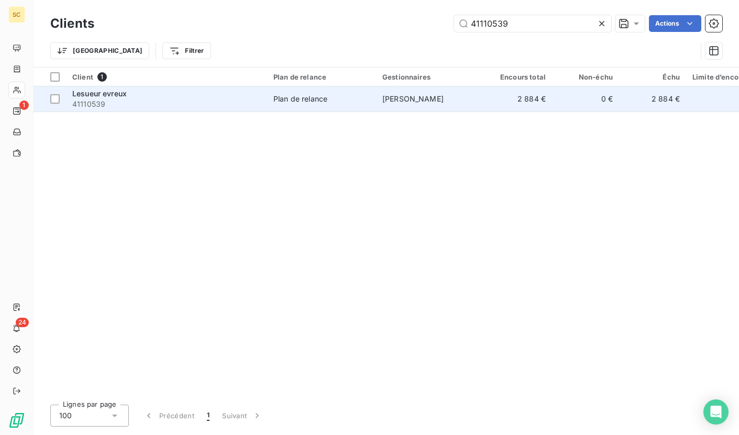
click at [253, 107] on span "41110539" at bounding box center [166, 104] width 189 height 10
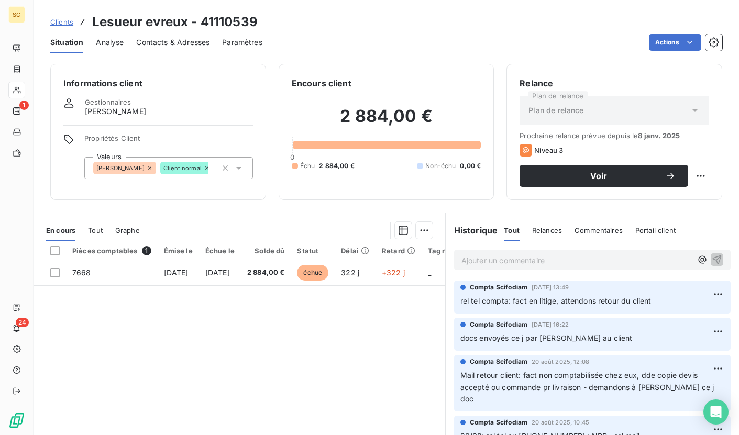
click at [250, 21] on h3 "Lesueur evreux - 41110539" at bounding box center [175, 22] width 166 height 19
copy h3 "41110539"
click at [63, 26] on span "Clients" at bounding box center [61, 22] width 23 height 8
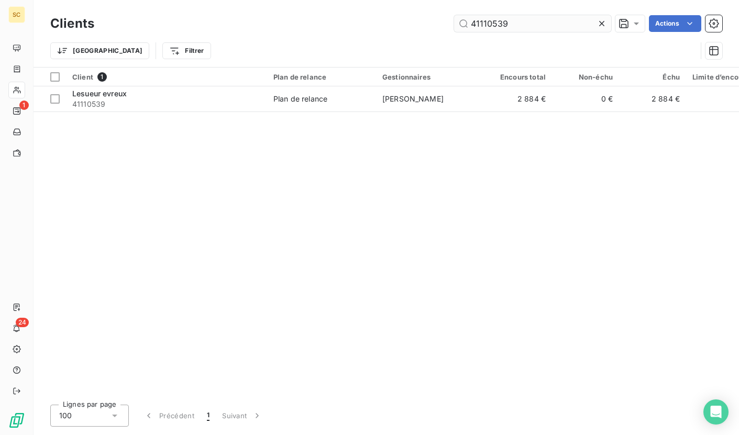
click at [488, 24] on input "41110539" at bounding box center [532, 23] width 157 height 17
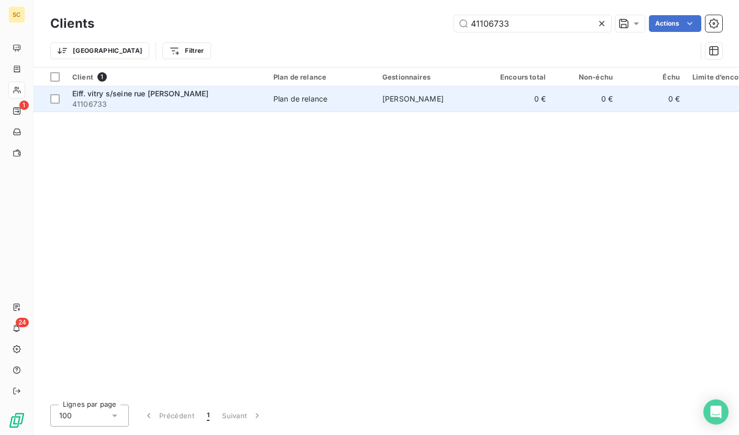
type input "41106733"
click at [309, 90] on td "Plan de relance" at bounding box center [321, 98] width 109 height 25
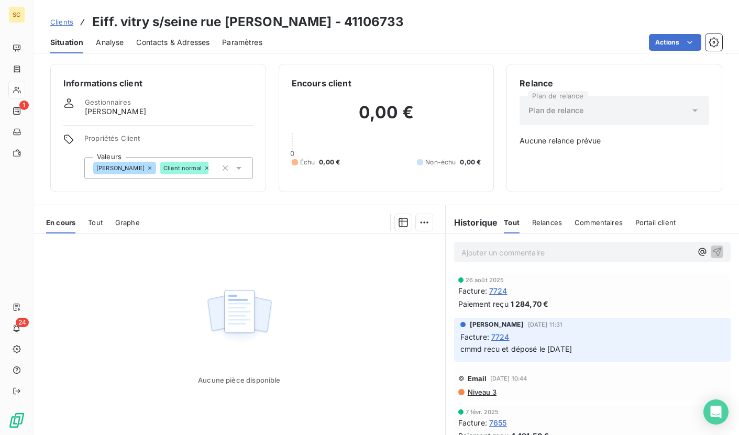
click at [73, 25] on div "Clients Eiff. vitry s/seine rue l. geoffroy - 41106733" at bounding box center [227, 22] width 354 height 19
click at [65, 24] on span "Clients" at bounding box center [61, 22] width 23 height 8
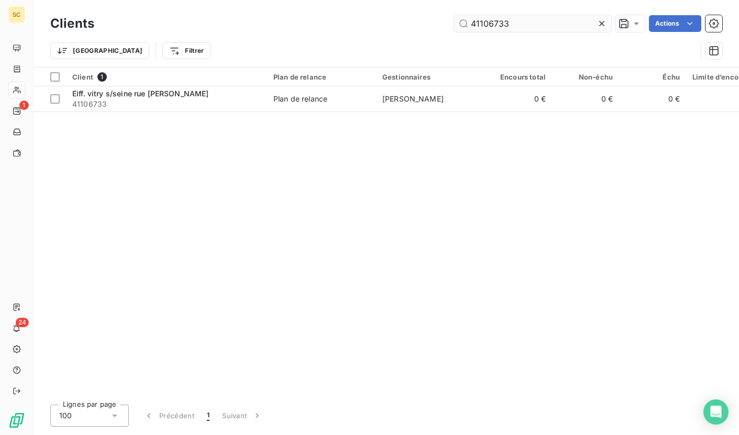
click at [472, 23] on input "41106733" at bounding box center [532, 23] width 157 height 17
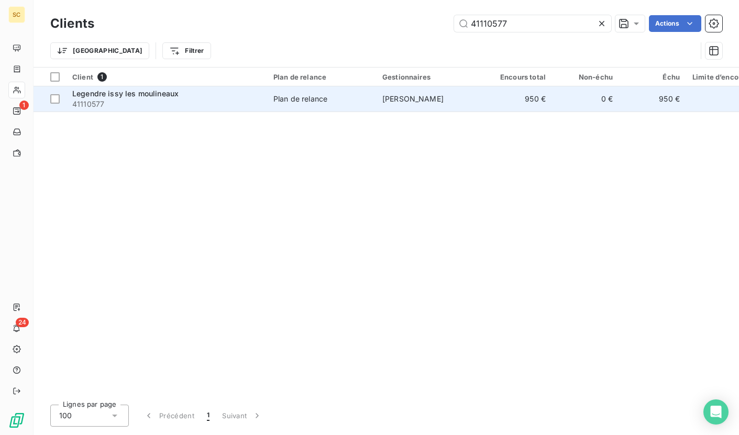
type input "41110577"
click at [428, 104] on td "[PERSON_NAME]" at bounding box center [430, 98] width 109 height 25
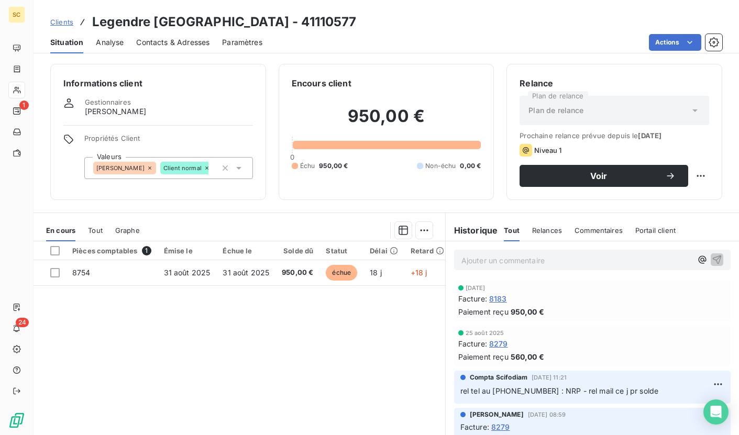
click at [68, 28] on div "Clients Legendre issy les moulineaux - 41110577" at bounding box center [203, 22] width 306 height 19
click at [64, 24] on span "Clients" at bounding box center [61, 22] width 23 height 8
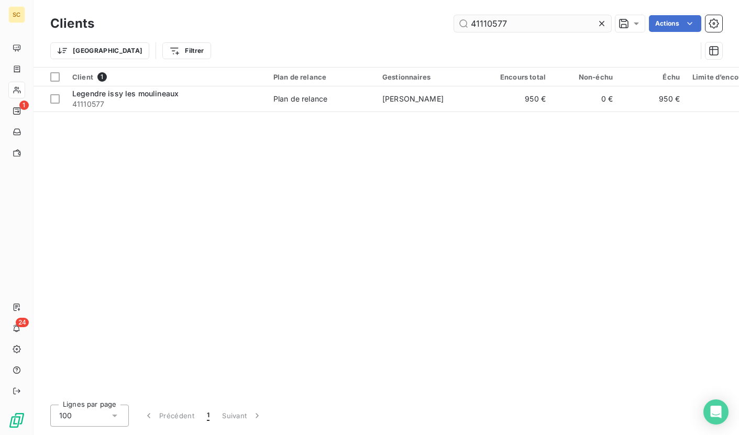
click at [483, 28] on input "41110577" at bounding box center [532, 23] width 157 height 17
click at [490, 28] on input "41110576" at bounding box center [532, 23] width 157 height 17
paste input "06009"
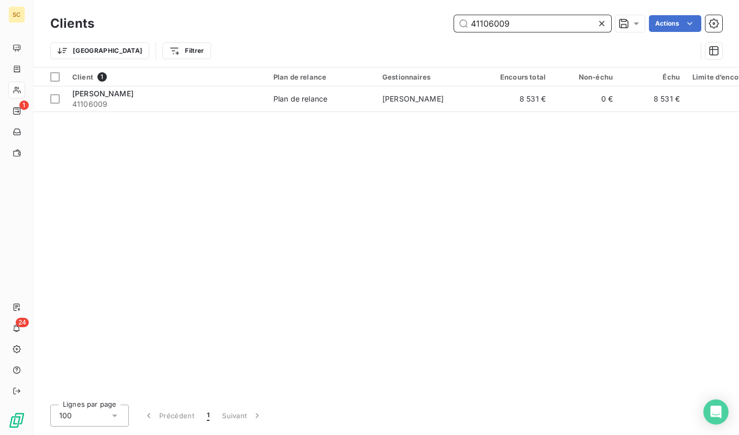
click at [491, 24] on input "41106009" at bounding box center [532, 23] width 157 height 17
paste input "10542"
click at [490, 28] on input "41110542" at bounding box center [532, 23] width 157 height 17
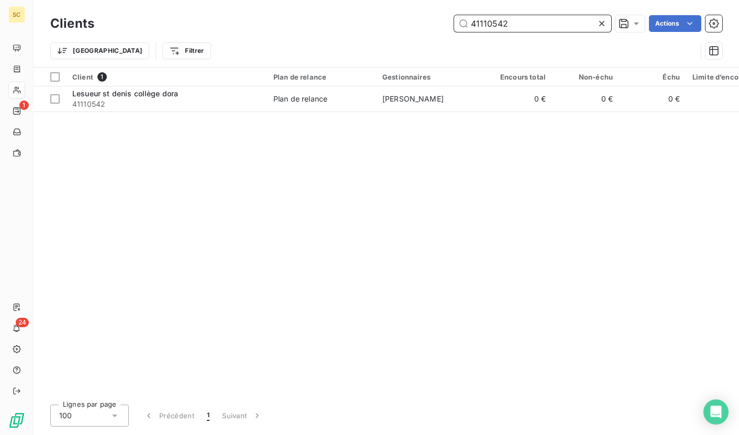
paste input "36"
click at [484, 18] on input "41110536" at bounding box center [532, 23] width 157 height 17
paste input "07261"
click at [490, 24] on input "41107261" at bounding box center [532, 23] width 157 height 17
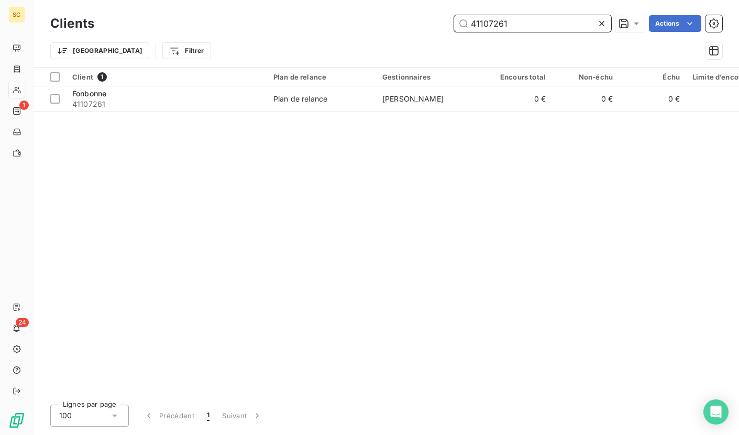
click at [490, 24] on input "41107261" at bounding box center [532, 23] width 157 height 17
paste input "18193"
type input "41118193"
click at [495, 20] on input "41118193" at bounding box center [532, 23] width 157 height 17
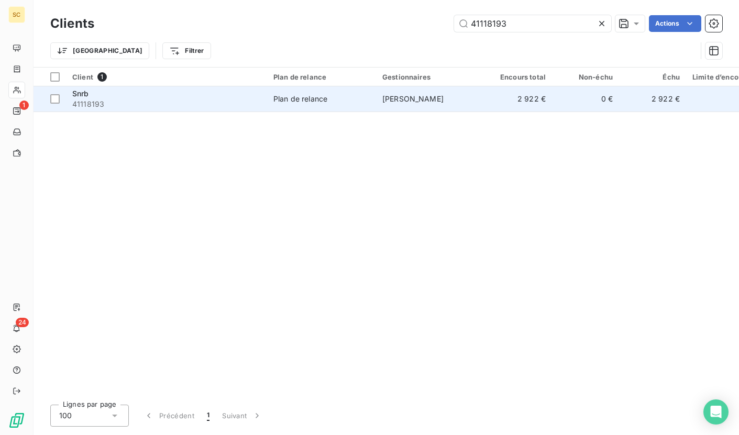
click at [355, 94] on span "Plan de relance" at bounding box center [321, 99] width 96 height 10
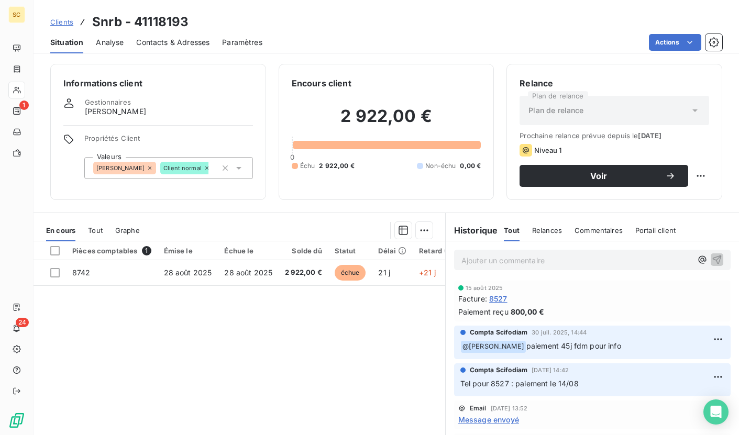
click at [62, 27] on div "Clients Snrb - 41118193" at bounding box center [119, 22] width 138 height 19
click at [68, 21] on span "Clients" at bounding box center [61, 22] width 23 height 8
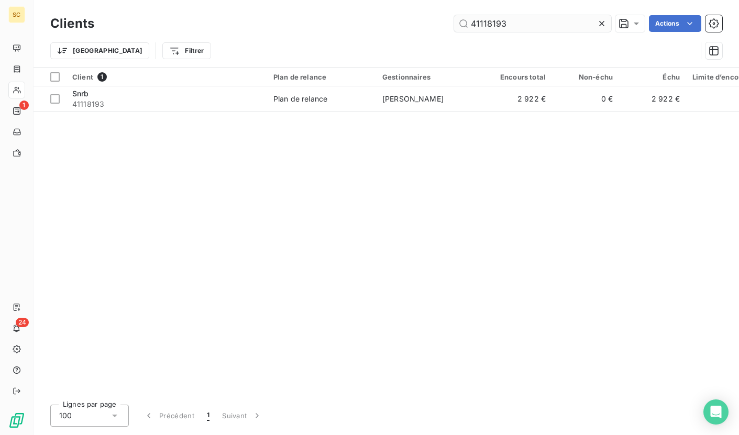
click at [487, 16] on input "41118193" at bounding box center [532, 23] width 157 height 17
click at [492, 22] on input "41111129" at bounding box center [532, 23] width 157 height 17
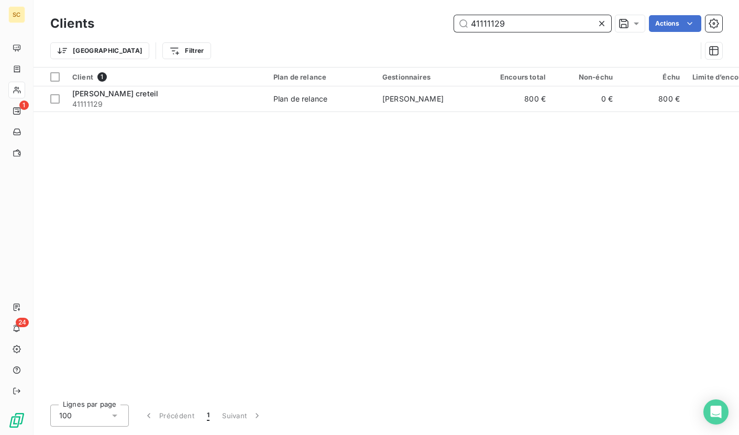
paste input "07131"
click at [487, 19] on input "41107131" at bounding box center [532, 23] width 157 height 17
paste input "29"
click at [492, 19] on input "41107129" at bounding box center [532, 23] width 157 height 17
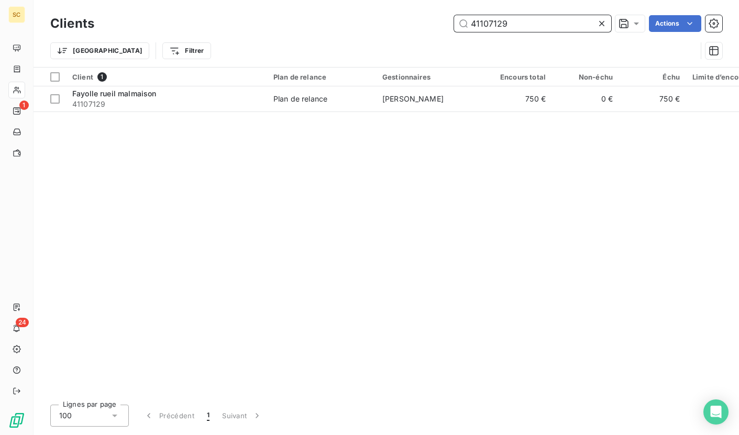
click at [492, 19] on input "41107129" at bounding box center [532, 23] width 157 height 17
paste input "501"
click at [491, 27] on input "41105019" at bounding box center [532, 23] width 157 height 17
paste input "11155"
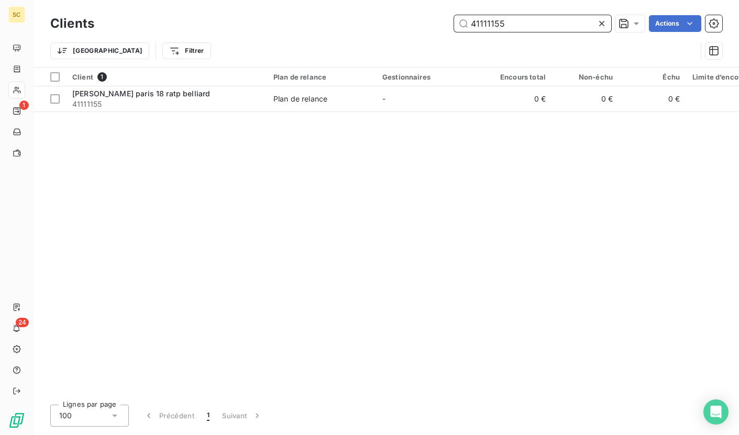
click at [484, 19] on input "41111155" at bounding box center [532, 23] width 157 height 17
paste input "16"
click at [493, 24] on input "41111116" at bounding box center [532, 23] width 157 height 17
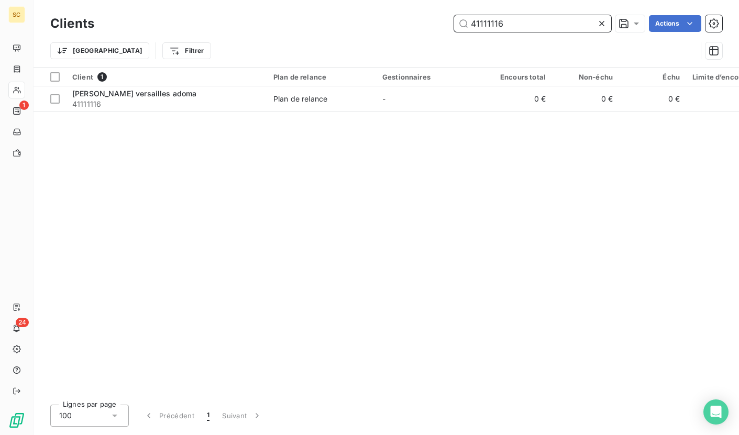
click at [493, 24] on input "41111116" at bounding box center [532, 23] width 157 height 17
paste input "06515"
click at [495, 24] on input "41106515" at bounding box center [532, 23] width 157 height 17
paste input "332"
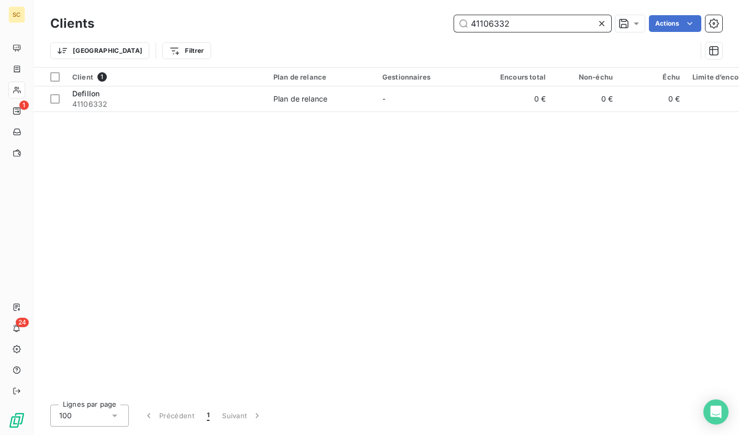
click at [493, 24] on input "41106332" at bounding box center [532, 23] width 157 height 17
paste input "18408"
click at [489, 20] on input "41118408" at bounding box center [532, 23] width 157 height 17
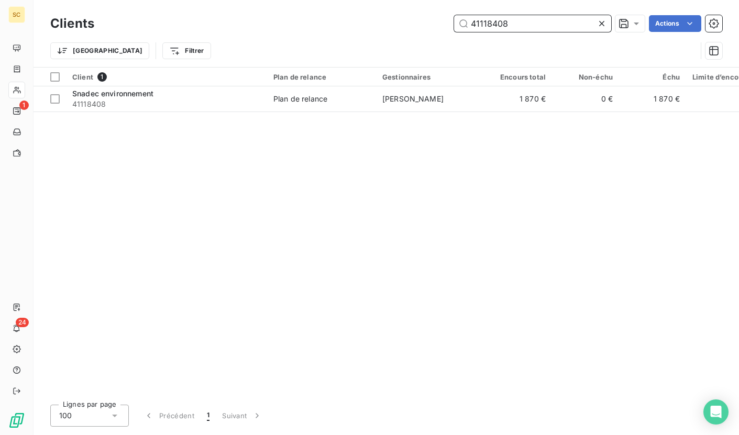
paste input "07129"
click at [496, 24] on input "41107129" at bounding box center [532, 23] width 157 height 17
paste input "048"
click at [498, 17] on input "41100489" at bounding box center [532, 23] width 157 height 17
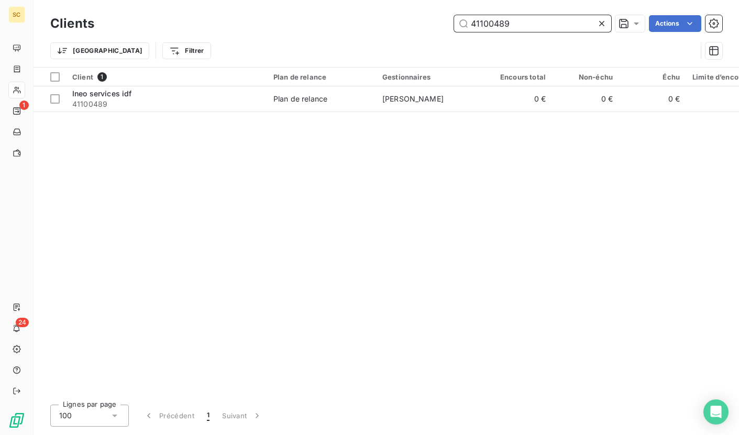
click at [498, 17] on input "41100489" at bounding box center [532, 23] width 157 height 17
paste input "5020"
click at [497, 21] on input "41105020" at bounding box center [532, 23] width 157 height 17
paste input "41106712"
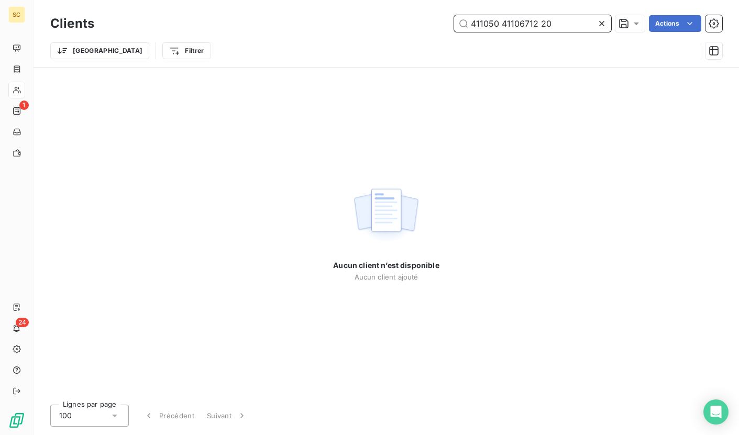
type input "411050 41106712 20"
click at [605, 24] on icon at bounding box center [602, 23] width 10 height 10
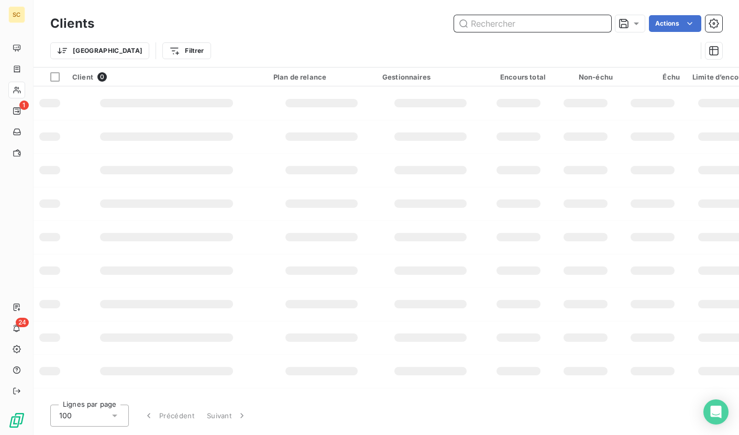
click at [511, 24] on input "text" at bounding box center [532, 23] width 157 height 17
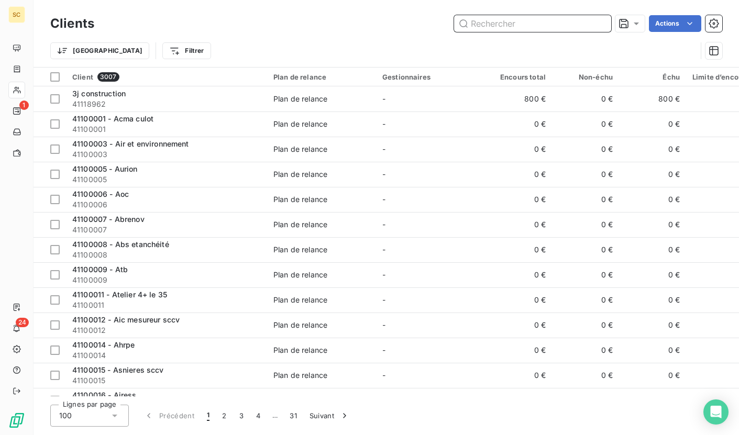
paste input "41106712"
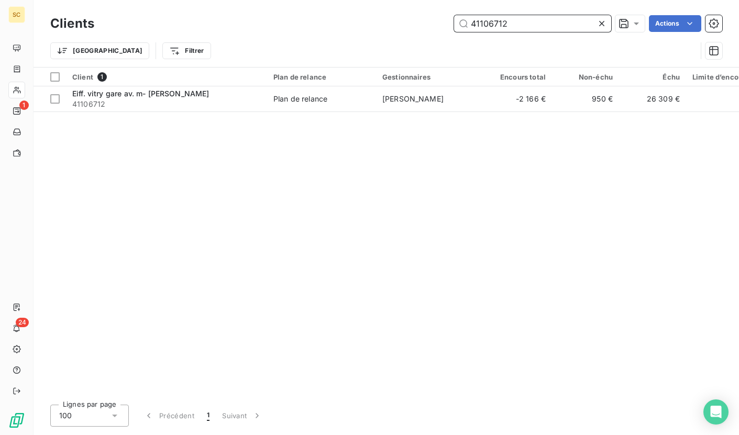
click at [493, 24] on input "41106712" at bounding box center [532, 23] width 157 height 17
paste input "1897"
click at [499, 27] on input "41118972" at bounding box center [532, 23] width 157 height 17
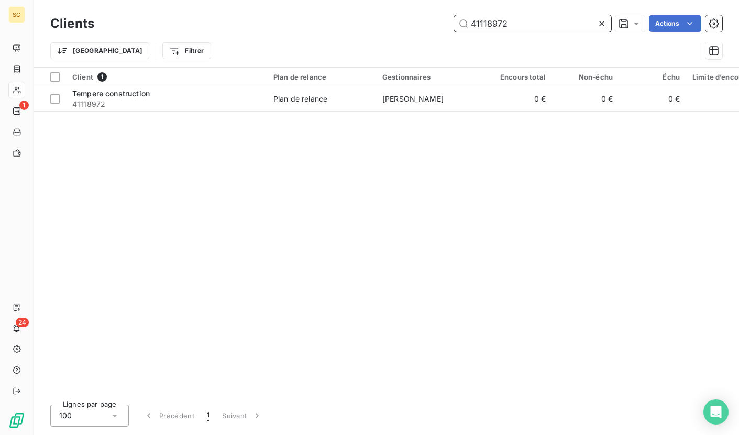
paste input "Sogea bobigny rue chemin vert"
type input "Sogea bobigny rue chemin vert"
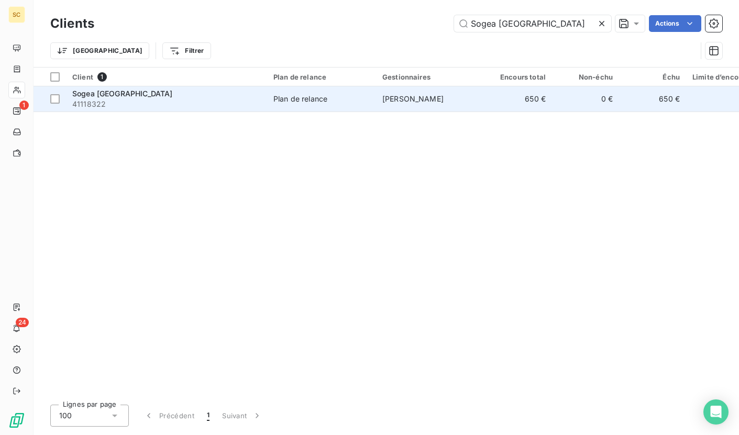
click at [162, 101] on span "41118322" at bounding box center [166, 104] width 189 height 10
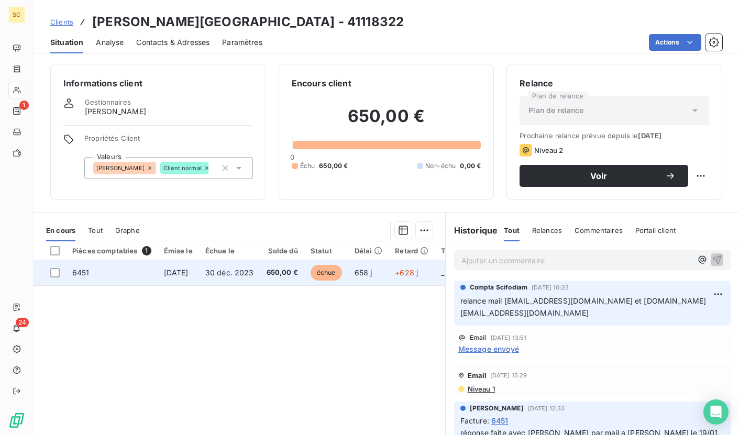
click at [280, 268] on td "650,00 €" at bounding box center [282, 272] width 44 height 25
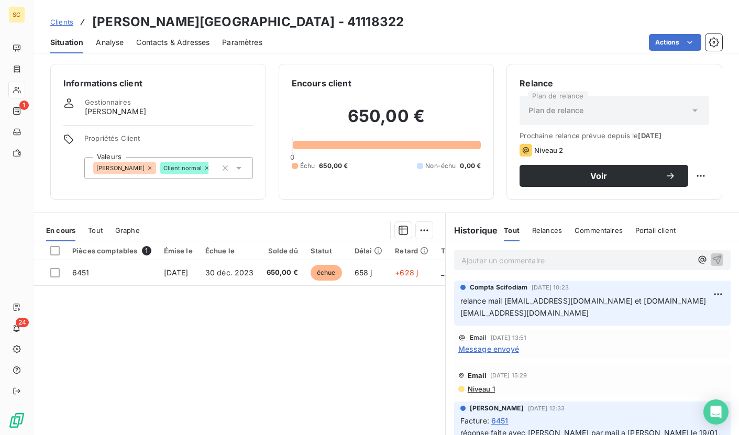
click at [497, 257] on p "Ajouter un commentaire ﻿" at bounding box center [577, 260] width 231 height 13
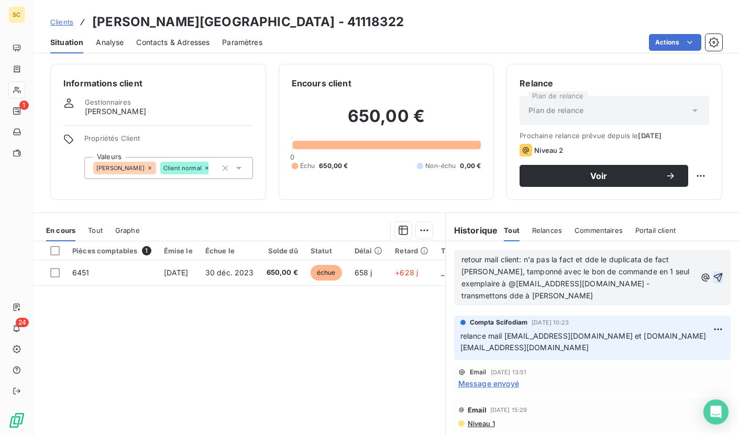
click at [713, 279] on icon "button" at bounding box center [718, 277] width 10 height 10
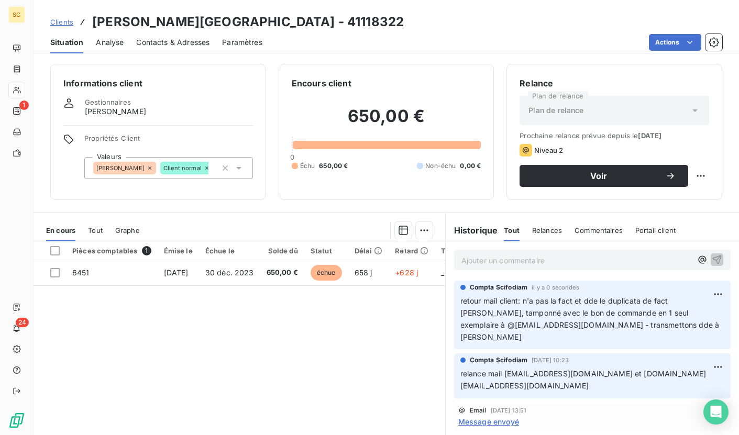
click at [64, 24] on span "Clients" at bounding box center [61, 22] width 23 height 8
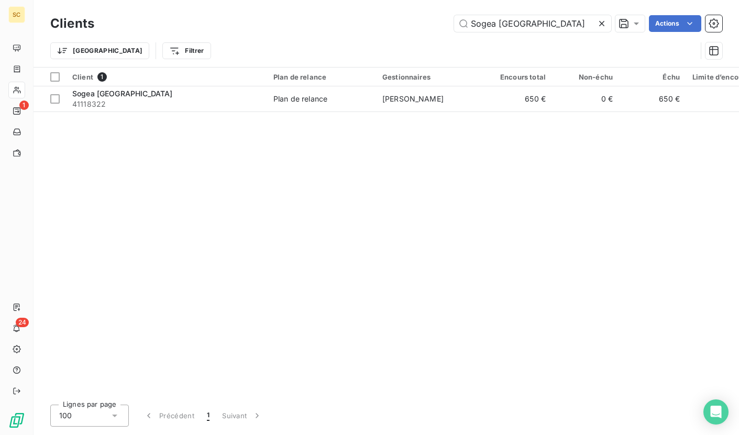
click at [601, 23] on icon at bounding box center [602, 23] width 10 height 10
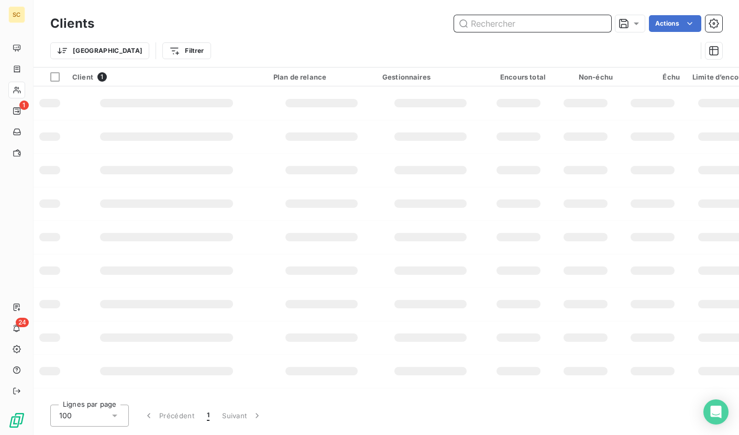
click at [518, 24] on input "text" at bounding box center [532, 23] width 157 height 17
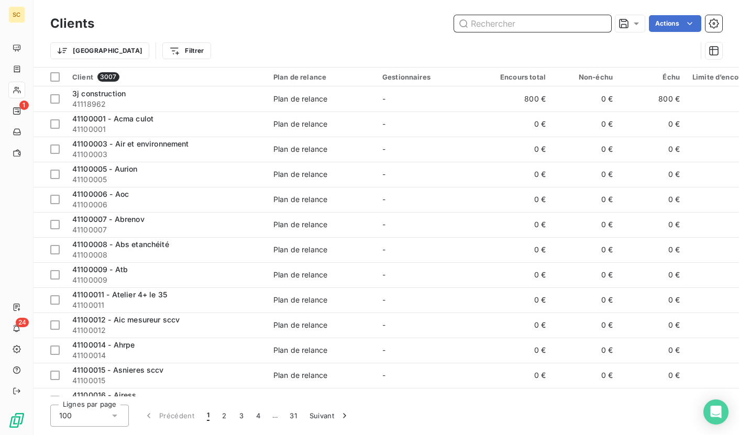
paste input "41106039"
type input "41106039"
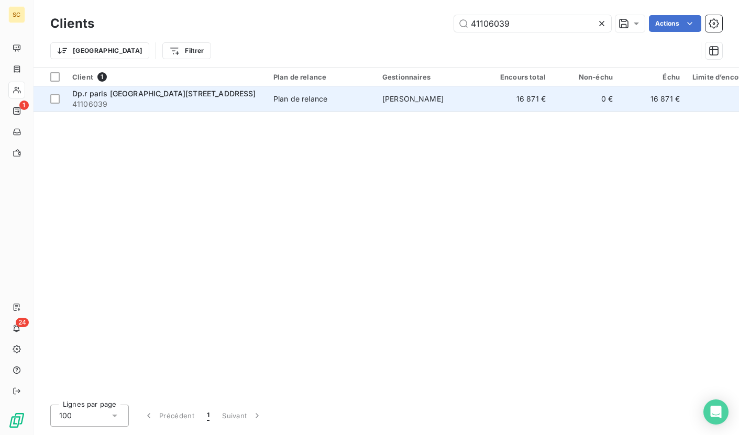
click at [290, 93] on td "Plan de relance" at bounding box center [321, 98] width 109 height 25
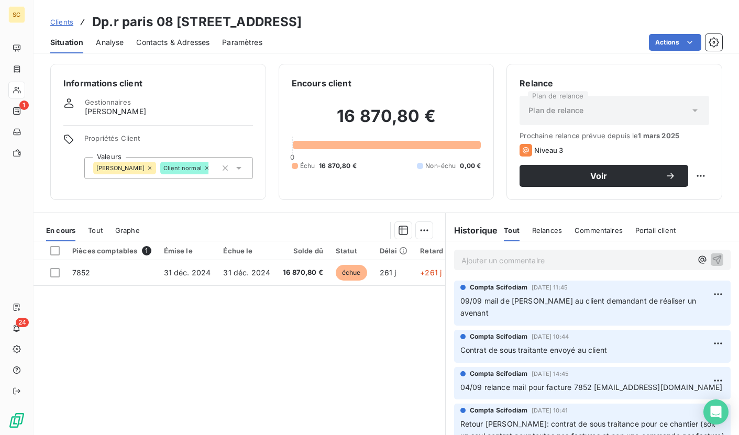
click at [473, 263] on p "Ajouter un commentaire ﻿" at bounding box center [577, 260] width 231 height 13
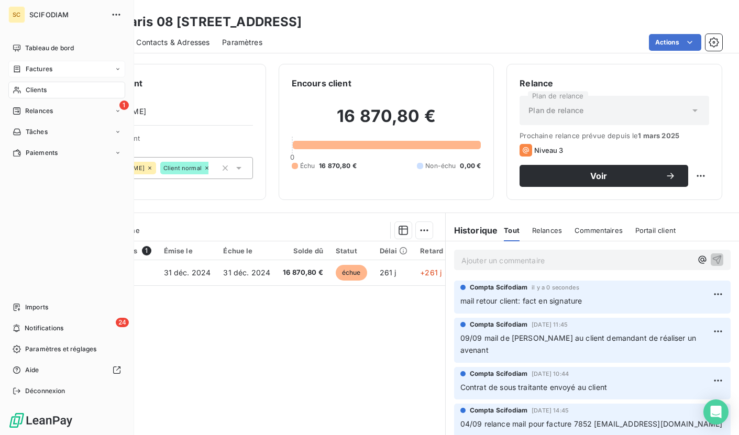
click at [35, 64] on span "Factures" at bounding box center [39, 68] width 27 height 9
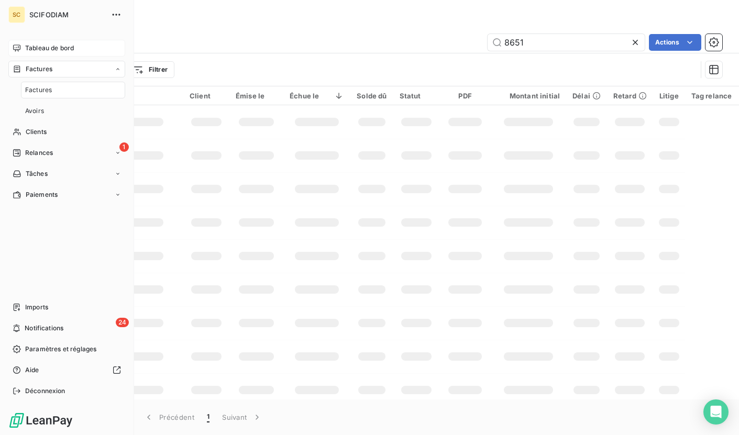
click at [60, 42] on div "Tableau de bord" at bounding box center [66, 48] width 117 height 17
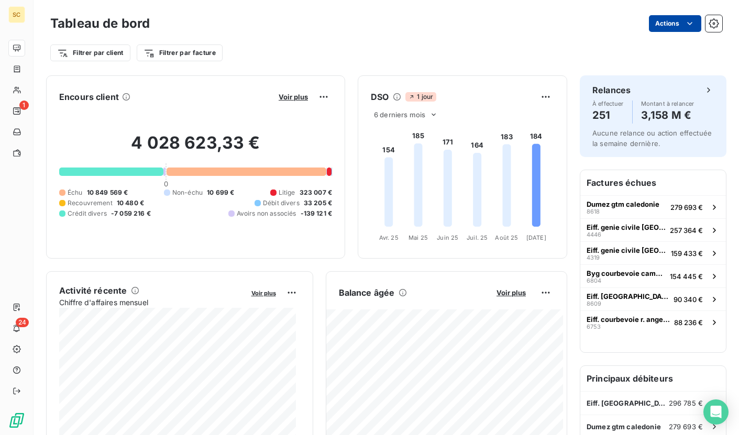
click at [672, 30] on html "SC 1 24 Tableau de bord Actions Filtrer par client Filtrer par facture Encours …" at bounding box center [369, 217] width 739 height 435
click at [421, 84] on html "SC 1 24 Tableau de bord Actions Exporter le tableau de bord Filtrer par client …" at bounding box center [369, 217] width 739 height 435
